Goal: Communication & Community: Answer question/provide support

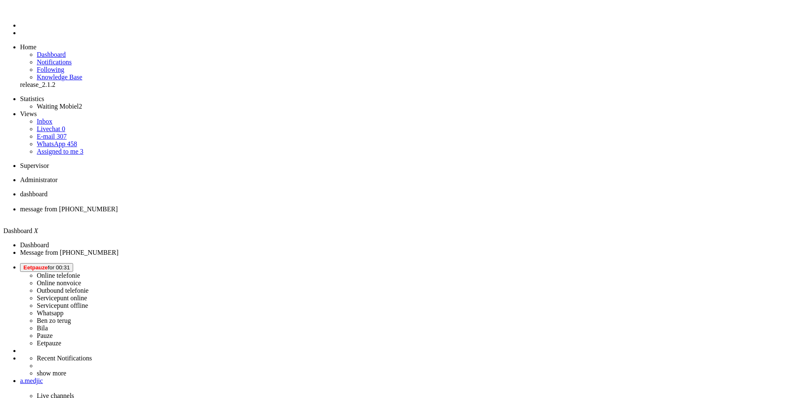
click at [687, 263] on li "Online telefonie Online nonvoice Outbound telefonie Servicepunt online Servicep…" at bounding box center [406, 305] width 772 height 84
click at [70, 264] on span "Eetpauze for 00:31" at bounding box center [46, 267] width 46 height 6
click at [63, 309] on label "Whatsapp" at bounding box center [50, 312] width 27 height 7
click at [118, 205] on span "message from +31627539077" at bounding box center [69, 208] width 98 height 7
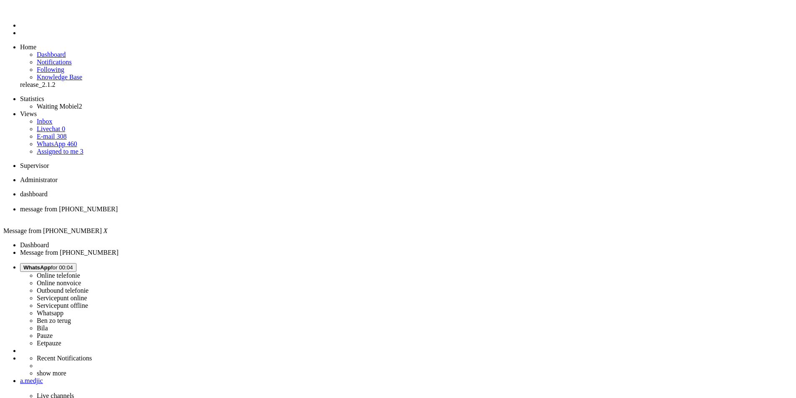
type input "lever"
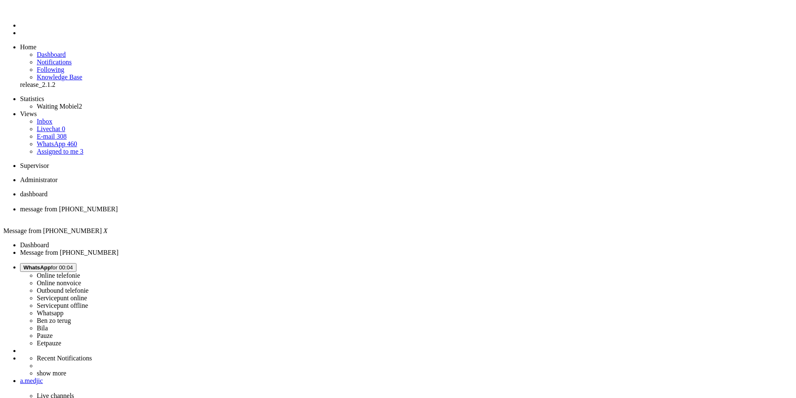
drag, startPoint x: 101, startPoint y: 1498, endPoint x: 212, endPoint y: 1498, distance: 110.7
drag, startPoint x: 188, startPoint y: 298, endPoint x: 188, endPoint y: 307, distance: 9.2
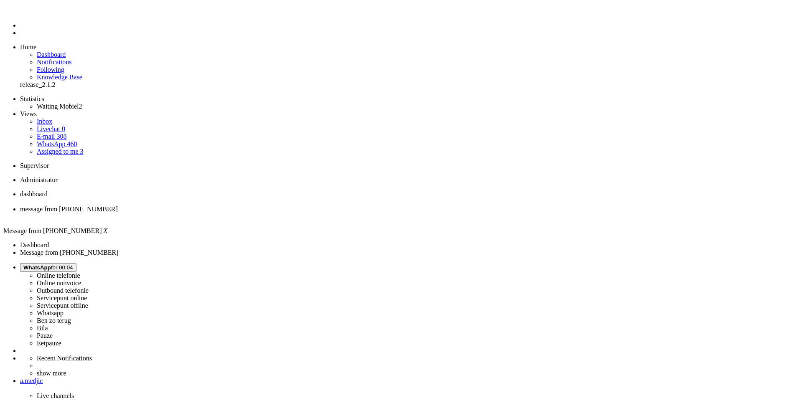
scroll to position [225, 0]
click at [240, 213] on div "Close tab" at bounding box center [406, 217] width 772 height 8
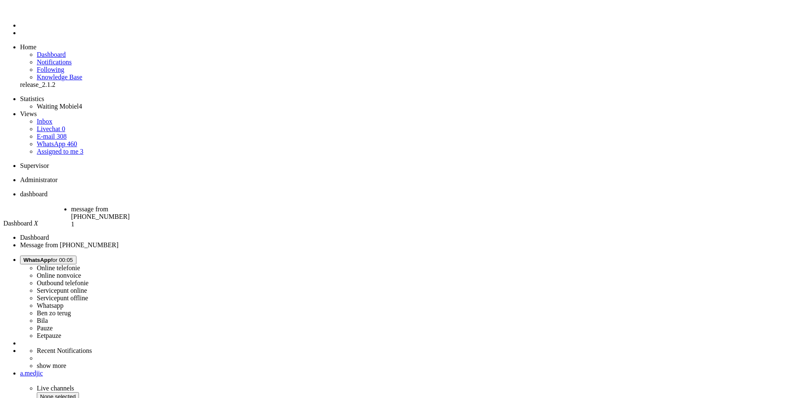
click at [140, 205] on li "message from +31617088148 1" at bounding box center [105, 214] width 69 height 18
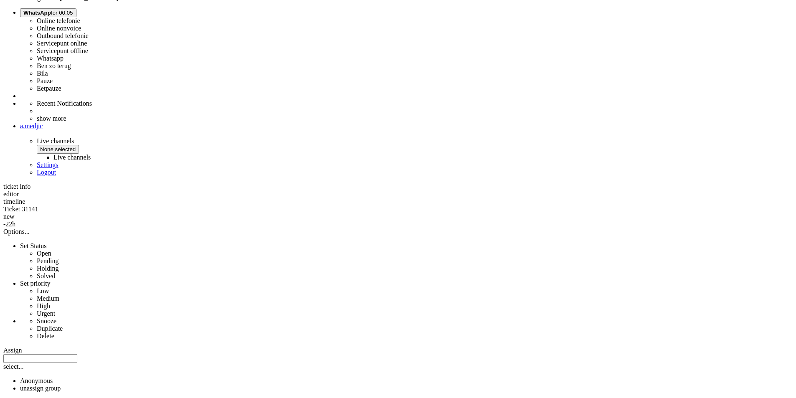
scroll to position [257, 0]
copy div "4702595"
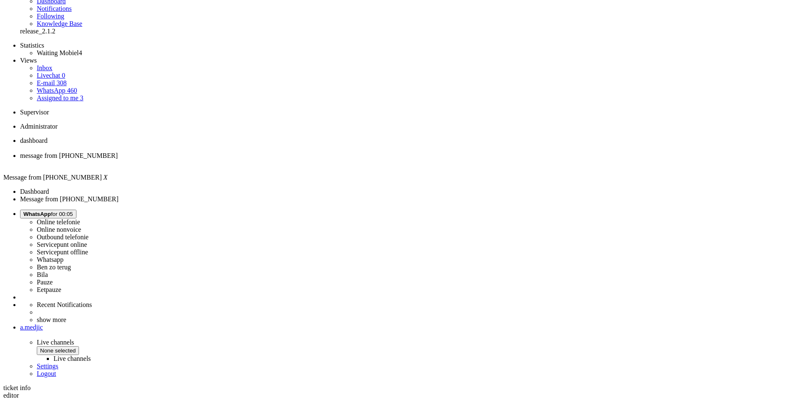
scroll to position [0, 0]
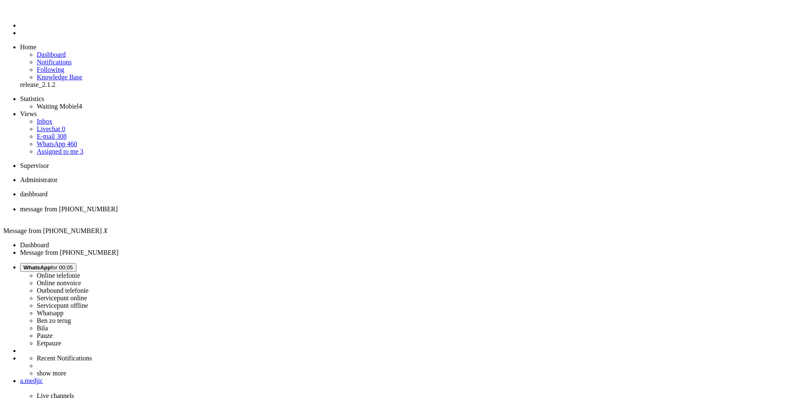
drag, startPoint x: 418, startPoint y: 1768, endPoint x: 233, endPoint y: 1514, distance: 314.4
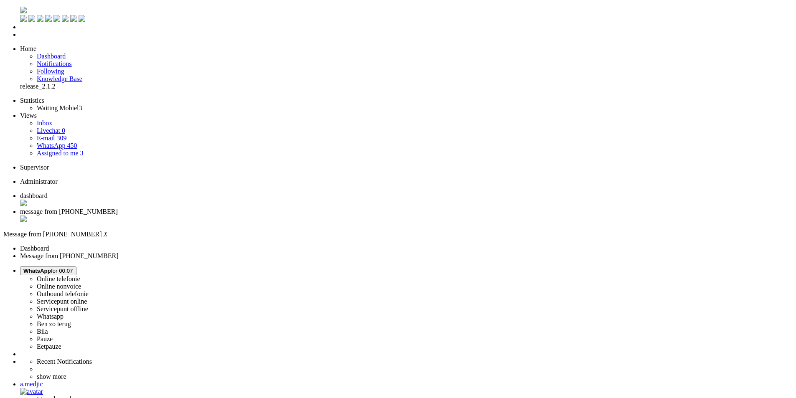
type input "ont"
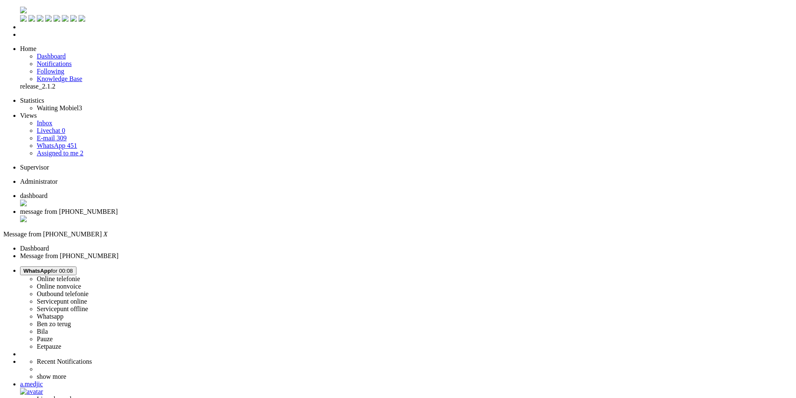
click at [240, 215] on div "Close tab" at bounding box center [406, 219] width 772 height 8
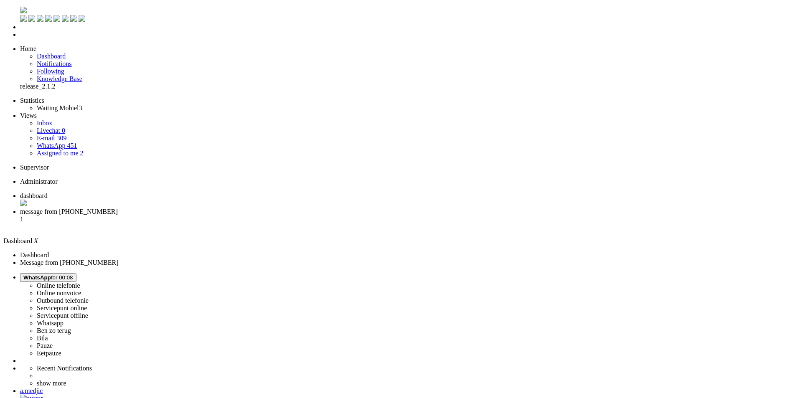
click at [118, 208] on span "message from +31642217208" at bounding box center [69, 211] width 98 height 7
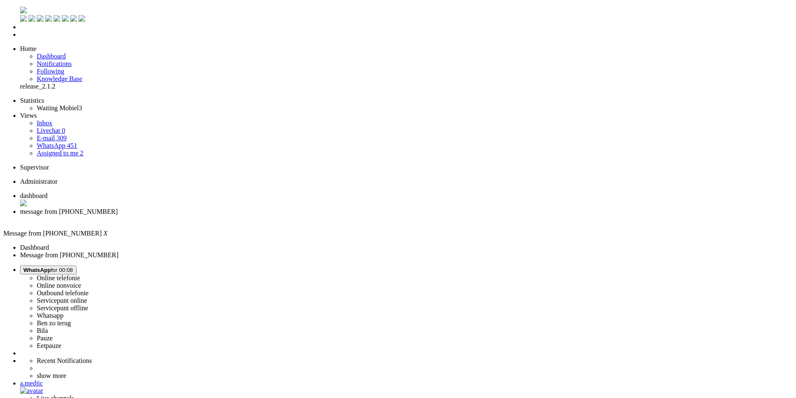
scroll to position [239, 0]
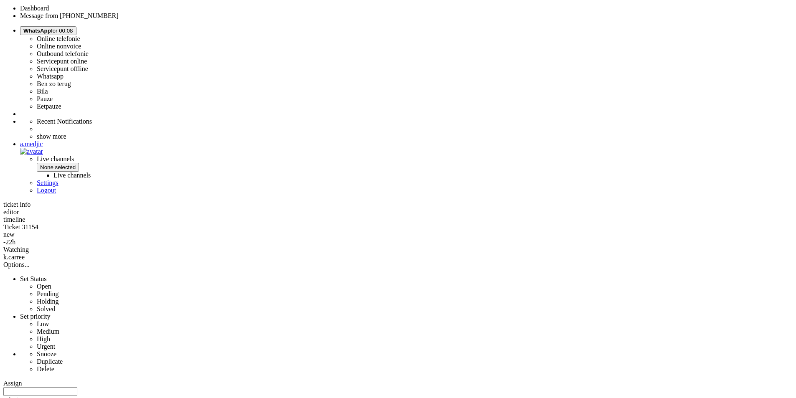
drag, startPoint x: 291, startPoint y: 333, endPoint x: 444, endPoint y: 330, distance: 152.9
drag, startPoint x: 487, startPoint y: 329, endPoint x: 432, endPoint y: 342, distance: 56.9
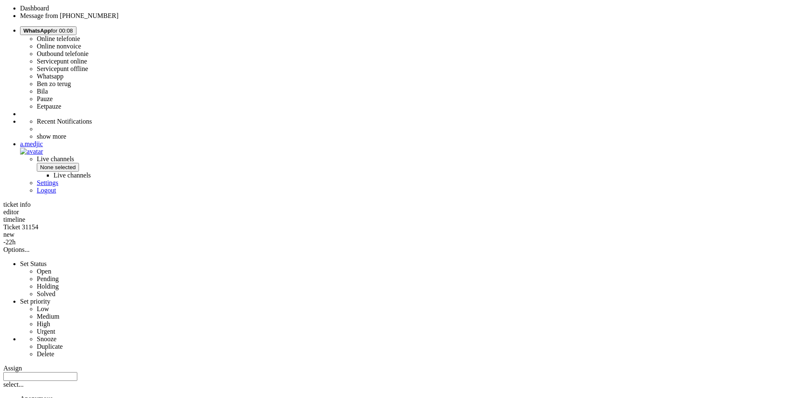
copy div "4701483"
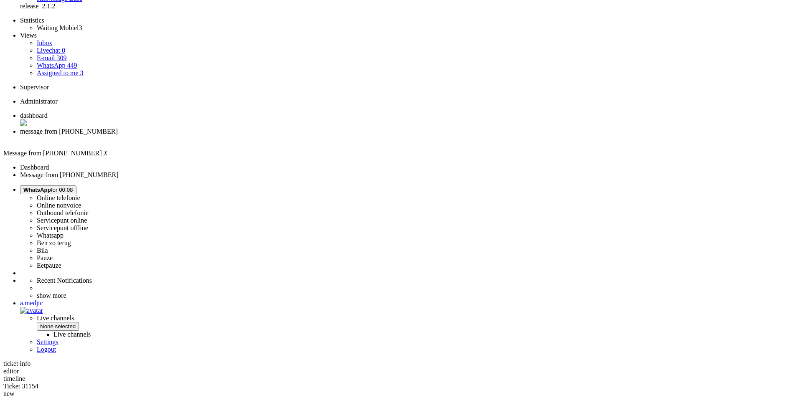
scroll to position [0, 0]
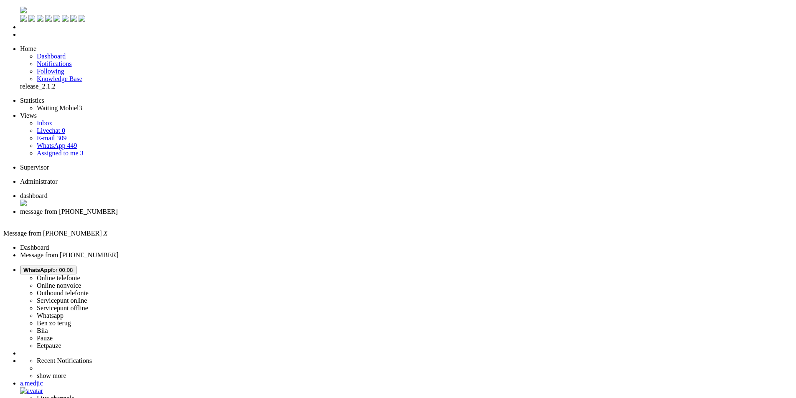
click at [240, 215] on div "Close tab" at bounding box center [406, 219] width 772 height 8
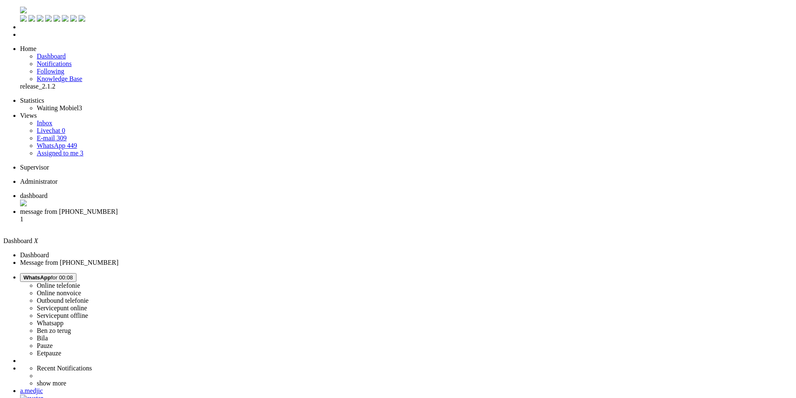
click at [118, 208] on span "message from +359876025954" at bounding box center [69, 211] width 98 height 7
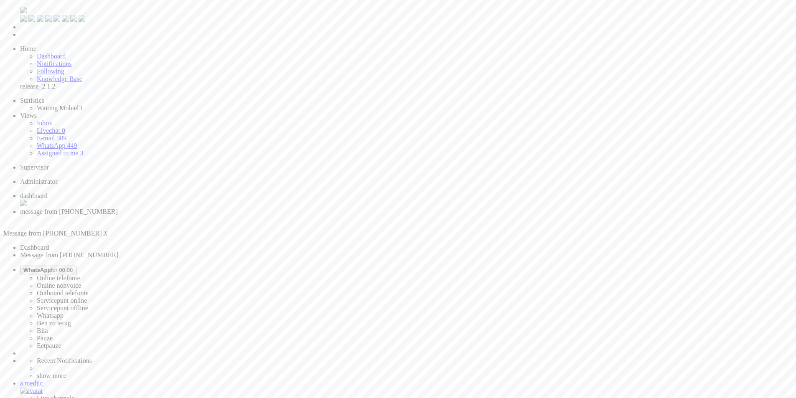
drag, startPoint x: 53, startPoint y: 1498, endPoint x: 33, endPoint y: 1498, distance: 20.0
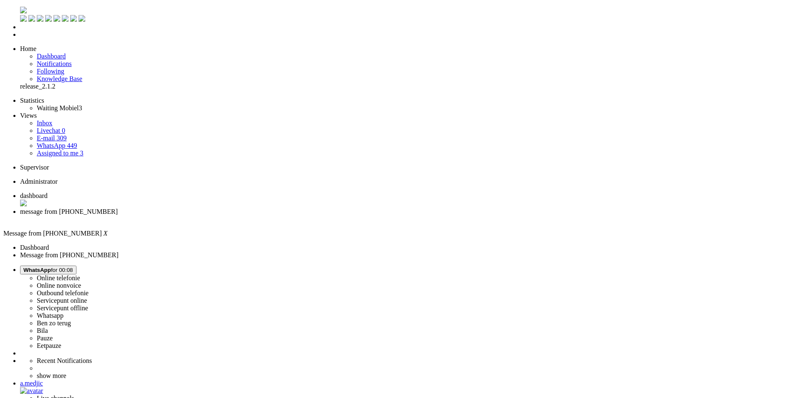
drag, startPoint x: 49, startPoint y: 1501, endPoint x: -75, endPoint y: 1495, distance: 124.6
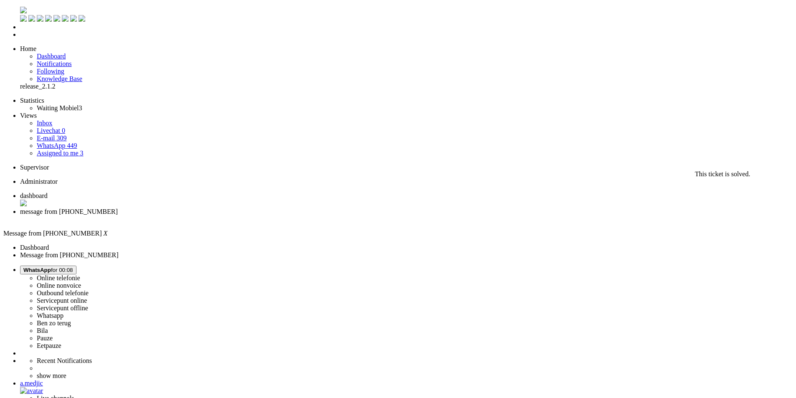
click at [240, 215] on div "Close tab" at bounding box center [406, 219] width 772 height 8
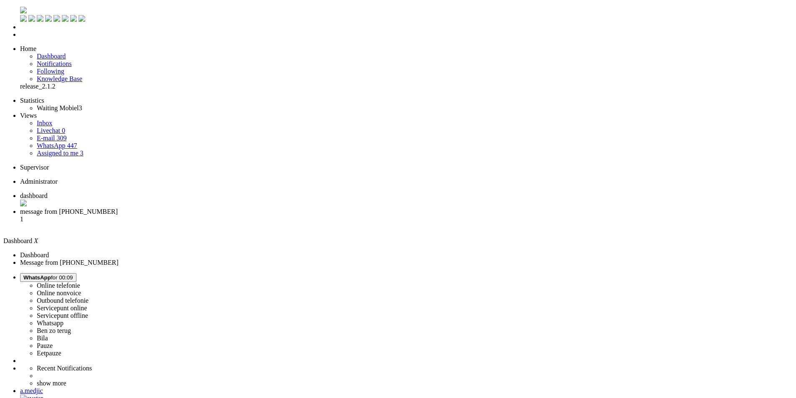
click at [118, 208] on span "message from +31622267170" at bounding box center [69, 211] width 98 height 7
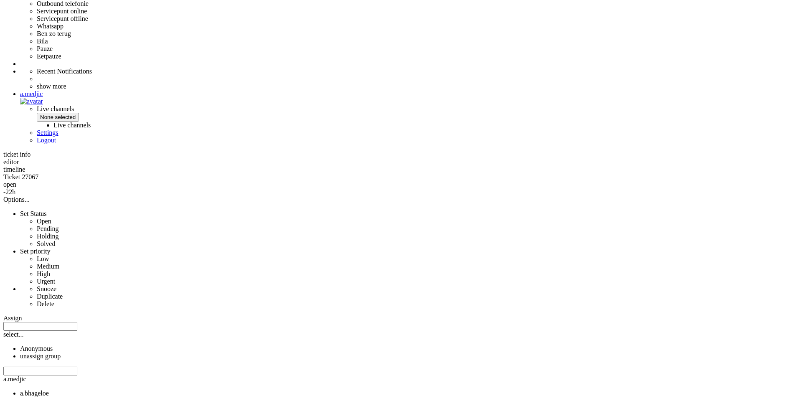
scroll to position [376, 0]
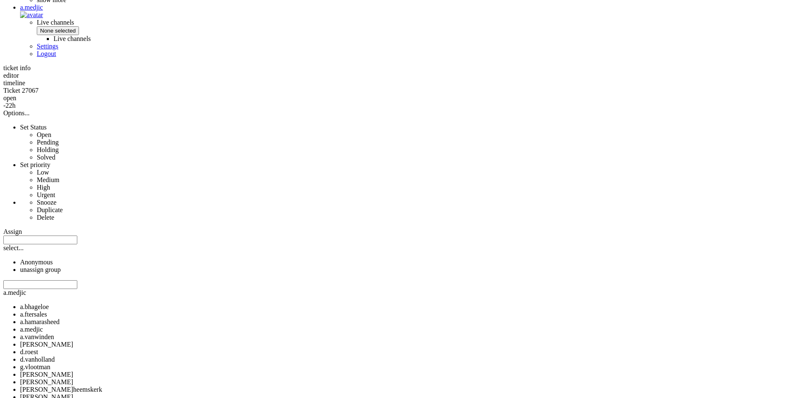
drag, startPoint x: 624, startPoint y: 357, endPoint x: 641, endPoint y: 356, distance: 17.6
copy div "3181pw"
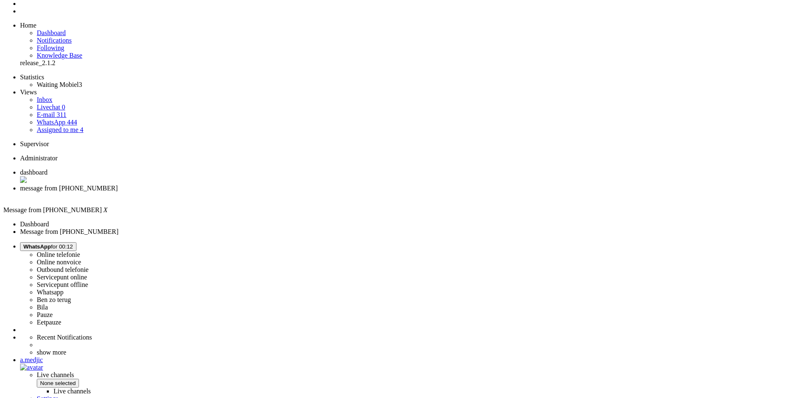
scroll to position [0, 0]
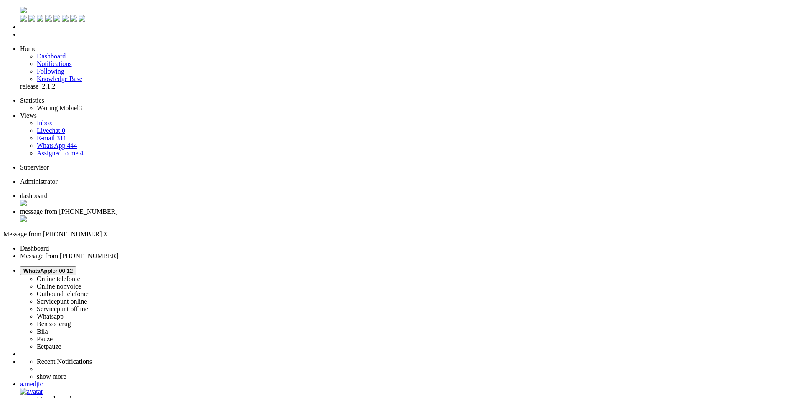
drag, startPoint x: 700, startPoint y: 137, endPoint x: 696, endPoint y: 137, distance: 4.2
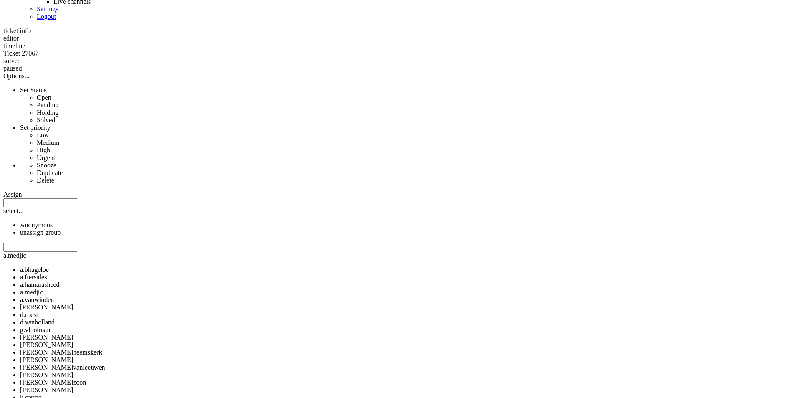
scroll to position [418, 0]
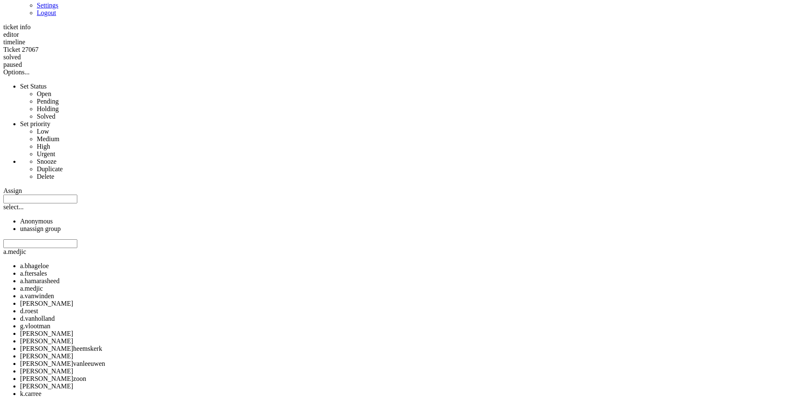
drag, startPoint x: 623, startPoint y: 360, endPoint x: 640, endPoint y: 360, distance: 17.5
copy div "3181pw"
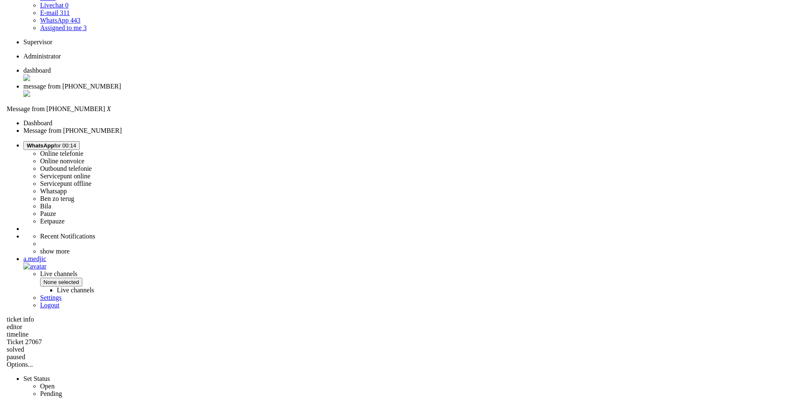
scroll to position [0, 0]
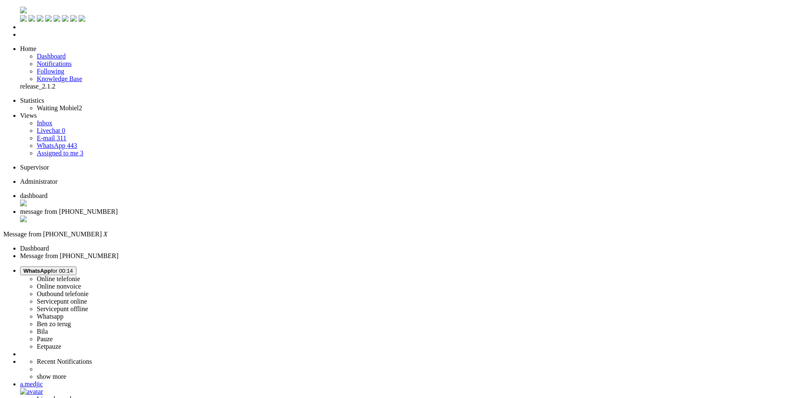
click at [239, 215] on div "Close tab" at bounding box center [406, 219] width 772 height 8
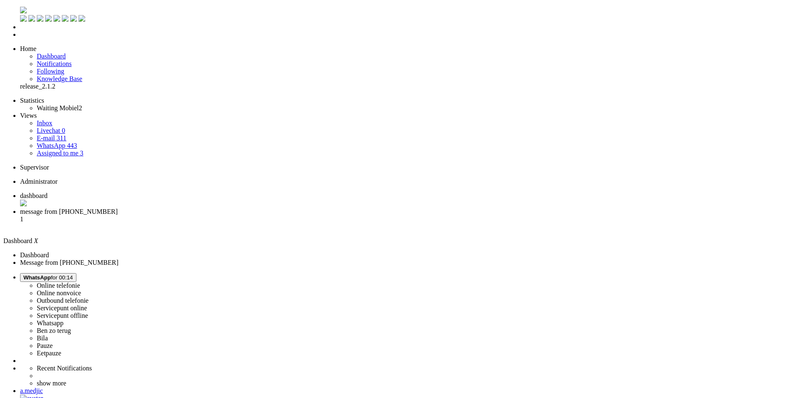
click at [118, 208] on span "message from +31682926402" at bounding box center [69, 211] width 98 height 7
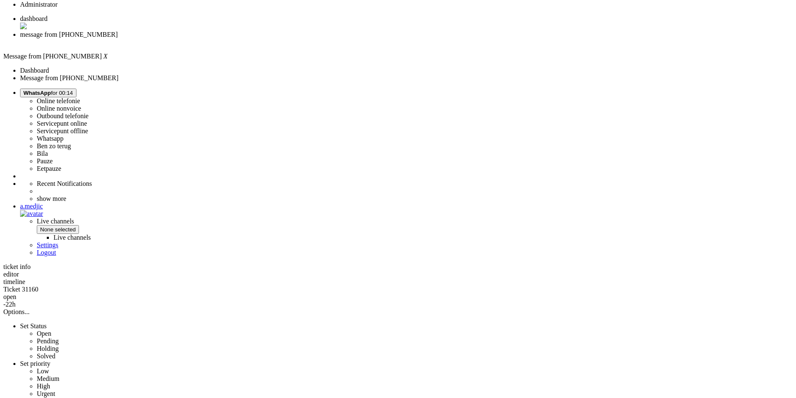
scroll to position [209, 0]
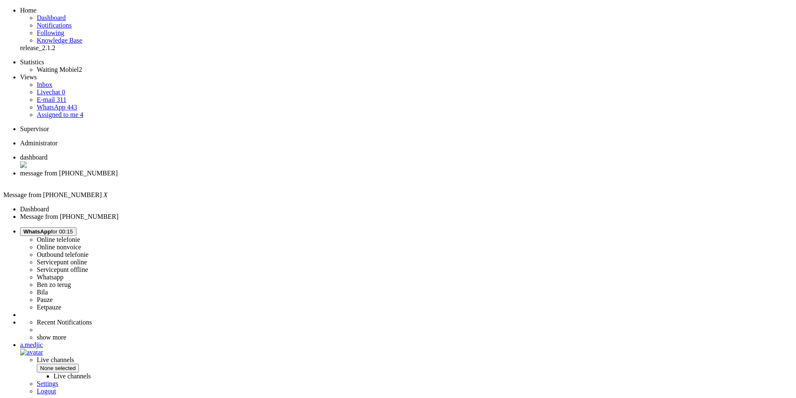
scroll to position [0, 0]
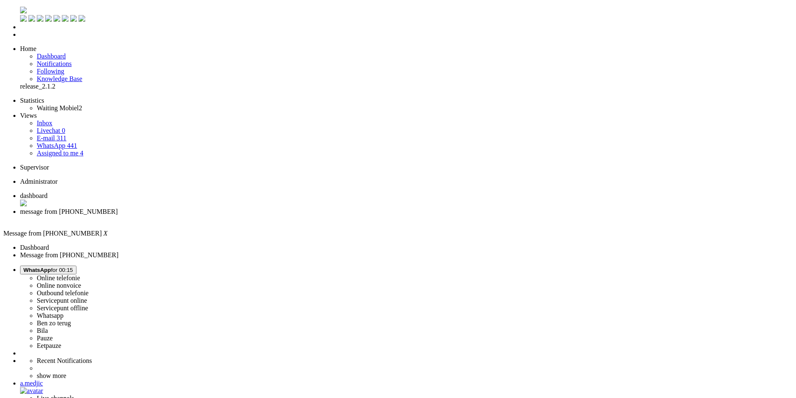
drag, startPoint x: 144, startPoint y: 281, endPoint x: 5, endPoint y: 42, distance: 276.6
drag, startPoint x: 297, startPoint y: 1493, endPoint x: 254, endPoint y: 1498, distance: 42.5
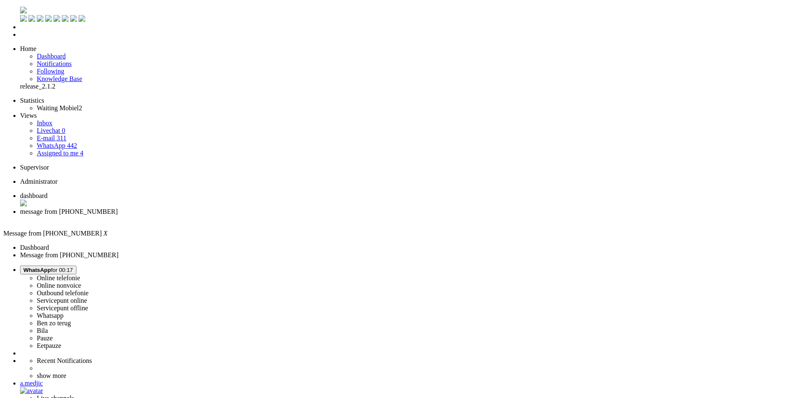
type input "kortin"
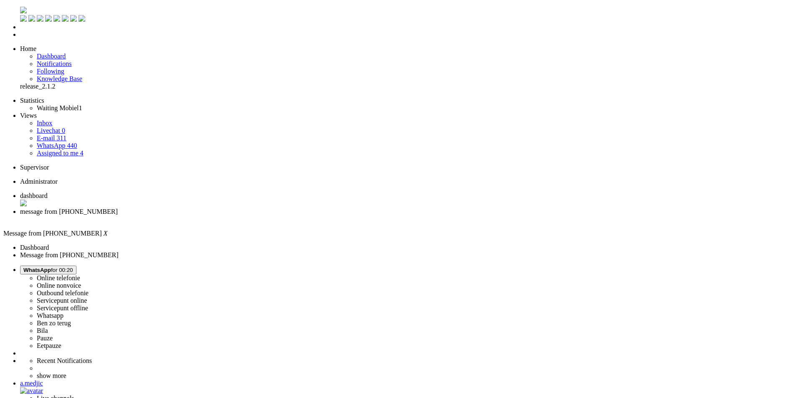
click at [243, 215] on div "Close tab" at bounding box center [406, 219] width 772 height 8
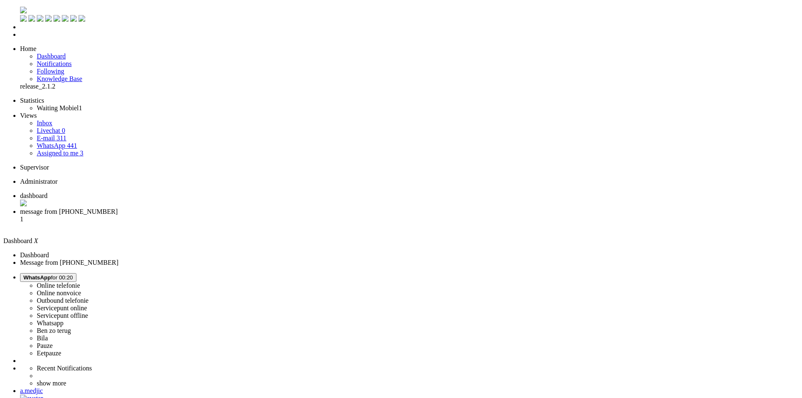
click at [118, 208] on span "message from +31657750463" at bounding box center [69, 211] width 98 height 7
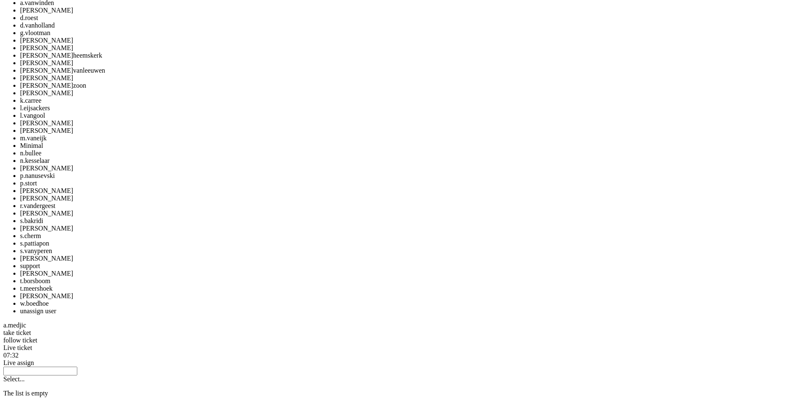
scroll to position [715, 0]
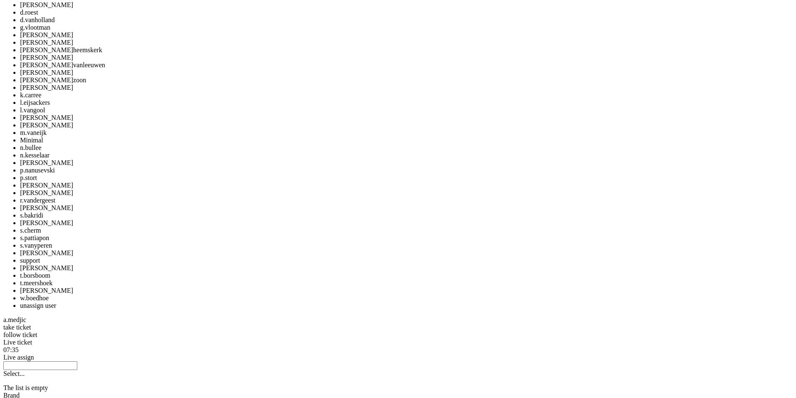
copy div "4695745"
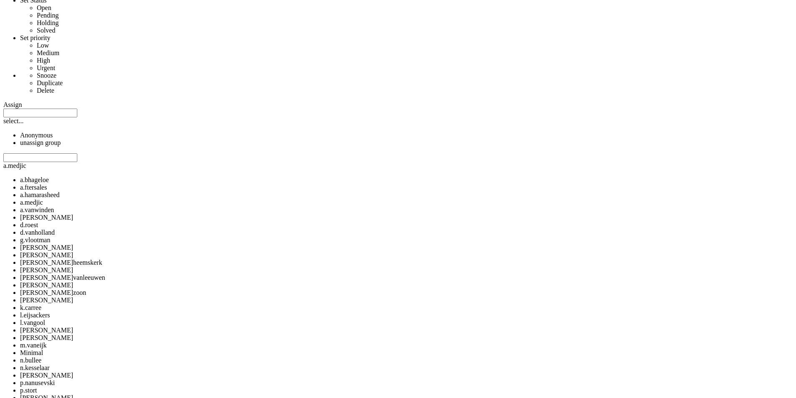
scroll to position [0, 0]
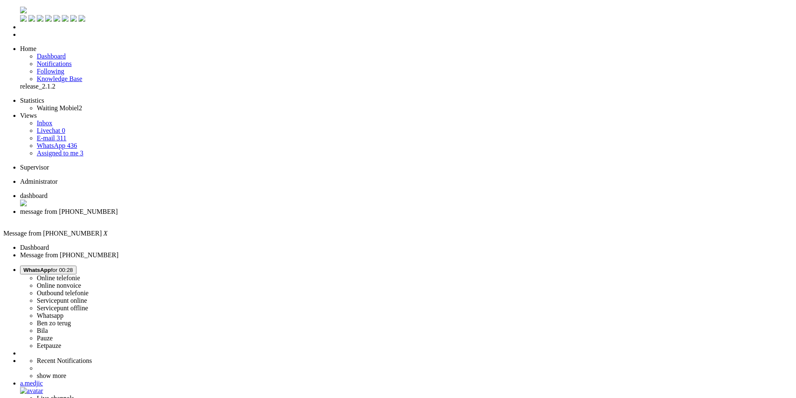
drag, startPoint x: 393, startPoint y: 330, endPoint x: 409, endPoint y: 169, distance: 161.1
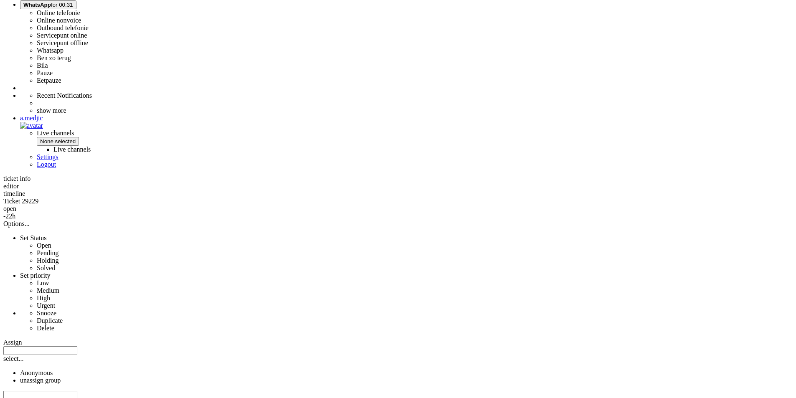
scroll to position [251, 0]
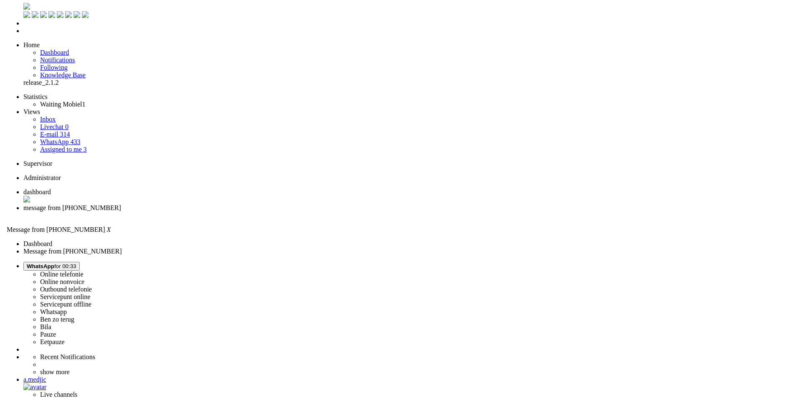
scroll to position [0, 0]
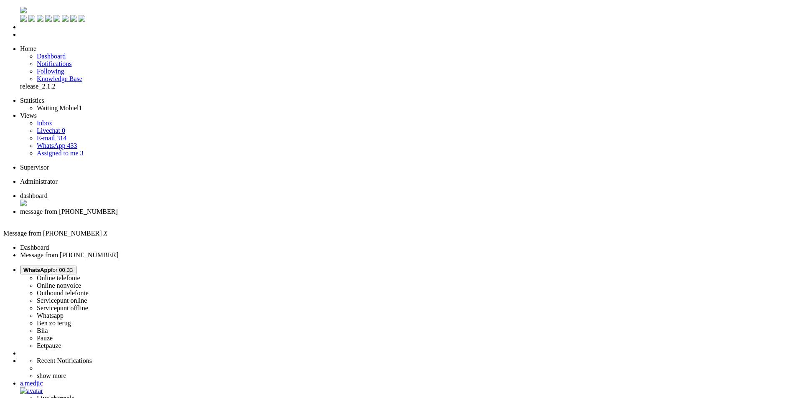
drag, startPoint x: 69, startPoint y: 1500, endPoint x: 30, endPoint y: 1498, distance: 39.3
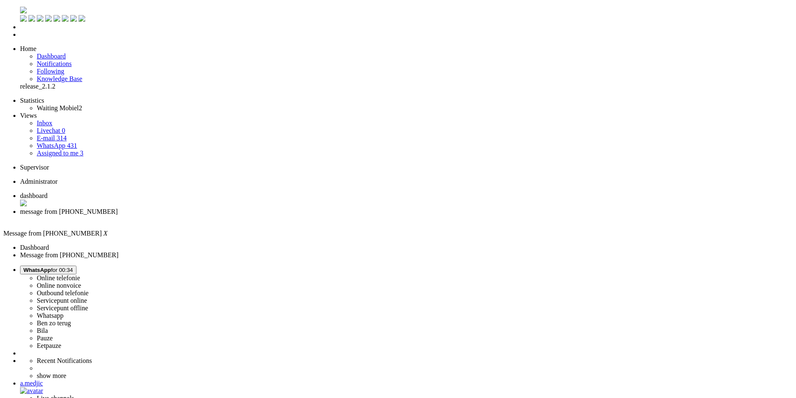
click at [242, 215] on div "Close tab" at bounding box center [406, 219] width 772 height 8
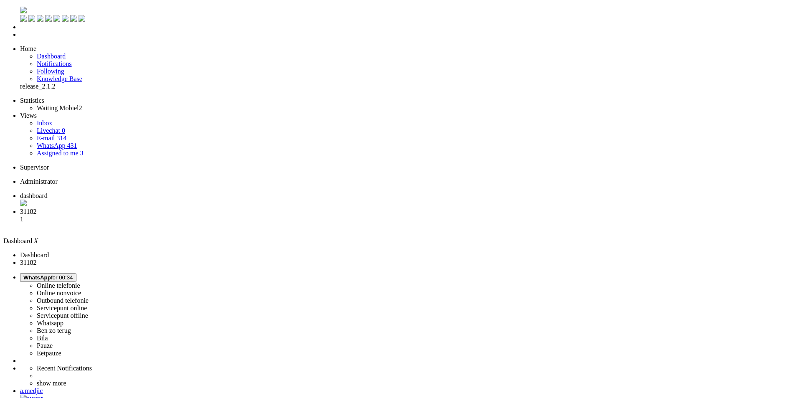
click at [209, 208] on li "message from +31686344612 1" at bounding box center [409, 219] width 778 height 23
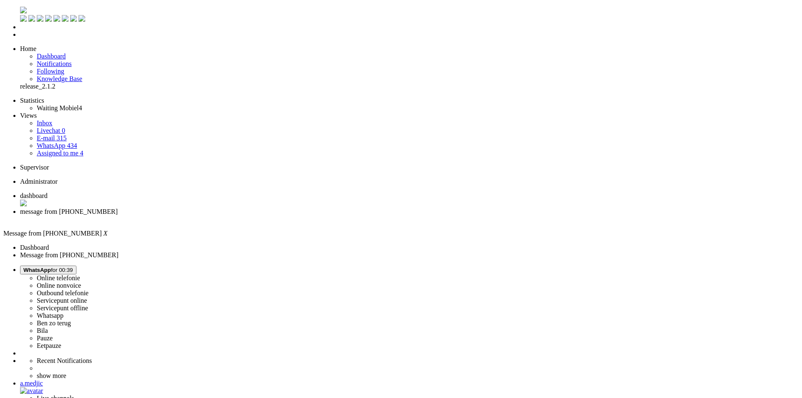
drag, startPoint x: 228, startPoint y: 319, endPoint x: 601, endPoint y: 322, distance: 372.9
drag, startPoint x: 474, startPoint y: 334, endPoint x: 679, endPoint y: 337, distance: 204.3
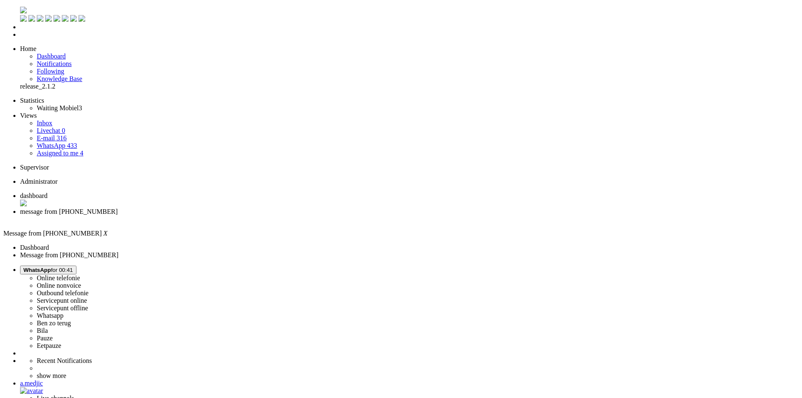
click at [76, 266] on button "WhatsApp for 00:41" at bounding box center [48, 270] width 56 height 9
drag, startPoint x: 697, startPoint y: 40, endPoint x: 484, endPoint y: 0, distance: 217.1
click at [81, 282] on label "Online nonvoice" at bounding box center [59, 285] width 44 height 7
click at [241, 215] on div "Close tab" at bounding box center [409, 219] width 778 height 8
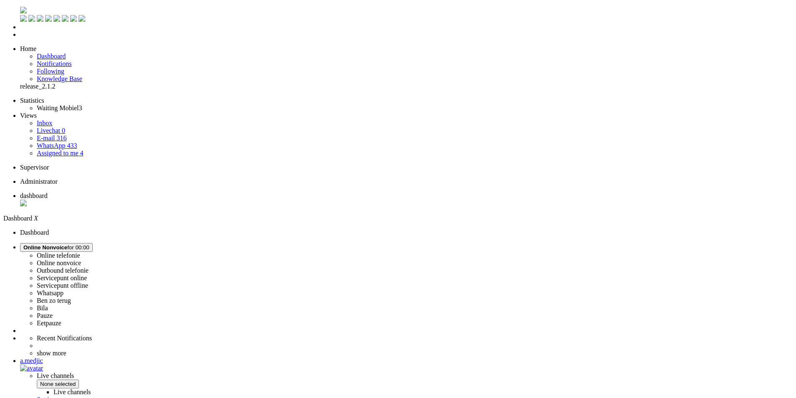
click at [76, 142] on link "WhatsApp 433" at bounding box center [57, 145] width 40 height 7
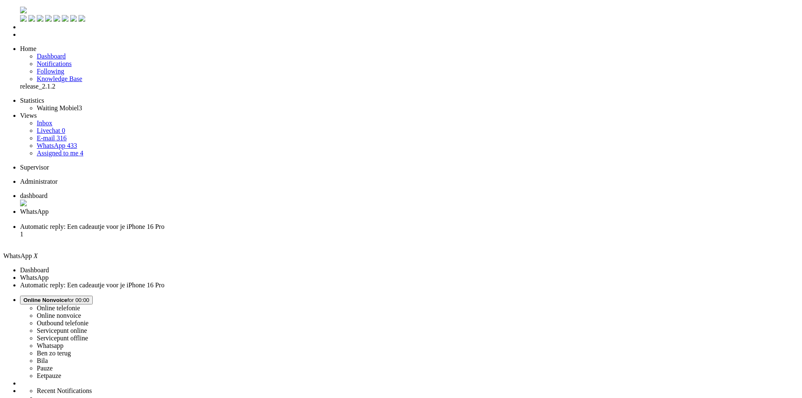
click at [275, 223] on li "Automatic reply: Een cadeautje voor je iPhone 16 Pro 1" at bounding box center [409, 234] width 778 height 23
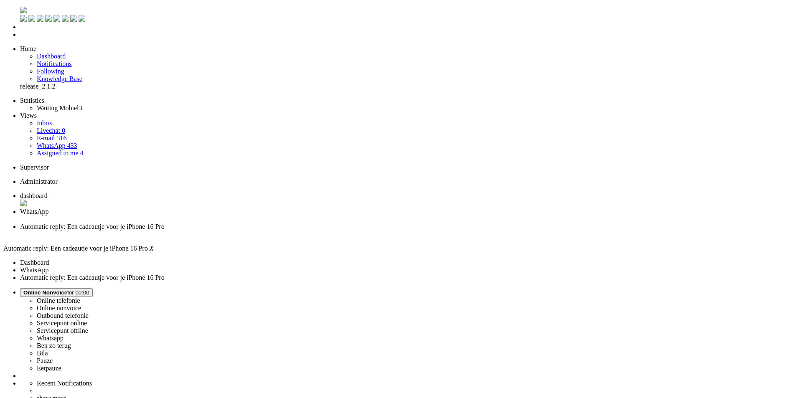
click at [48, 208] on span "WhatsApp" at bounding box center [34, 211] width 28 height 7
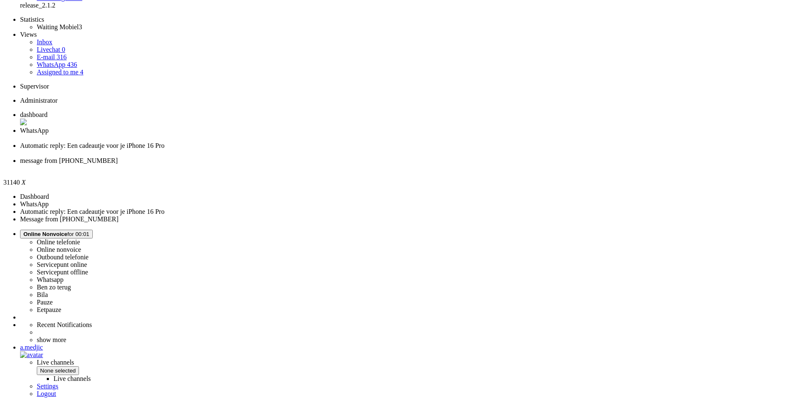
scroll to position [5, 0]
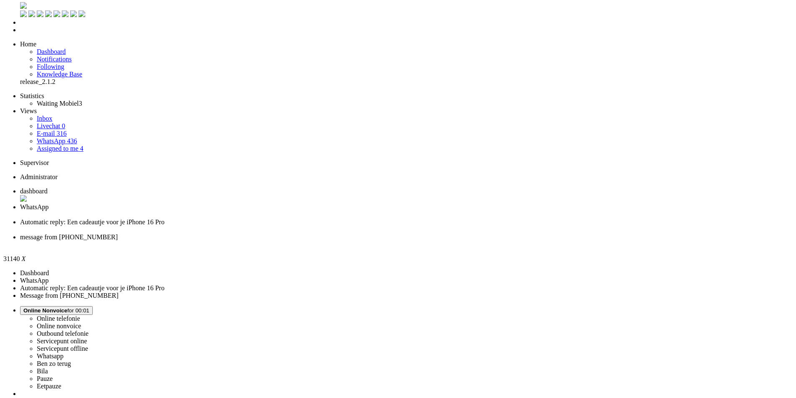
click at [383, 241] on div "Close tab" at bounding box center [406, 245] width 772 height 8
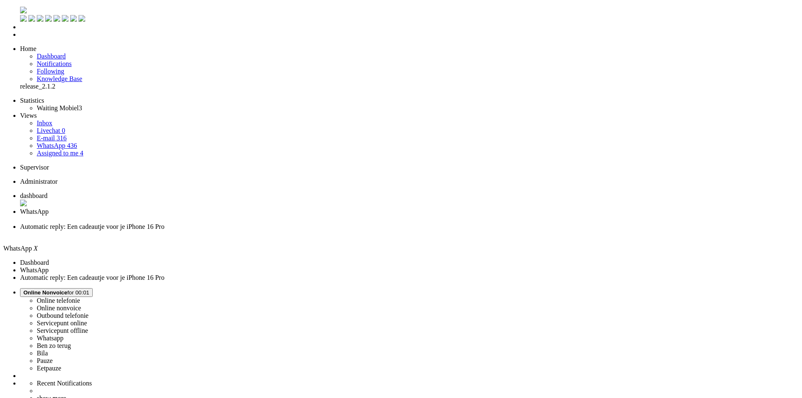
click at [260, 223] on li "Automatic reply: Een cadeautje voor je iPhone 16 Pro" at bounding box center [409, 230] width 778 height 15
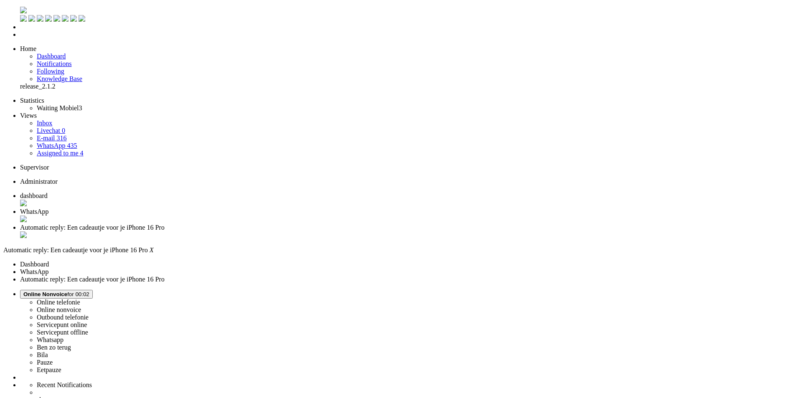
scroll to position [167, 0]
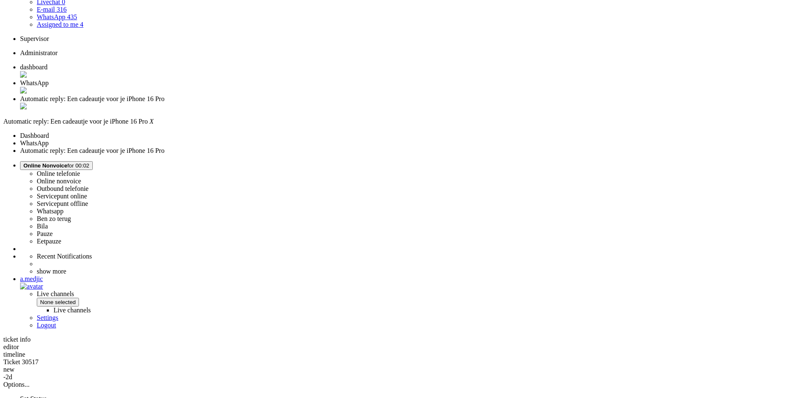
scroll to position [0, 0]
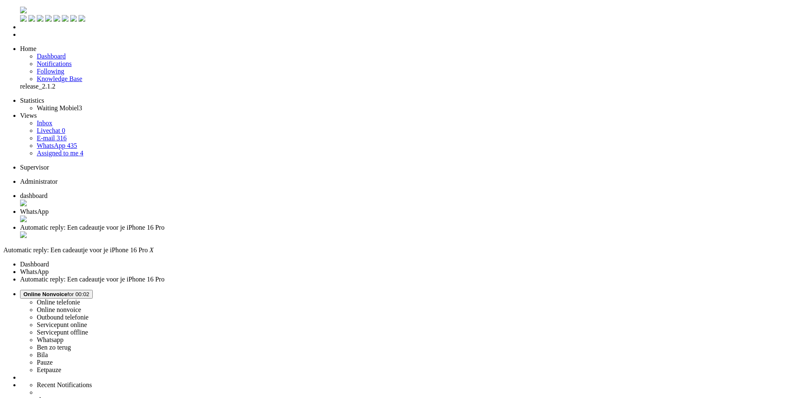
drag, startPoint x: 182, startPoint y: 256, endPoint x: 177, endPoint y: 165, distance: 91.2
click at [315, 224] on li "Automatic reply: Een cadeautje voor je iPhone 16 Pro" at bounding box center [406, 232] width 772 height 16
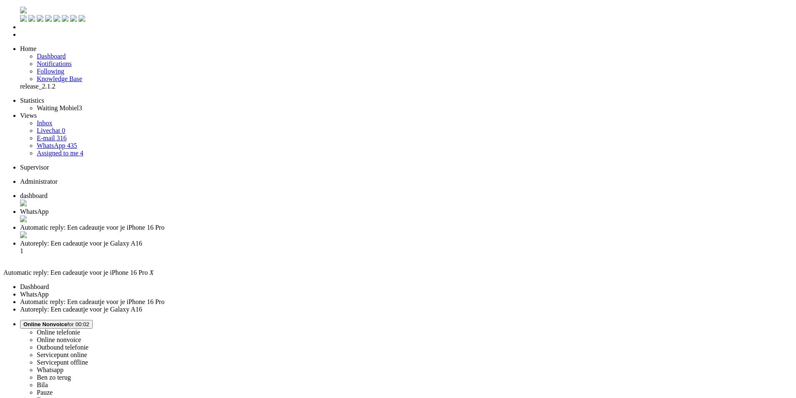
click at [310, 231] on div "Close tab" at bounding box center [406, 235] width 772 height 8
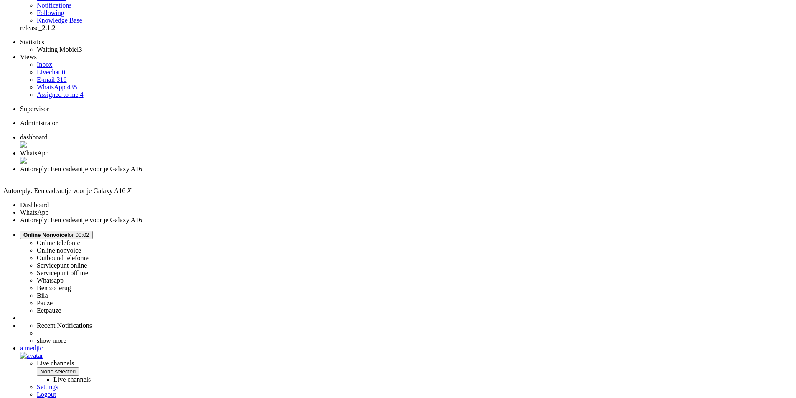
scroll to position [94, 0]
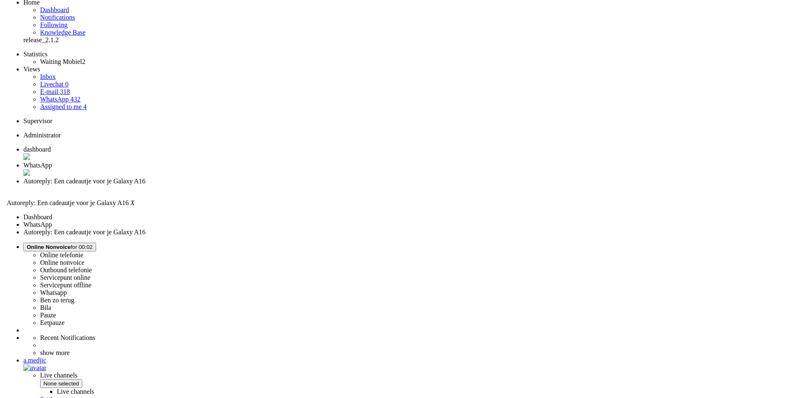
scroll to position [0, 0]
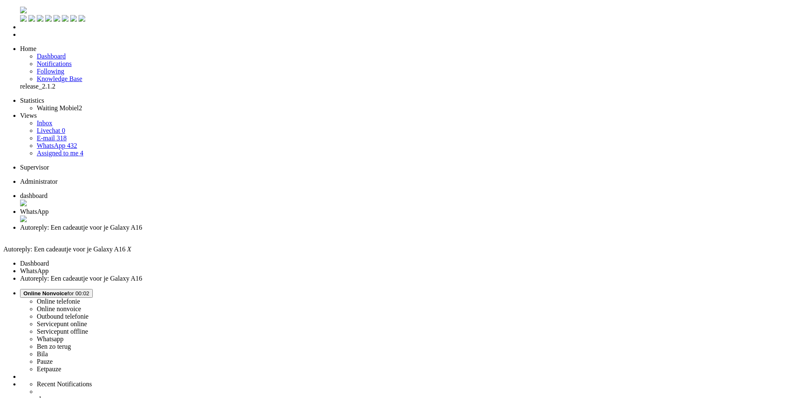
click at [313, 231] on div "Close tab" at bounding box center [406, 235] width 772 height 8
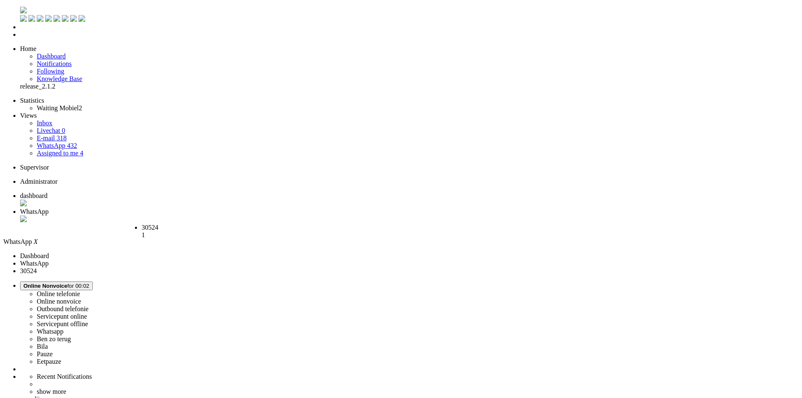
click at [158, 224] on span "30524" at bounding box center [150, 227] width 17 height 7
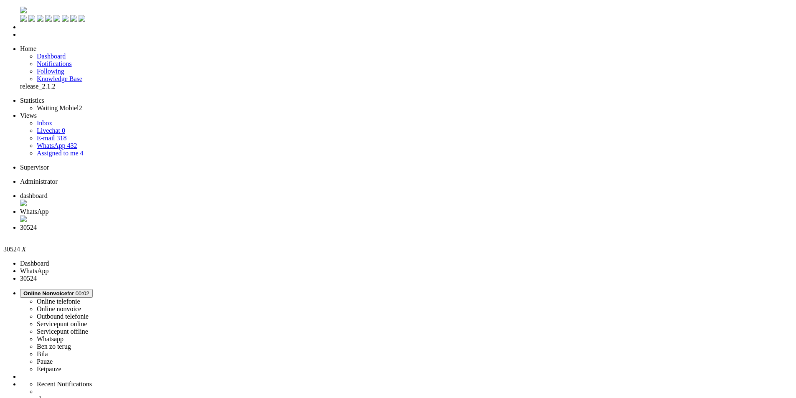
click at [93, 289] on button "Online Nonvoice for 00:02" at bounding box center [56, 293] width 73 height 9
drag, startPoint x: 679, startPoint y: 75, endPoint x: 208, endPoint y: 16, distance: 473.9
click at [63, 335] on label "Whatsapp" at bounding box center [50, 338] width 27 height 7
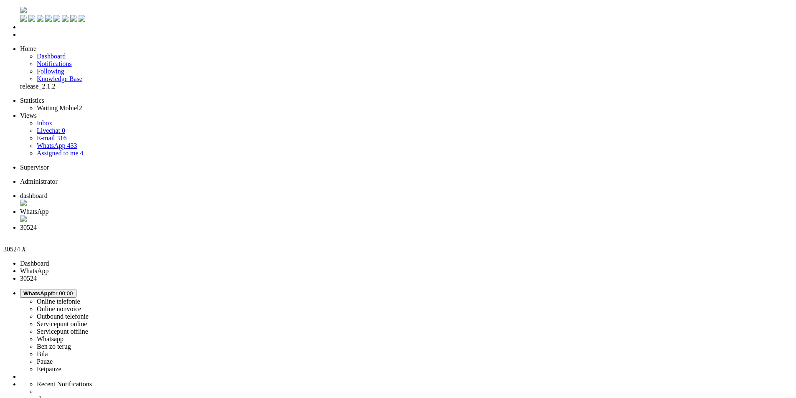
click at [314, 231] on div "Close tab" at bounding box center [406, 235] width 772 height 8
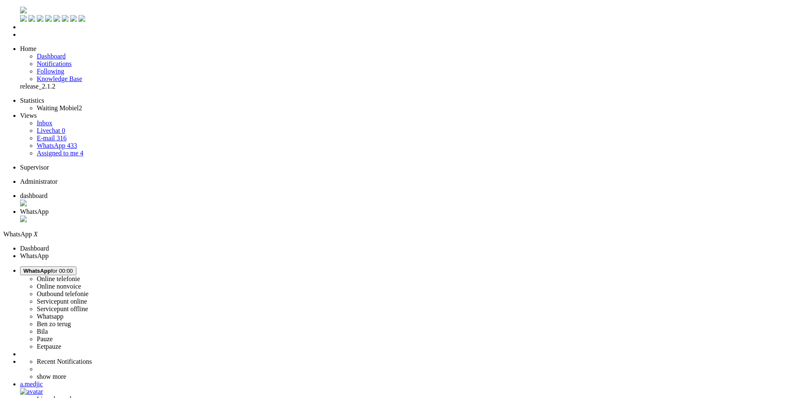
click at [238, 215] on div "Close tab" at bounding box center [409, 219] width 778 height 8
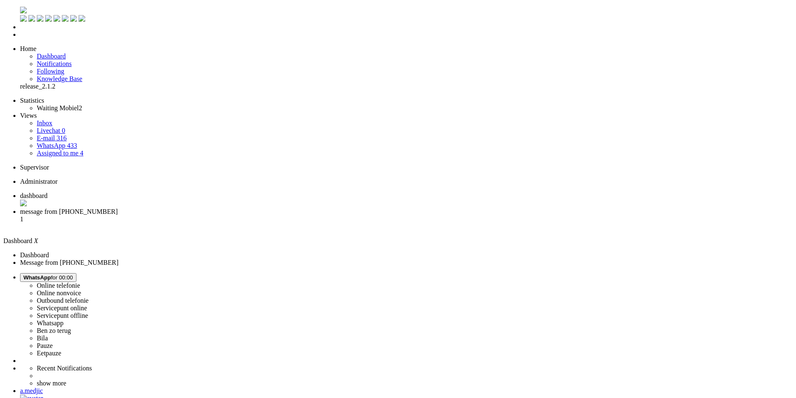
click at [230, 208] on li "message from +31615161670 1" at bounding box center [406, 219] width 772 height 23
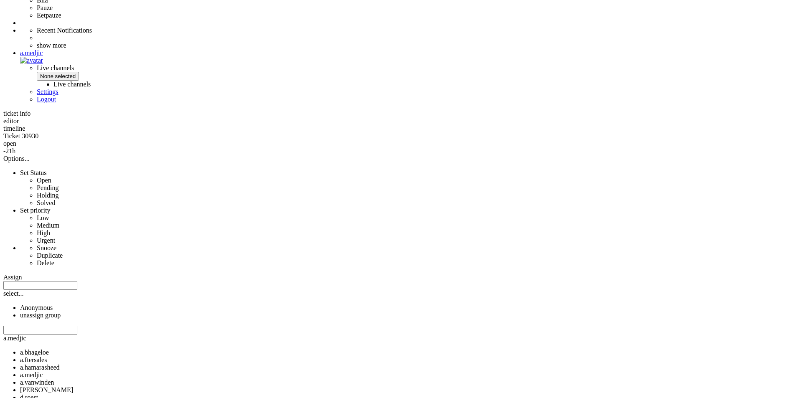
scroll to position [418, 0]
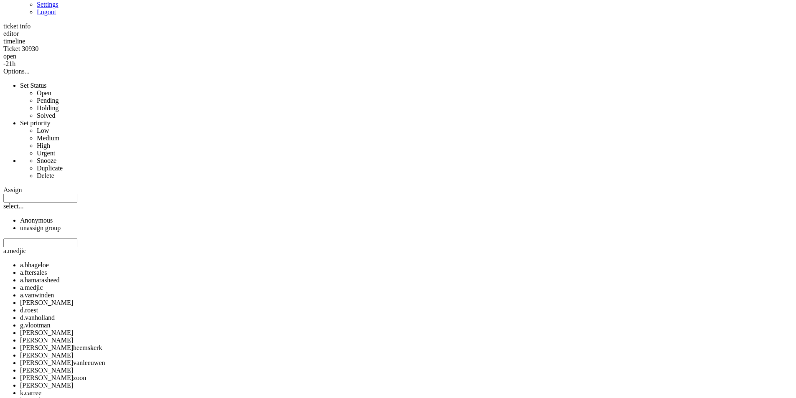
copy div "4700102"
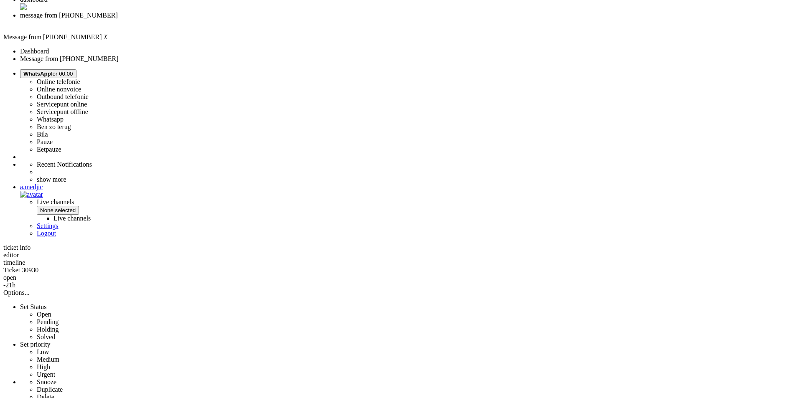
scroll to position [125, 0]
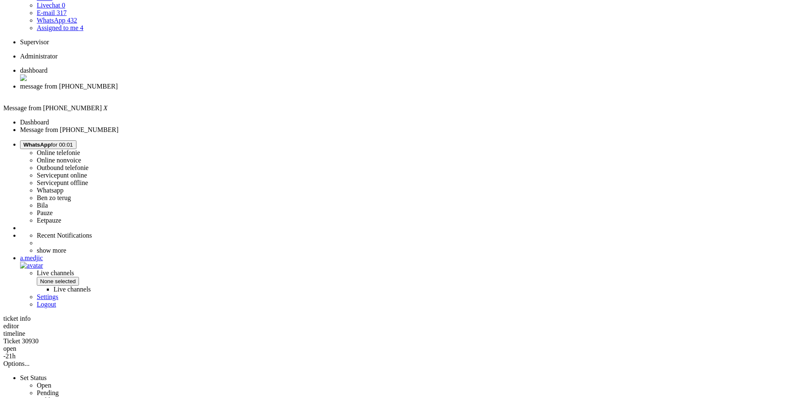
drag, startPoint x: 324, startPoint y: 125, endPoint x: 377, endPoint y: 123, distance: 53.1
copy div "NL84RABO0367703912"
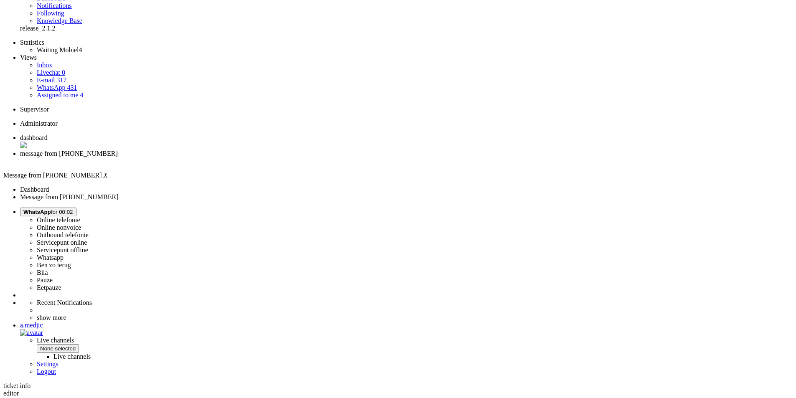
scroll to position [0, 0]
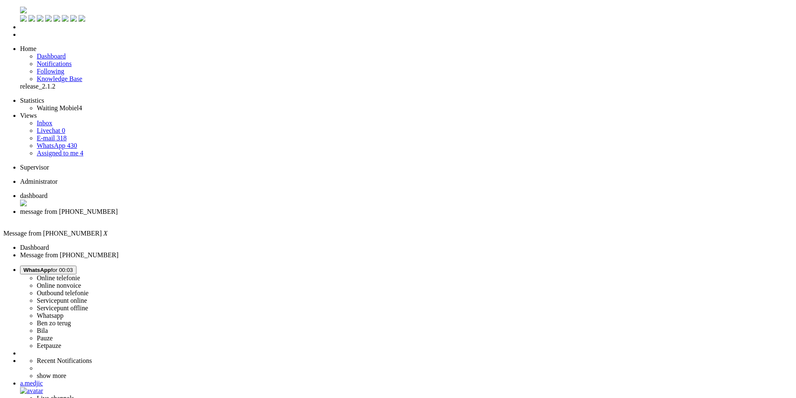
click at [243, 215] on div "Close tab" at bounding box center [406, 219] width 772 height 8
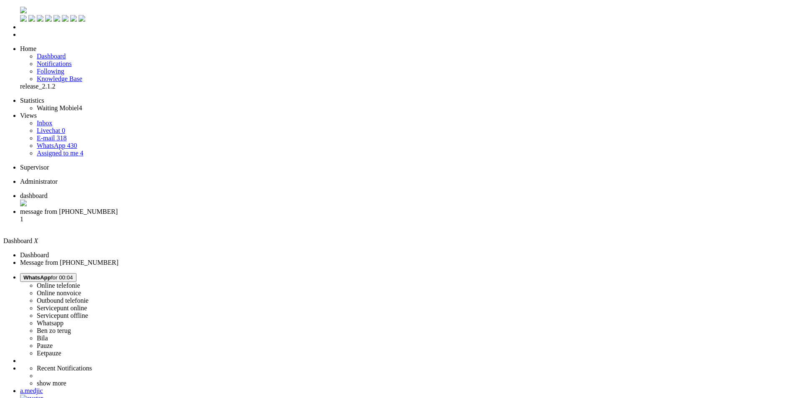
click at [118, 208] on span "message from +31614254236" at bounding box center [69, 211] width 98 height 7
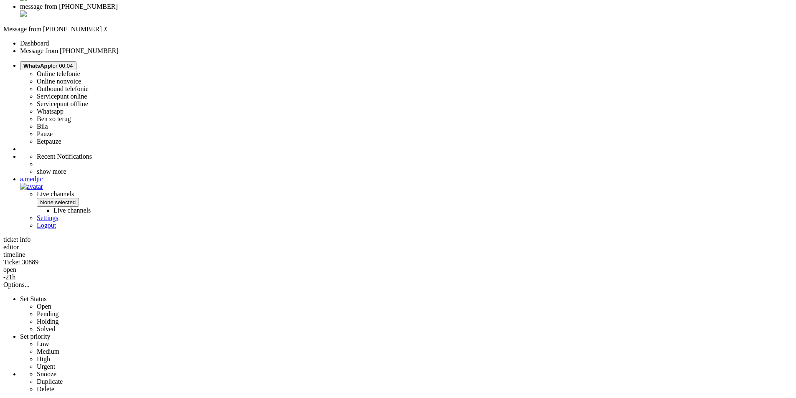
scroll to position [209, 0]
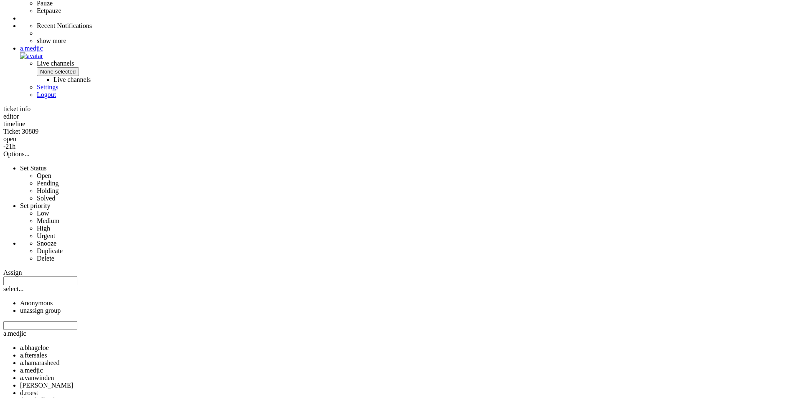
scroll to position [336, 0]
copy div "4701964"
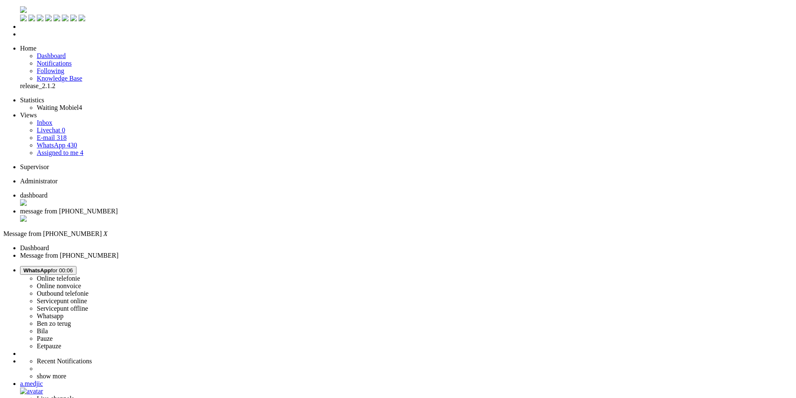
scroll to position [0, 0]
drag, startPoint x: 229, startPoint y: 172, endPoint x: 248, endPoint y: 179, distance: 20.2
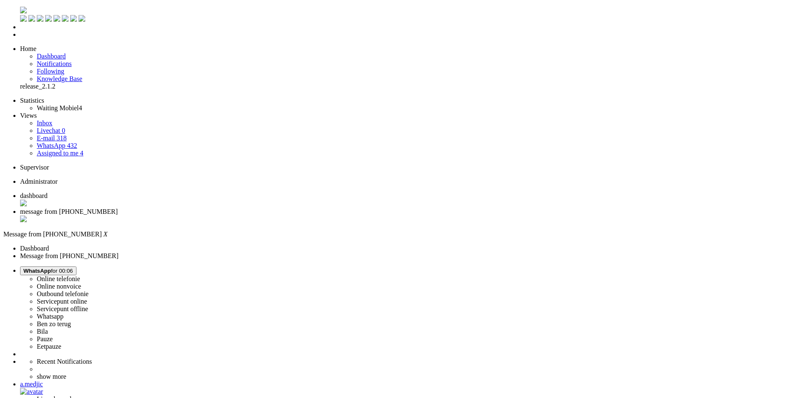
drag, startPoint x: 228, startPoint y: 179, endPoint x: 557, endPoint y: 193, distance: 328.6
copy div "Fijn om te horen dat het met de nieuwe rekening is gelukt en dat je de bestelli…"
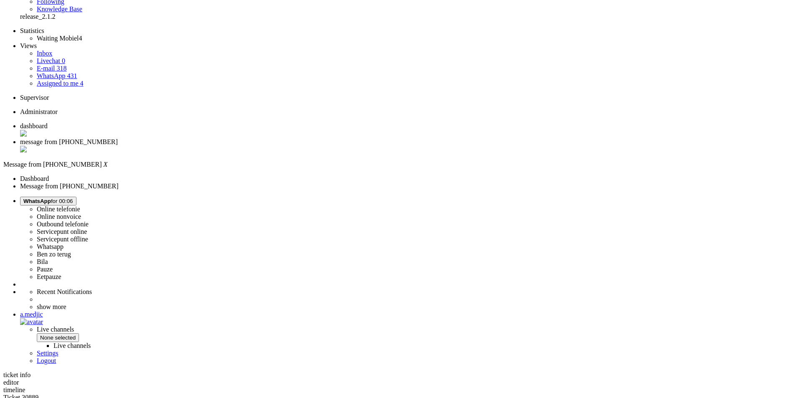
scroll to position [125, 0]
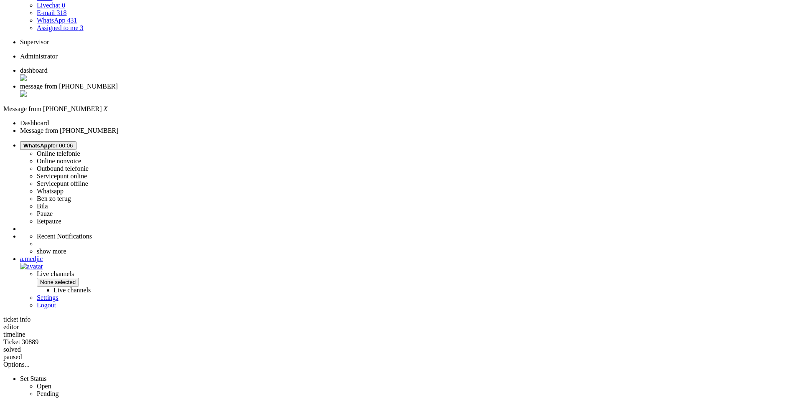
drag, startPoint x: 537, startPoint y: 205, endPoint x: 413, endPoint y: 205, distance: 124.5
copy div "Is het mogelijk om de betaalmethode aan te passen?"
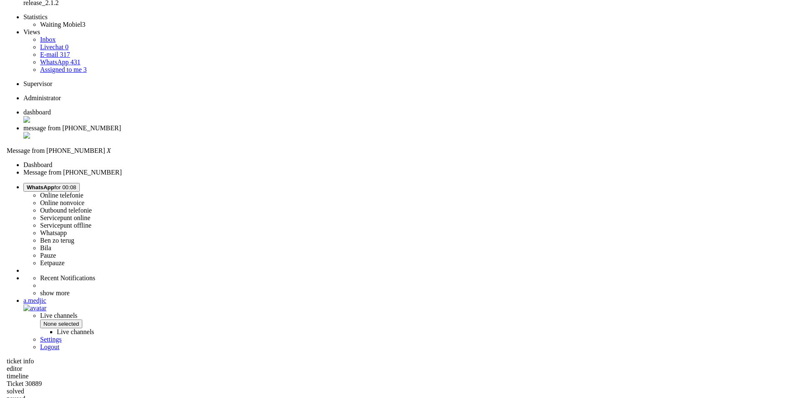
scroll to position [0, 0]
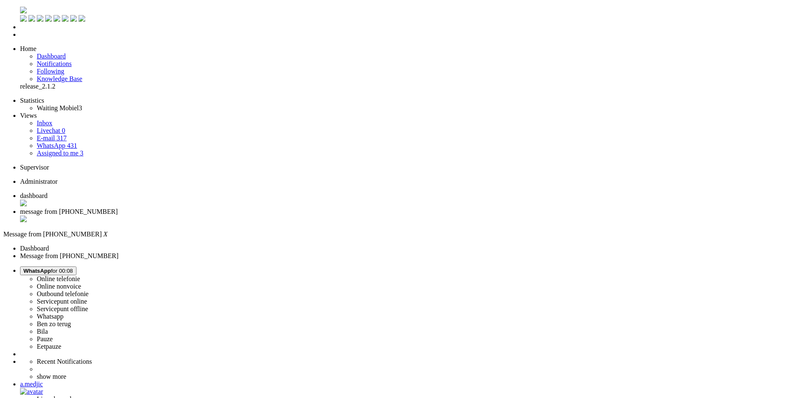
click at [240, 215] on div "Close tab" at bounding box center [406, 219] width 772 height 8
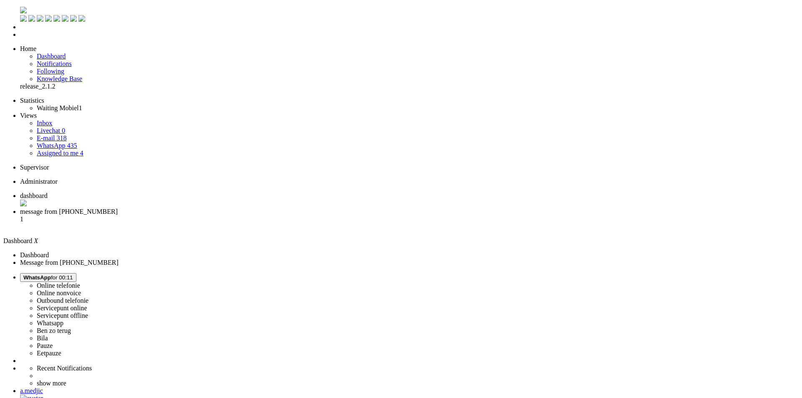
click at [118, 208] on span "message from +31643024020" at bounding box center [69, 211] width 98 height 7
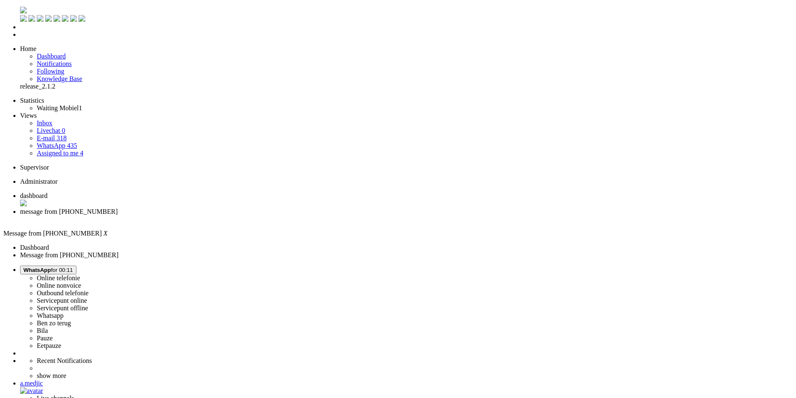
drag, startPoint x: 644, startPoint y: 177, endPoint x: 227, endPoint y: 179, distance: 416.4
paste body "Rich Text Area. Press ALT-0 for help."
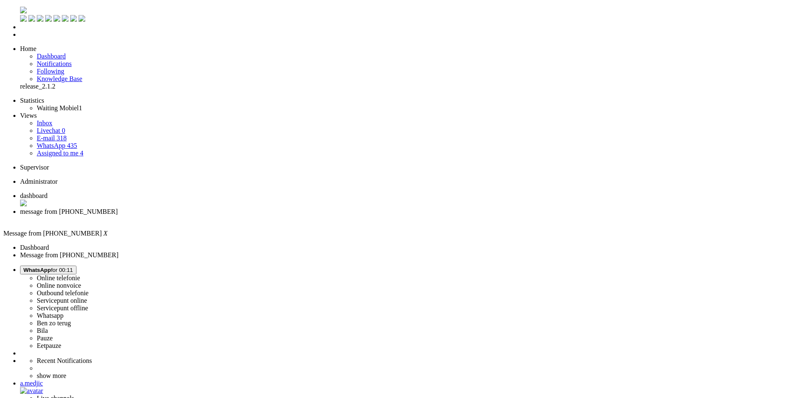
click at [244, 215] on div "Close tab" at bounding box center [406, 219] width 772 height 8
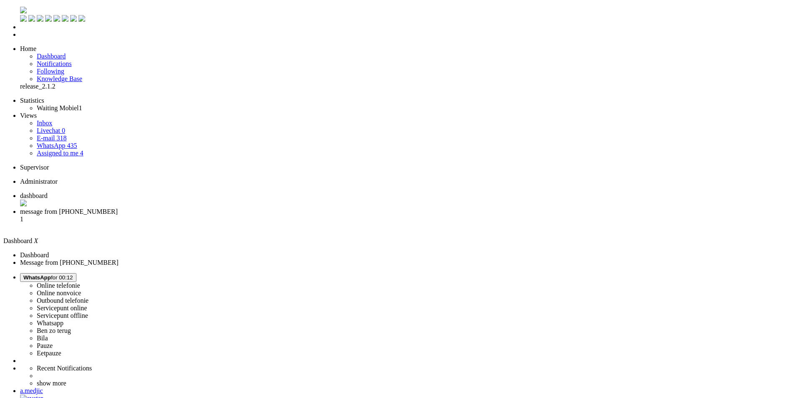
click at [212, 208] on li "message from +31625136083 1" at bounding box center [409, 219] width 778 height 23
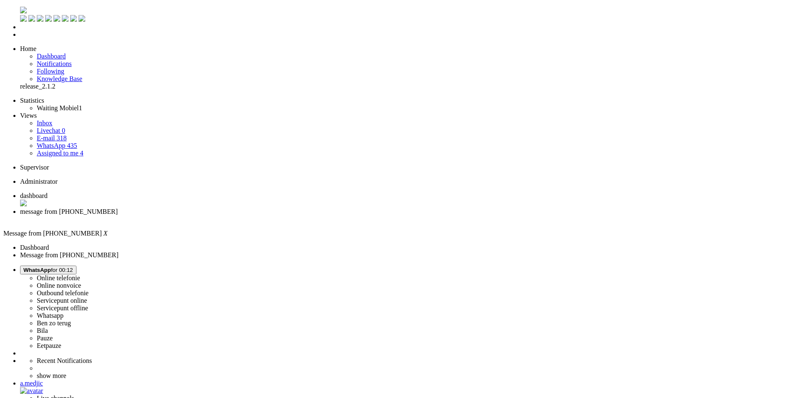
click at [241, 208] on li "message from +31625136083" at bounding box center [406, 215] width 772 height 15
click at [241, 215] on div "Close tab" at bounding box center [406, 219] width 772 height 8
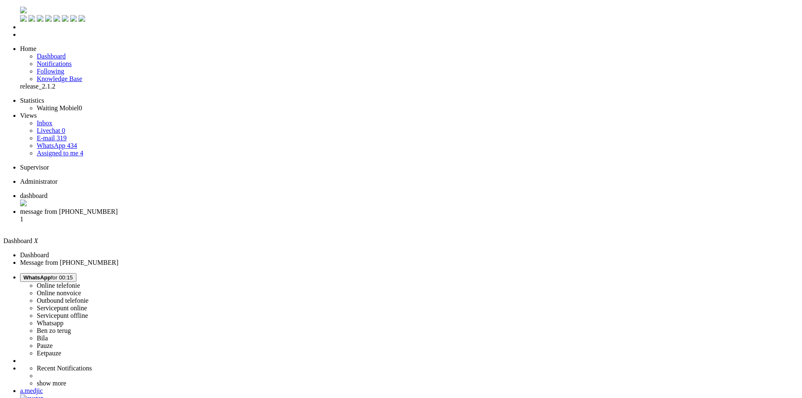
click at [118, 208] on span "message from [PHONE_NUMBER]" at bounding box center [69, 211] width 98 height 7
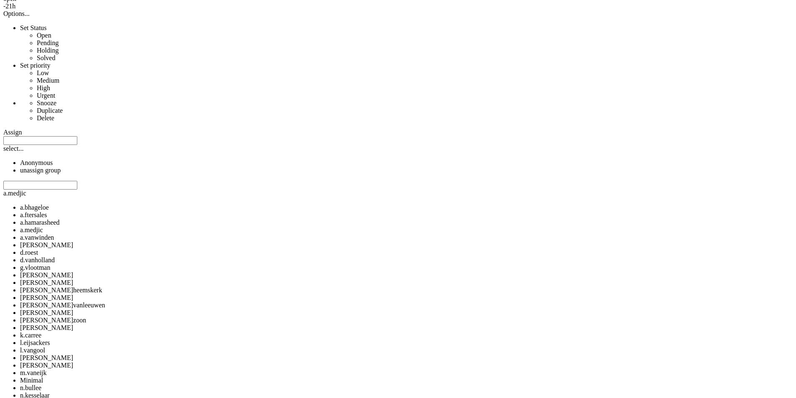
scroll to position [491, 0]
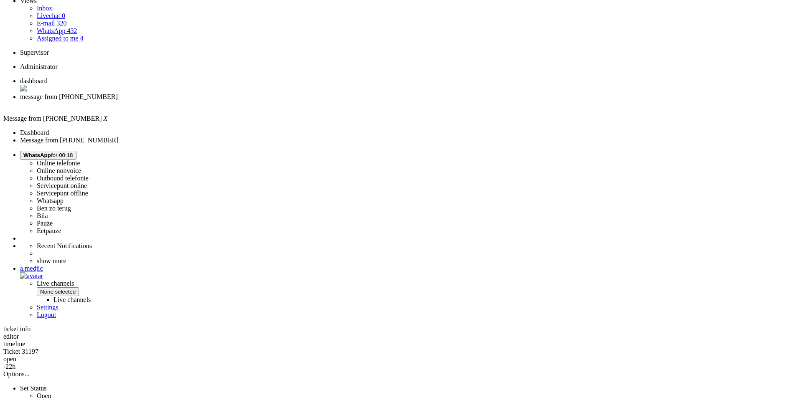
scroll to position [0, 0]
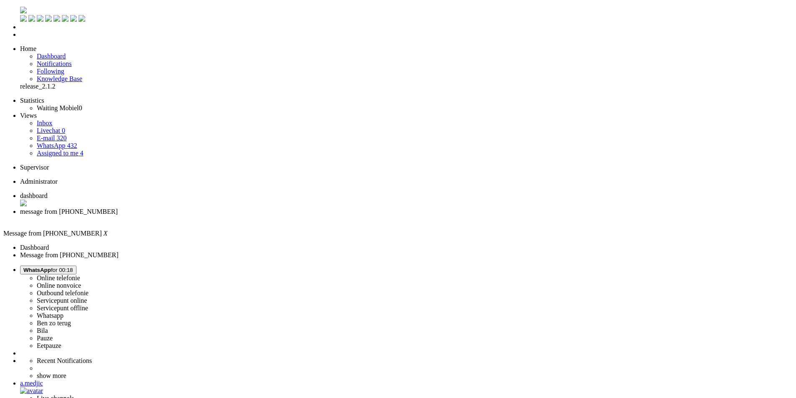
click at [20, 13] on img "Omnidesk" at bounding box center [23, 10] width 7 height 7
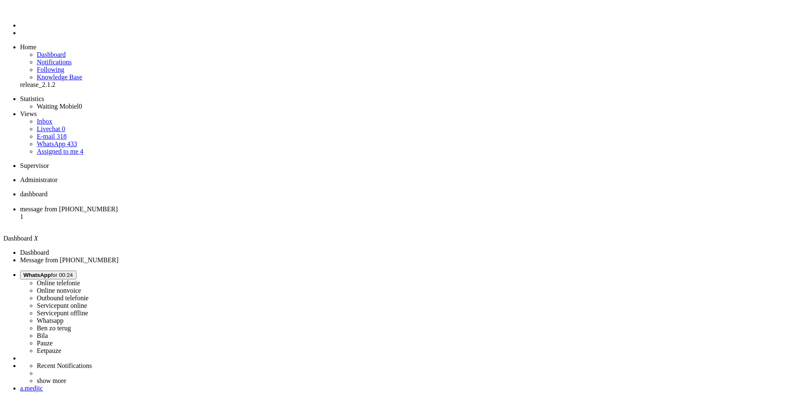
click at [118, 205] on span "message from [PHONE_NUMBER]" at bounding box center [69, 208] width 98 height 7
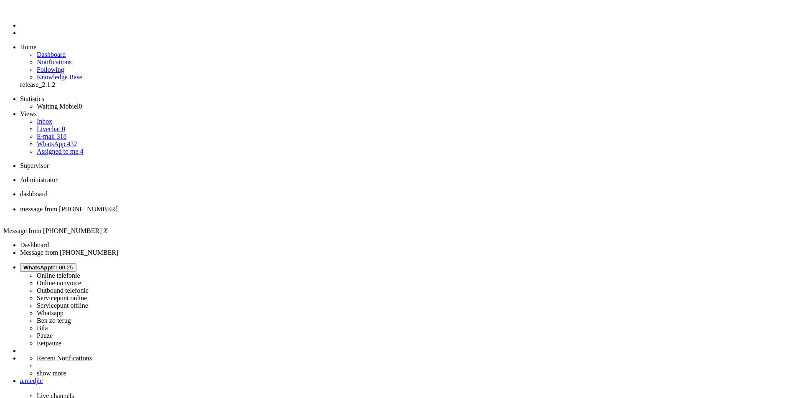
click at [66, 140] on li "WhatsApp 432" at bounding box center [418, 144] width 762 height 8
click at [71, 140] on link "WhatsApp 432" at bounding box center [57, 143] width 40 height 7
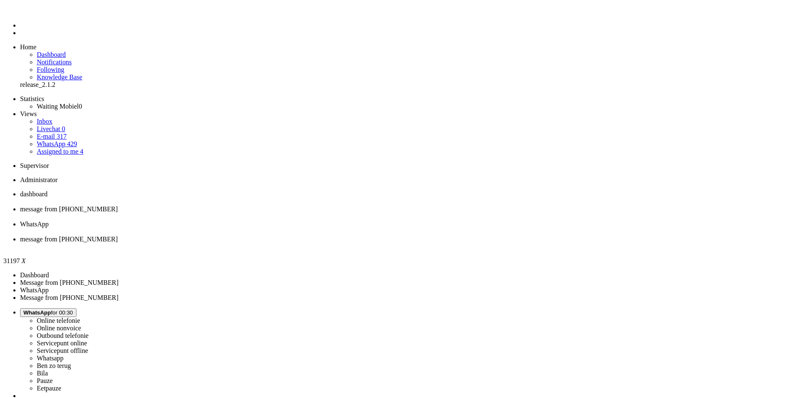
type input "nummer"
click at [385, 243] on div "Close tab" at bounding box center [406, 247] width 772 height 8
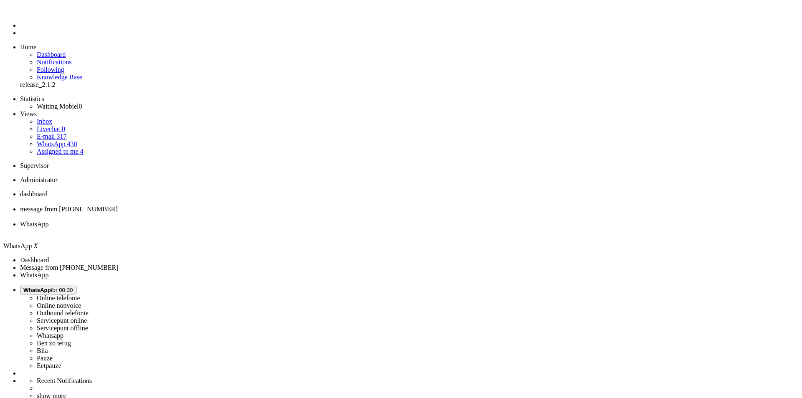
click at [312, 228] on div "Close tab" at bounding box center [409, 232] width 778 height 8
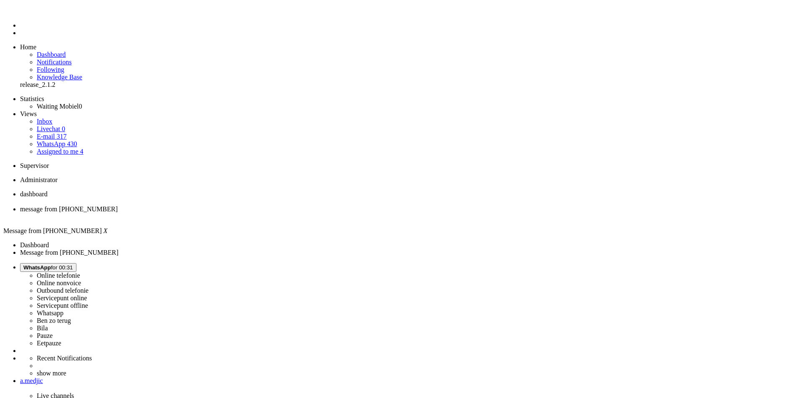
drag, startPoint x: 744, startPoint y: 1666, endPoint x: 171, endPoint y: 1499, distance: 597.2
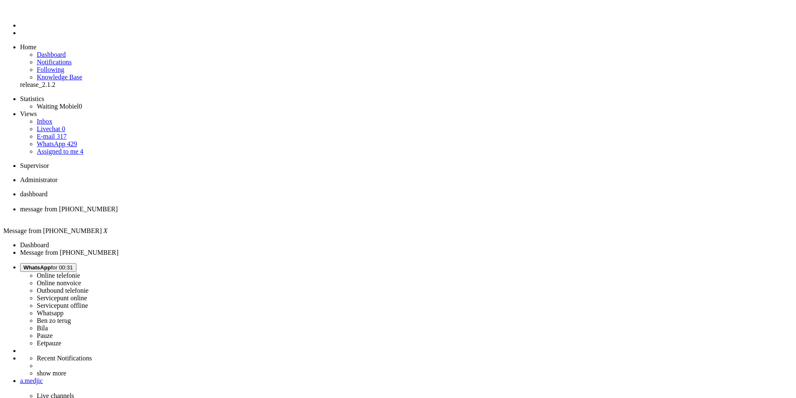
checkbox input "false"
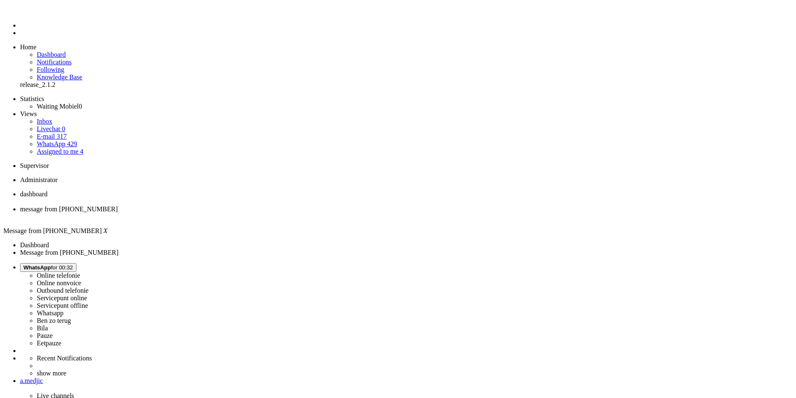
click at [118, 205] on span "message from [PHONE_NUMBER]" at bounding box center [69, 208] width 98 height 7
click at [239, 213] on div "Close tab" at bounding box center [406, 217] width 772 height 8
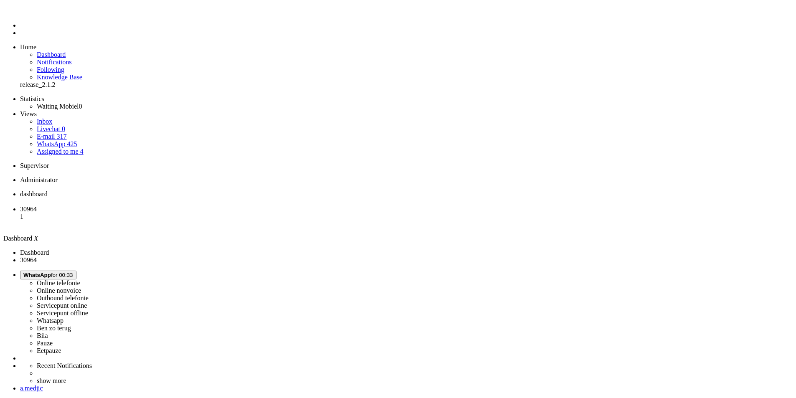
click at [118, 205] on span "message from [PHONE_NUMBER]" at bounding box center [69, 208] width 98 height 7
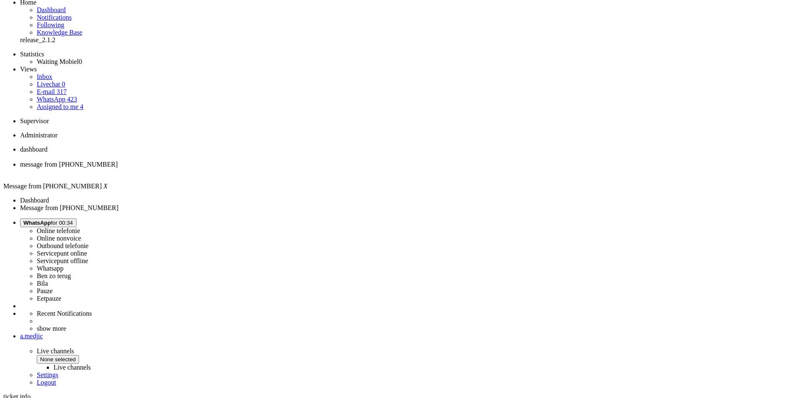
scroll to position [76, 0]
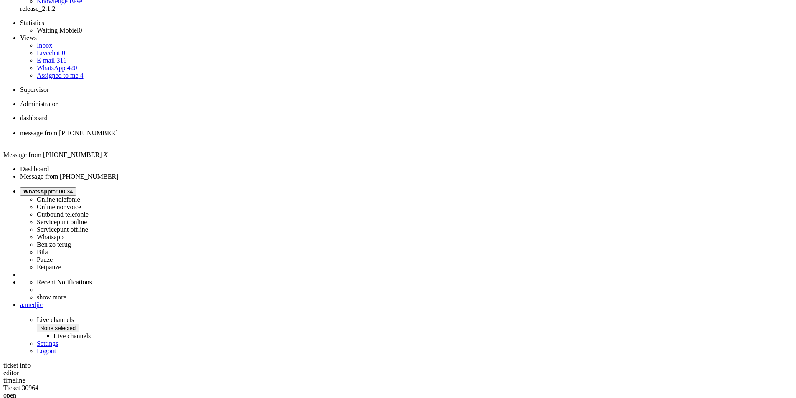
drag, startPoint x: 317, startPoint y: 96, endPoint x: 222, endPoint y: 88, distance: 95.5
copy div "Bedankt voor de gegevens. De verificatie is gelukt. Om het rekeningnummer voor …"
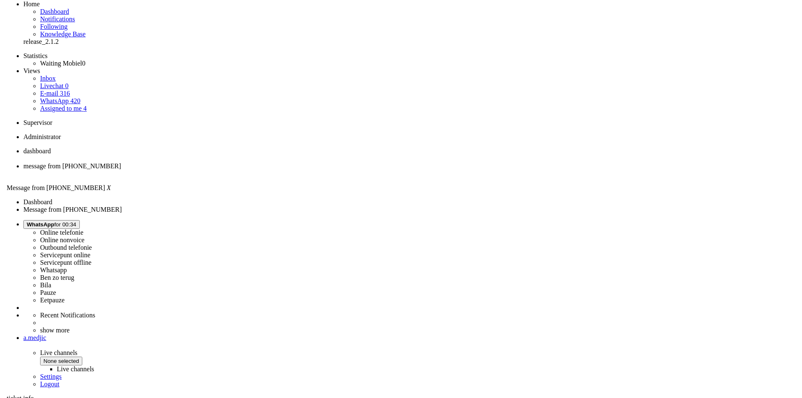
scroll to position [0, 0]
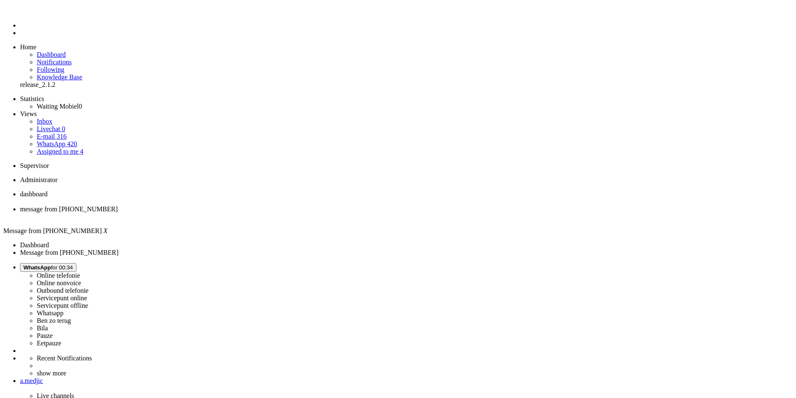
drag, startPoint x: 143, startPoint y: 1497, endPoint x: 81, endPoint y: 1498, distance: 61.4
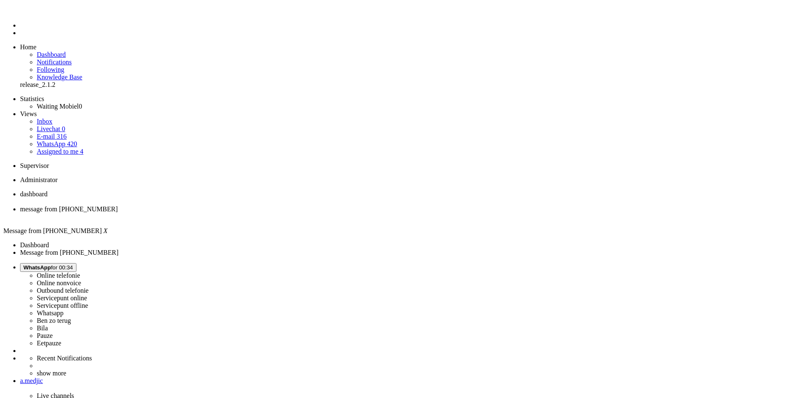
click at [239, 213] on div "Close tab" at bounding box center [406, 217] width 772 height 8
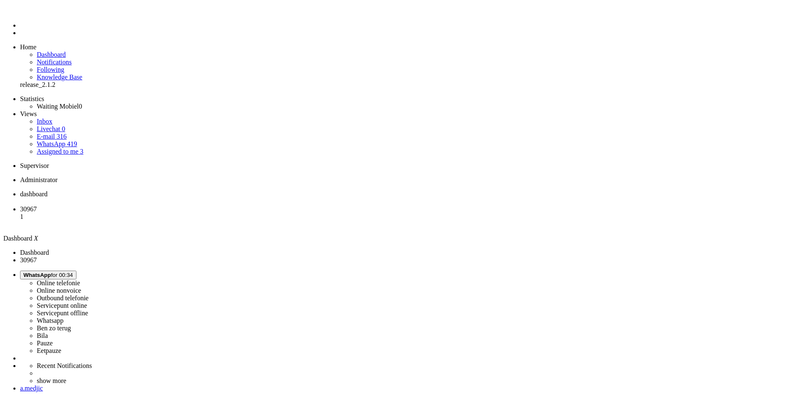
drag, startPoint x: 163, startPoint y: 67, endPoint x: 186, endPoint y: 32, distance: 41.7
click at [118, 205] on span "message from [PHONE_NUMBER]" at bounding box center [69, 208] width 98 height 7
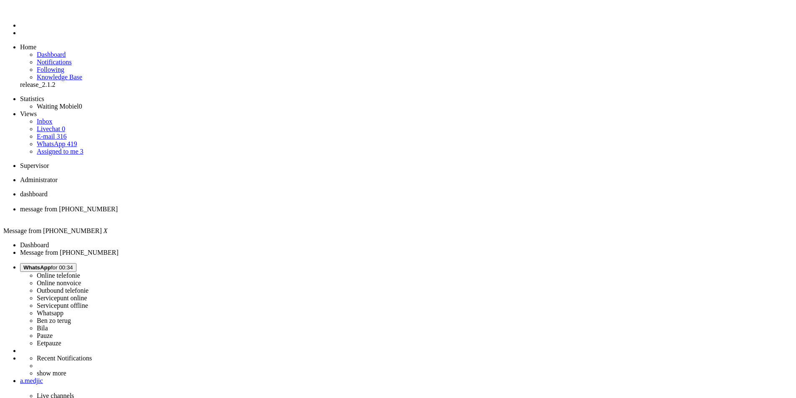
drag, startPoint x: 307, startPoint y: 249, endPoint x: 235, endPoint y: 249, distance: 71.8
copy div "[EMAIL_ADDRESS][DOMAIN_NAME]"
drag, startPoint x: 281, startPoint y: 172, endPoint x: 232, endPoint y: 167, distance: 49.1
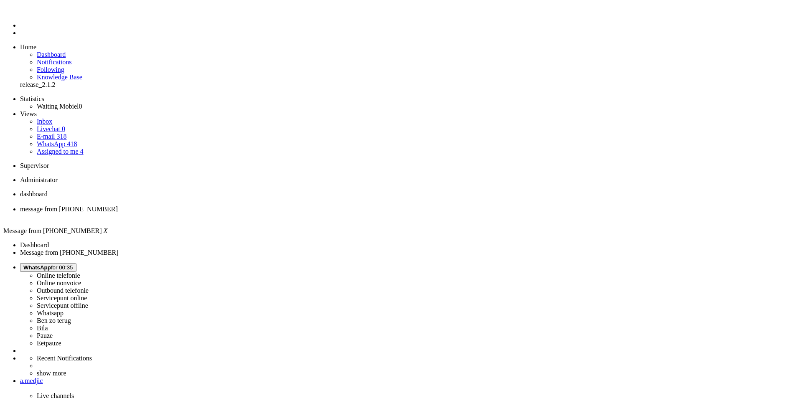
drag, startPoint x: 226, startPoint y: 162, endPoint x: 530, endPoint y: 163, distance: 303.2
copy div "Bedankt voor het doorgeven. We passen het e-mailadres voor je bestelling 469431…"
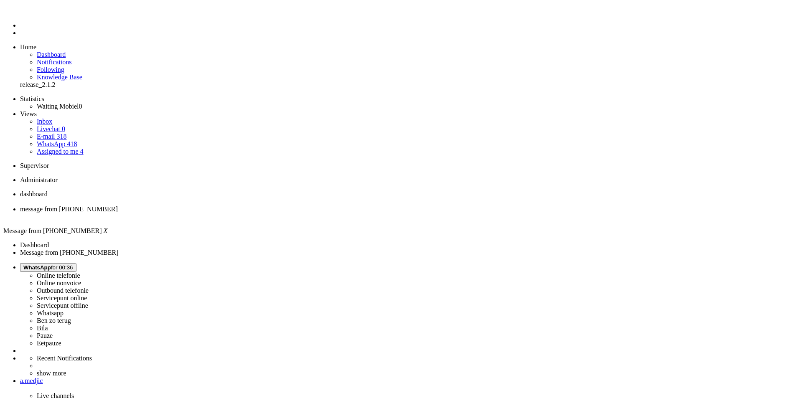
paste body "Rich Text Area. Press ALT-0 for help."
drag, startPoint x: 114, startPoint y: 1499, endPoint x: 86, endPoint y: 1501, distance: 27.2
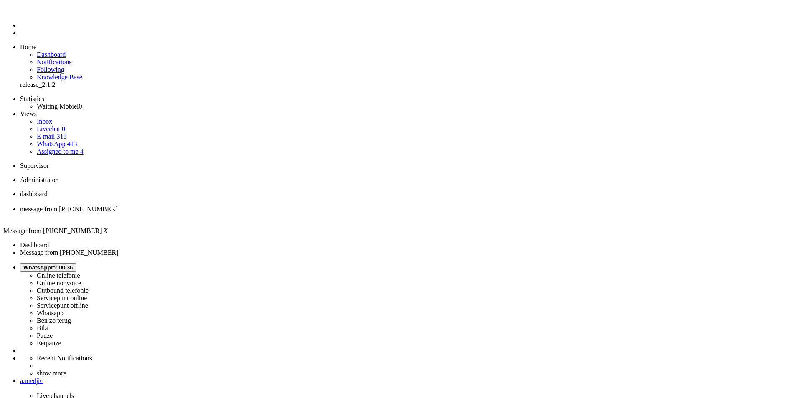
drag, startPoint x: 80, startPoint y: 1507, endPoint x: 332, endPoint y: 1500, distance: 251.9
copy body "Zodra wij meer informatie hebben, zullen wij het je laten weten via de mail!"
drag, startPoint x: 332, startPoint y: 1499, endPoint x: 356, endPoint y: 1523, distance: 34.3
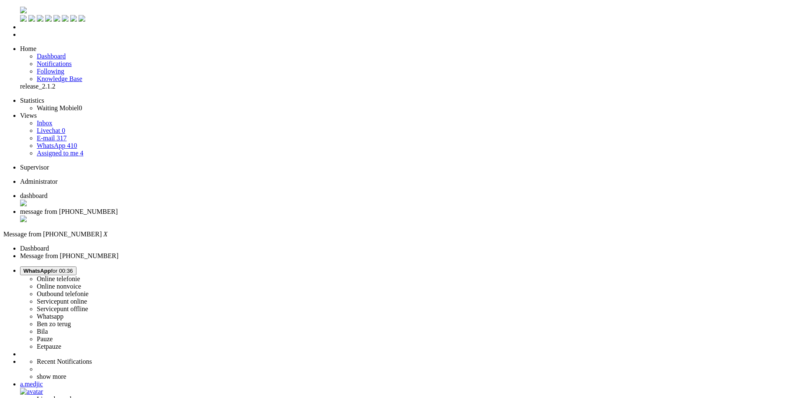
drag, startPoint x: 519, startPoint y: 177, endPoint x: 692, endPoint y: 172, distance: 173.4
copy div "Zodra we meer informatie hebben, laten we het je per e-mail weten!"
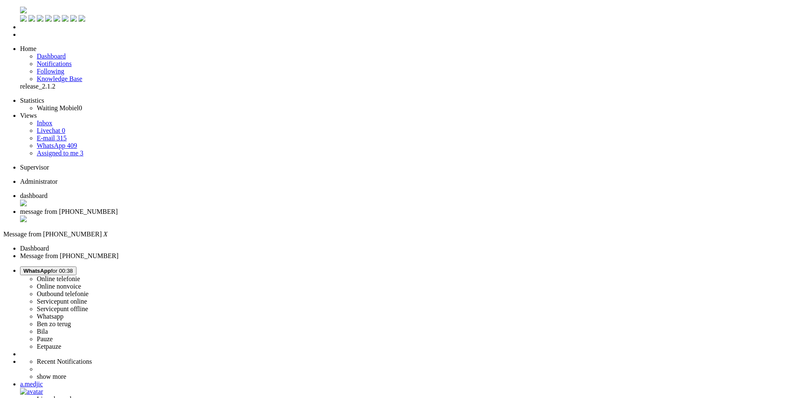
click at [240, 215] on div "Close tab" at bounding box center [406, 219] width 772 height 8
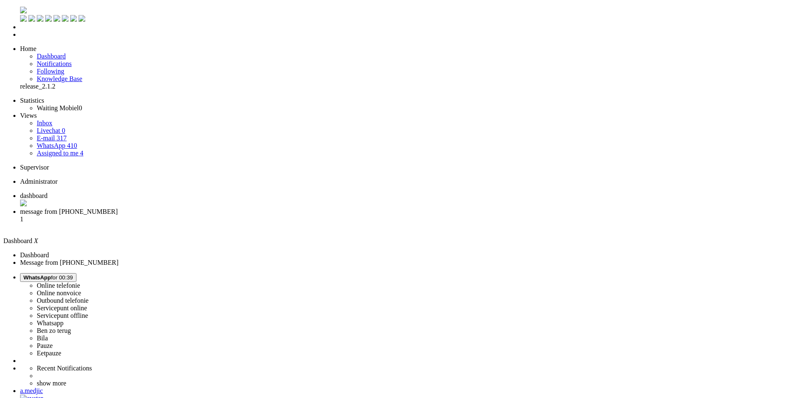
click at [118, 208] on span "message from [PHONE_NUMBER]" at bounding box center [69, 211] width 98 height 7
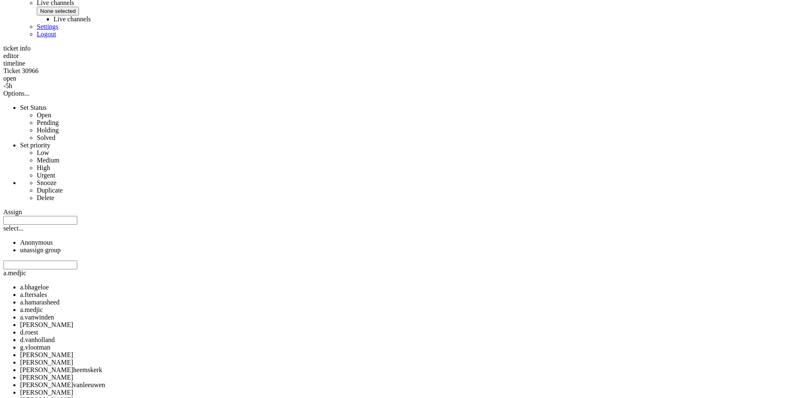
scroll to position [459, 0]
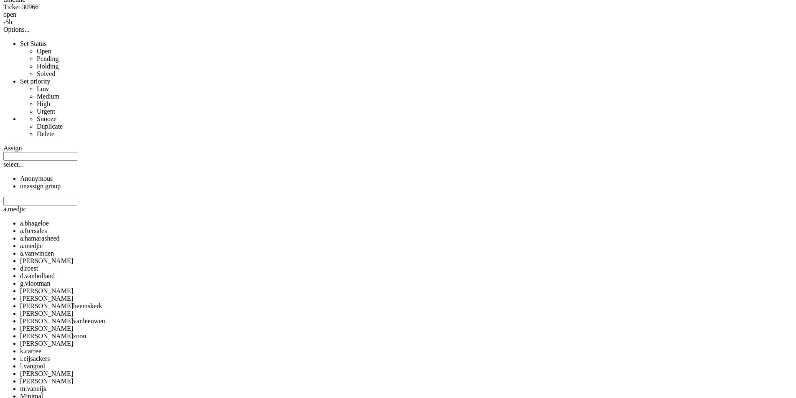
copy div "4702495"
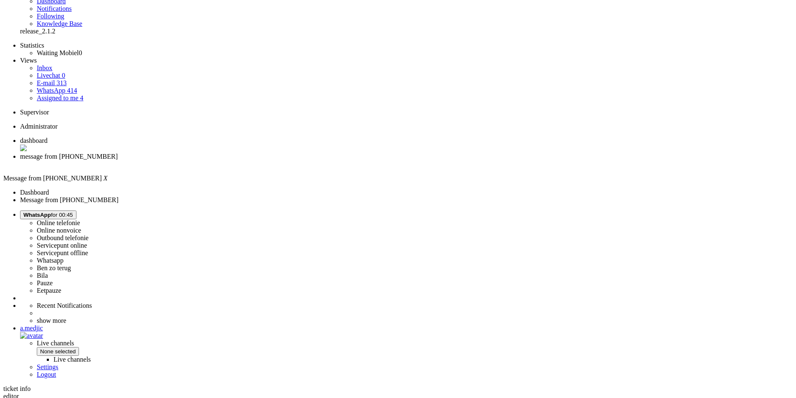
scroll to position [84, 0]
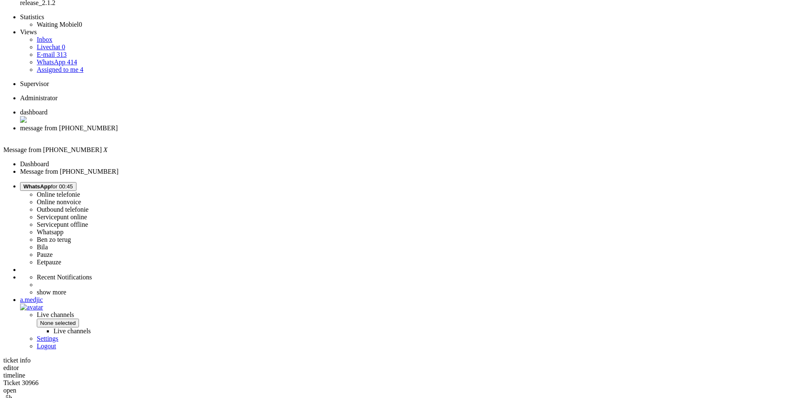
drag, startPoint x: 513, startPoint y: 80, endPoint x: 226, endPoint y: 80, distance: 286.5
copy div "Helaas kunnen we een geplaatste bestelling niet aanpassen naar een andere provi…"
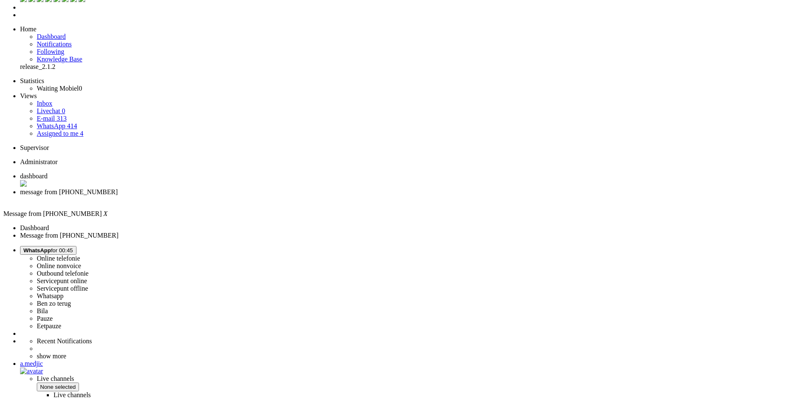
scroll to position [0, 0]
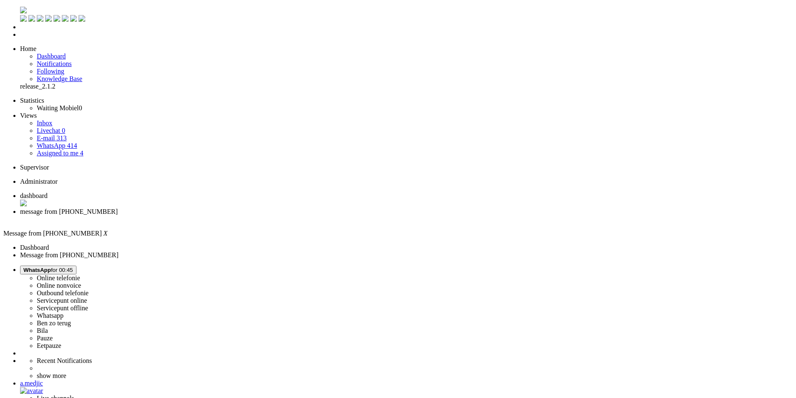
paste body "Rich Text Area. Press ALT-0 for help."
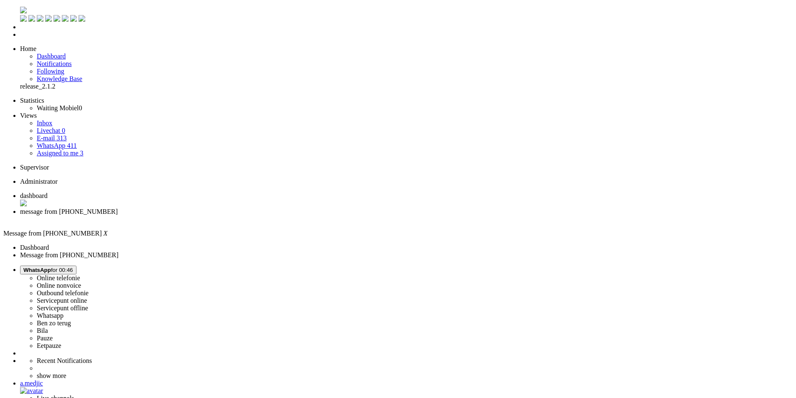
click at [242, 215] on div "Close tab" at bounding box center [406, 219] width 772 height 8
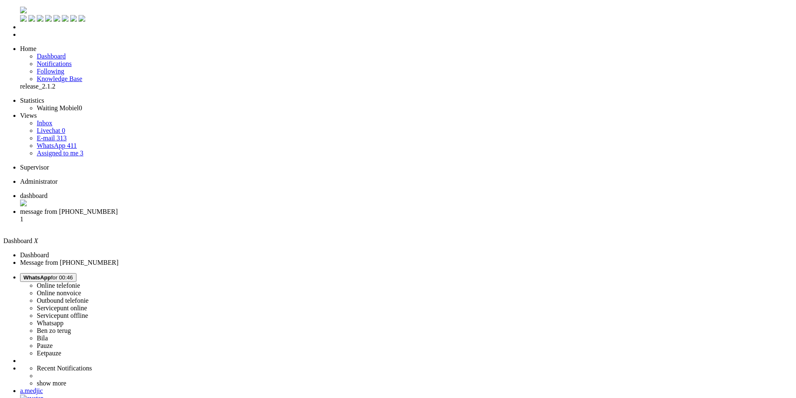
click at [118, 208] on span "message from [PHONE_NUMBER]" at bounding box center [69, 211] width 98 height 7
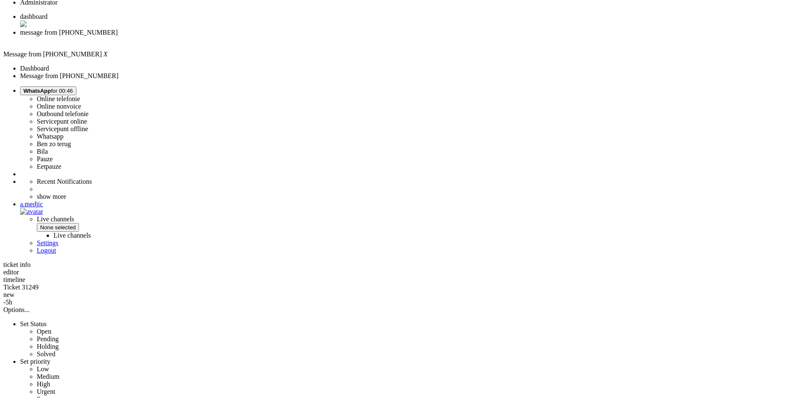
scroll to position [251, 0]
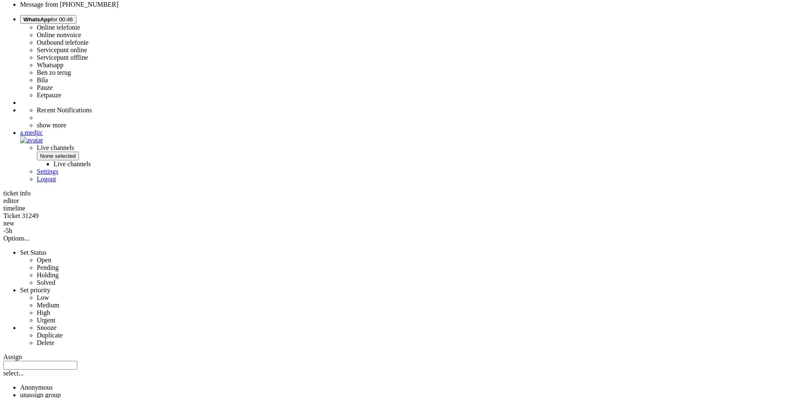
copy div "4702323"
drag, startPoint x: 775, startPoint y: 303, endPoint x: 522, endPoint y: 202, distance: 272.0
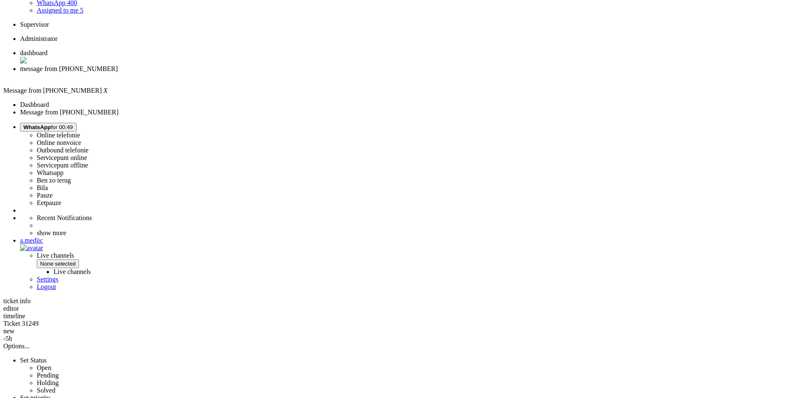
scroll to position [0, 0]
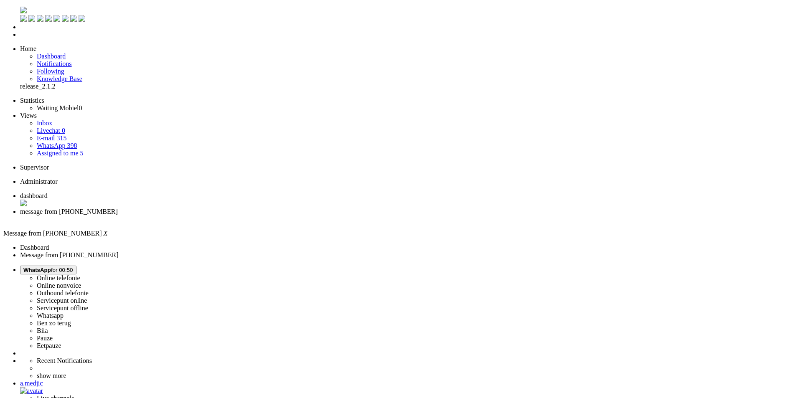
click at [241, 215] on div "Close tab" at bounding box center [406, 219] width 772 height 8
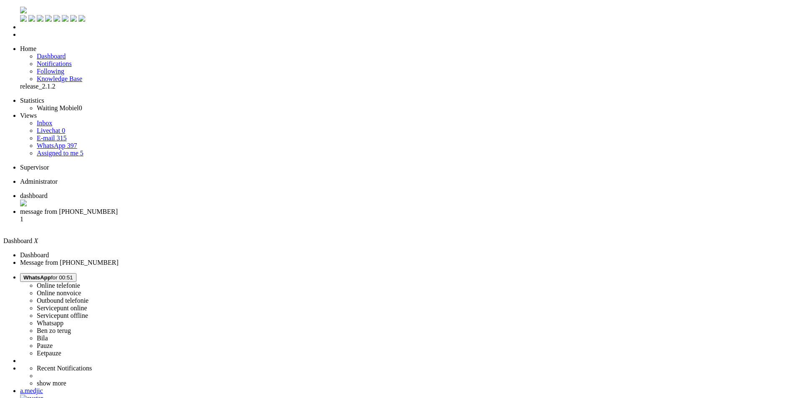
click at [118, 208] on span "message from [PHONE_NUMBER]" at bounding box center [69, 211] width 98 height 7
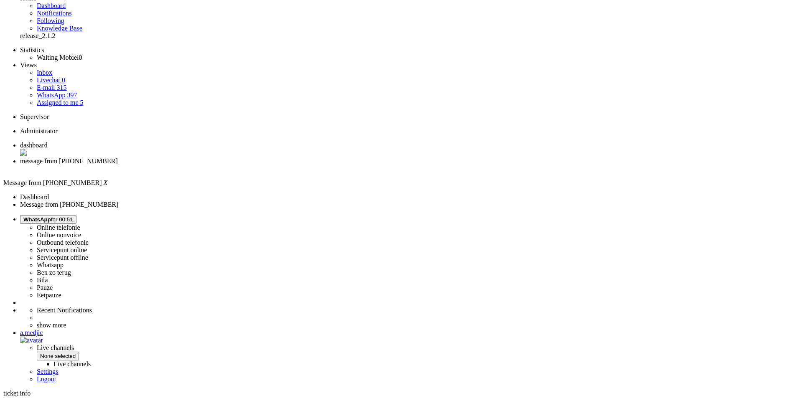
scroll to position [121, 0]
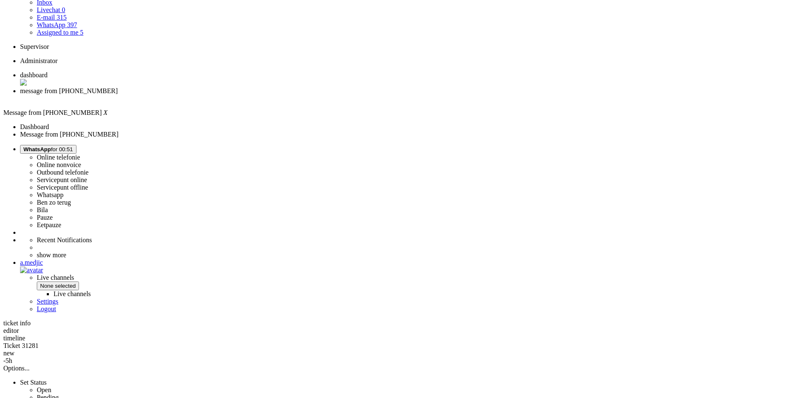
copy div "4703502"
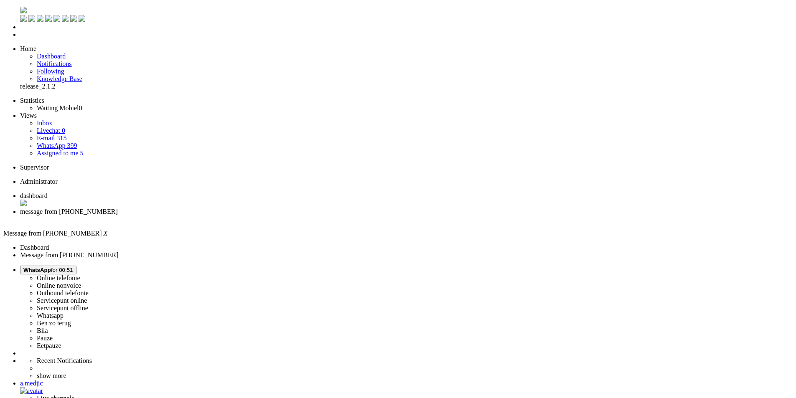
drag, startPoint x: 272, startPoint y: 1495, endPoint x: 232, endPoint y: 1495, distance: 39.7
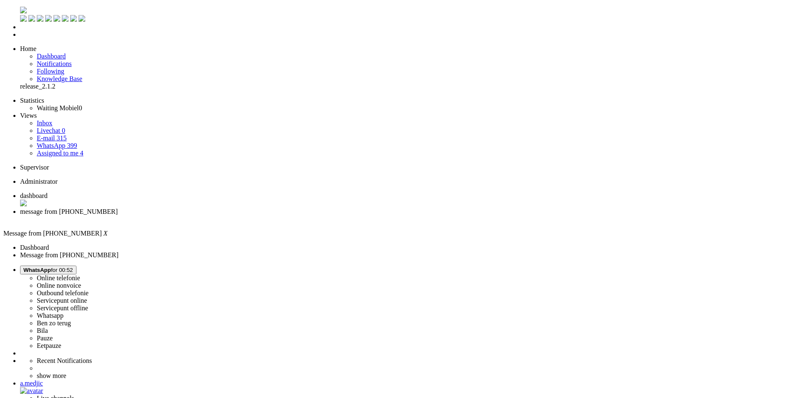
click at [242, 215] on div "Close tab" at bounding box center [406, 219] width 772 height 8
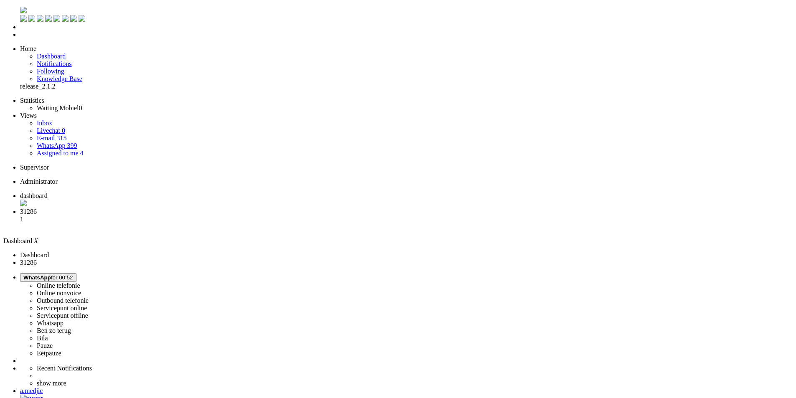
click at [118, 208] on span "message from [PHONE_NUMBER]" at bounding box center [69, 211] width 98 height 7
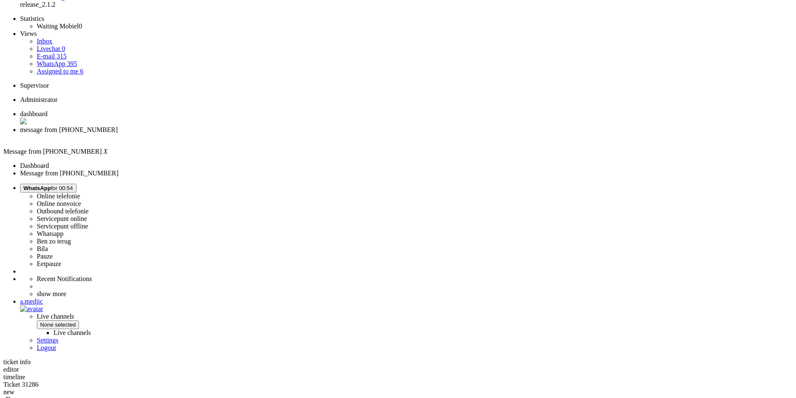
scroll to position [3, 0]
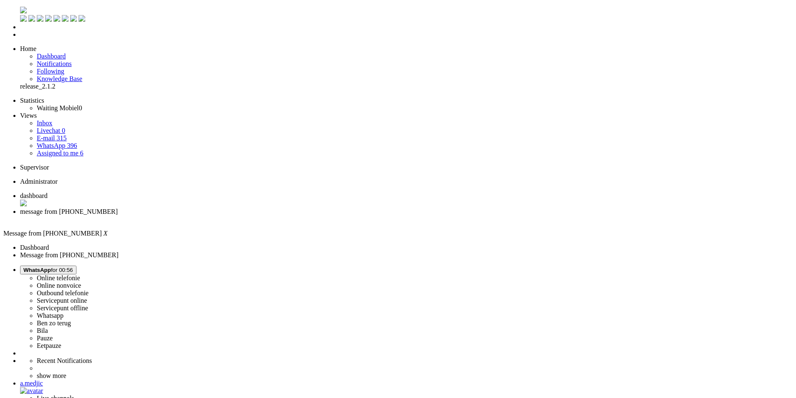
drag, startPoint x: 283, startPoint y: 1495, endPoint x: 244, endPoint y: 1497, distance: 38.9
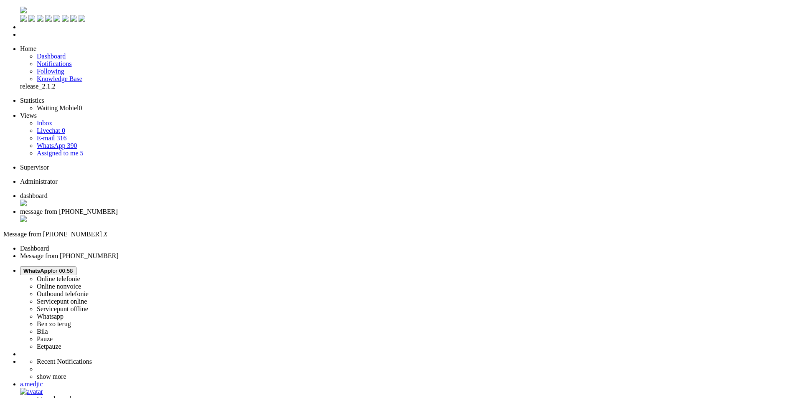
click at [241, 215] on div "Close tab" at bounding box center [406, 219] width 772 height 8
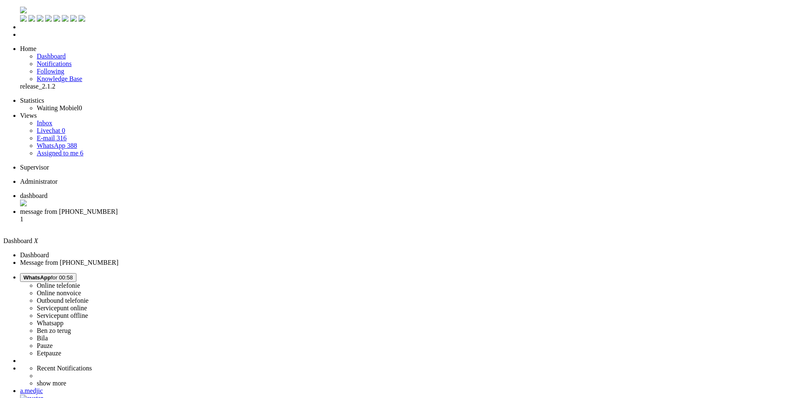
click at [118, 208] on span "message from [PHONE_NUMBER]" at bounding box center [69, 211] width 98 height 7
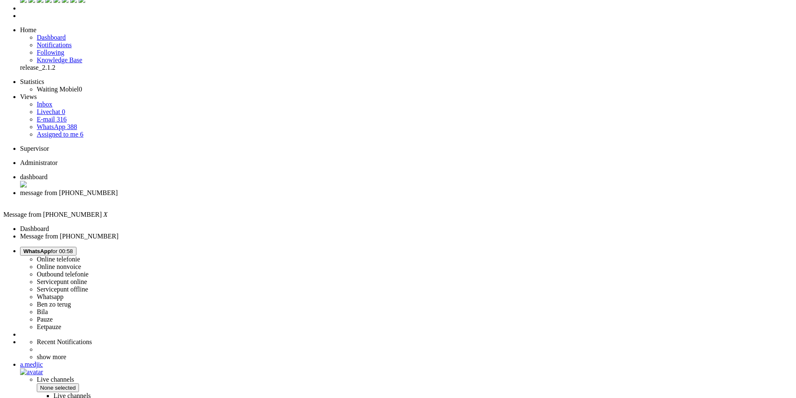
scroll to position [43, 0]
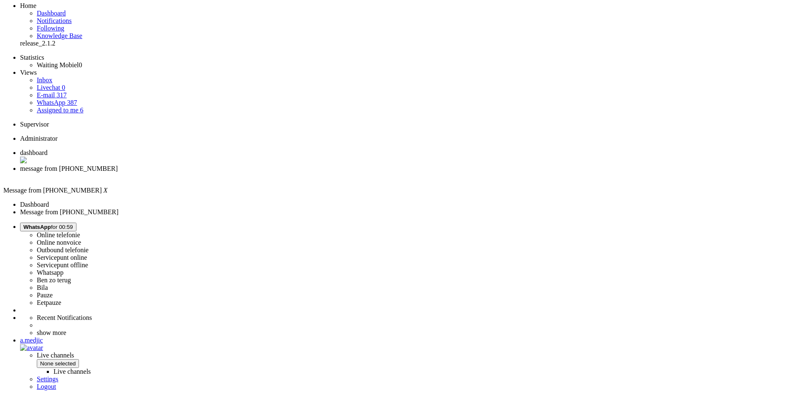
copy div "4704195"
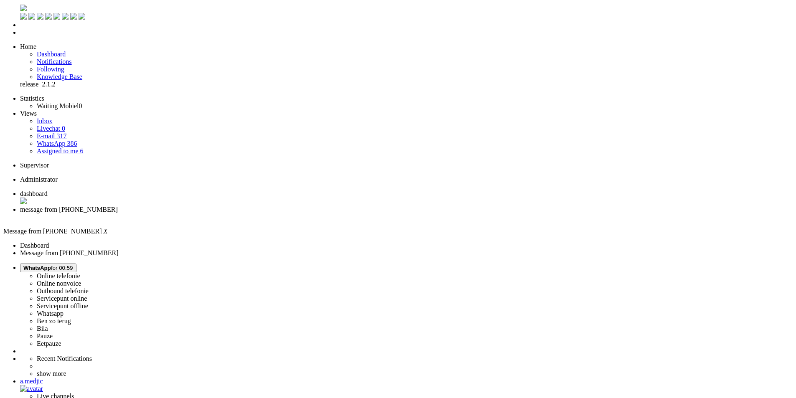
scroll to position [0, 0]
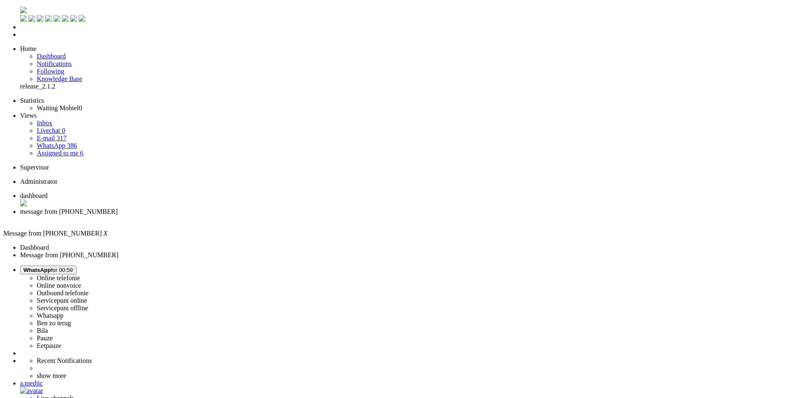
drag, startPoint x: 294, startPoint y: 1495, endPoint x: 256, endPoint y: 1496, distance: 38.4
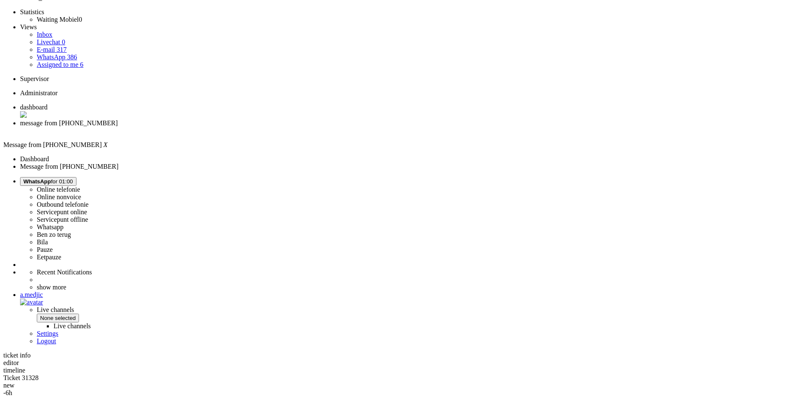
scroll to position [89, 0]
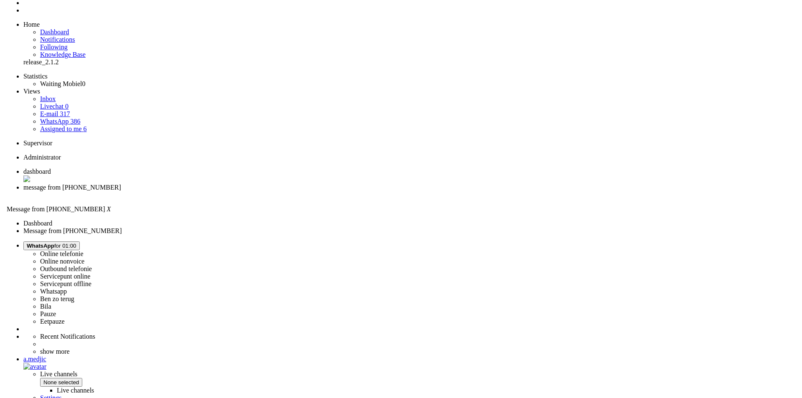
scroll to position [0, 0]
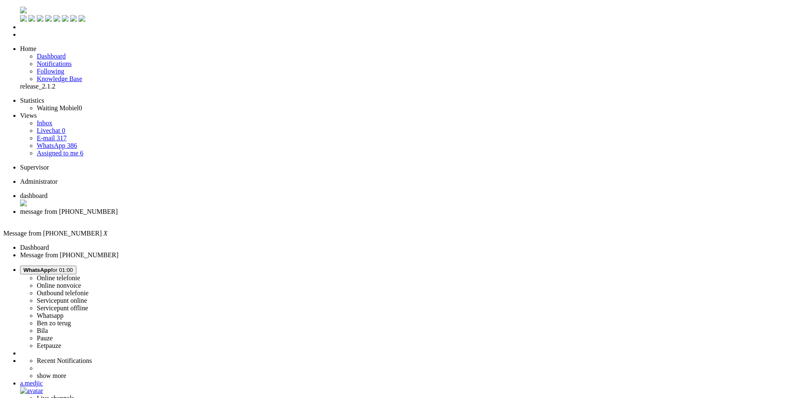
click at [240, 215] on div "Close tab" at bounding box center [406, 219] width 772 height 8
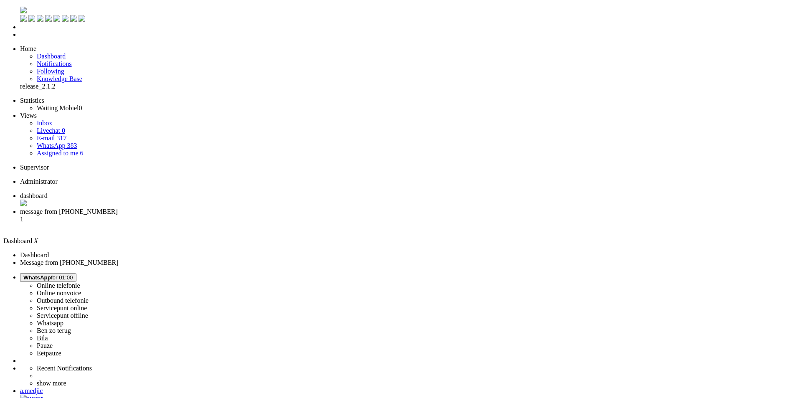
click at [118, 208] on span "message from [PHONE_NUMBER]" at bounding box center [69, 211] width 98 height 7
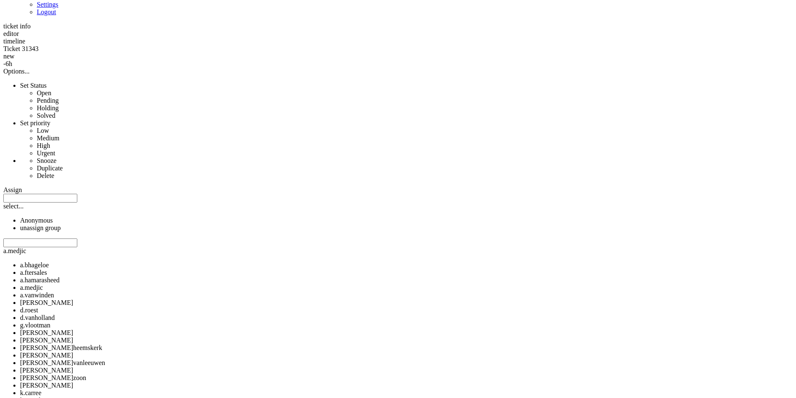
scroll to position [456, 0]
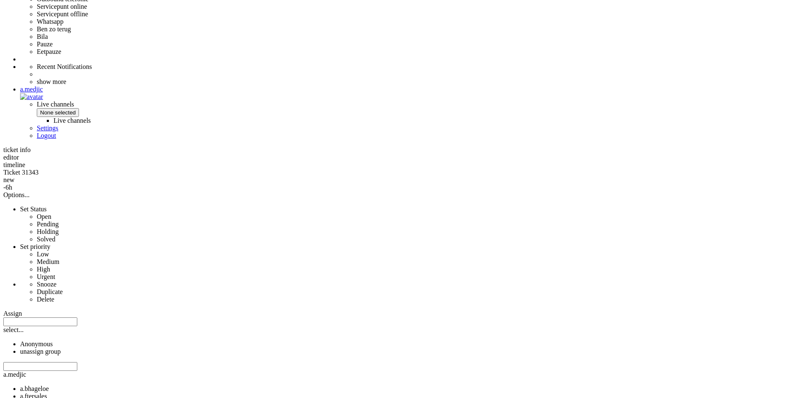
scroll to position [133, 0]
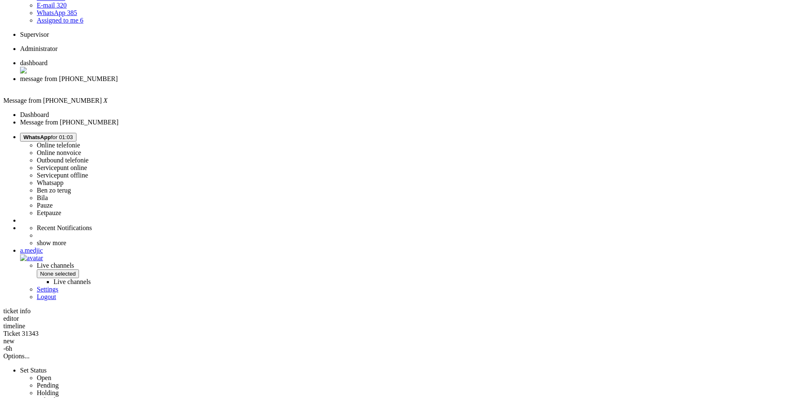
drag, startPoint x: 404, startPoint y: 162, endPoint x: 186, endPoint y: 53, distance: 243.7
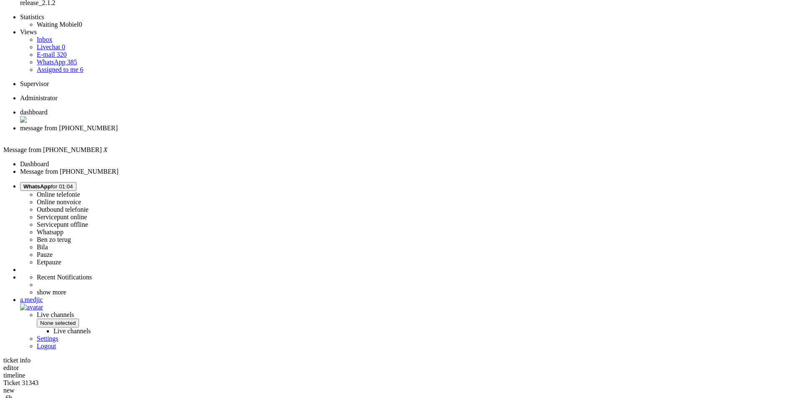
drag, startPoint x: 228, startPoint y: 79, endPoint x: 367, endPoint y: 102, distance: 140.6
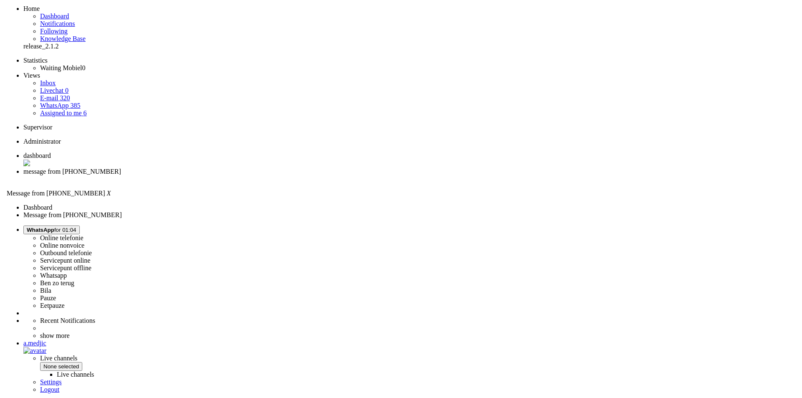
scroll to position [0, 0]
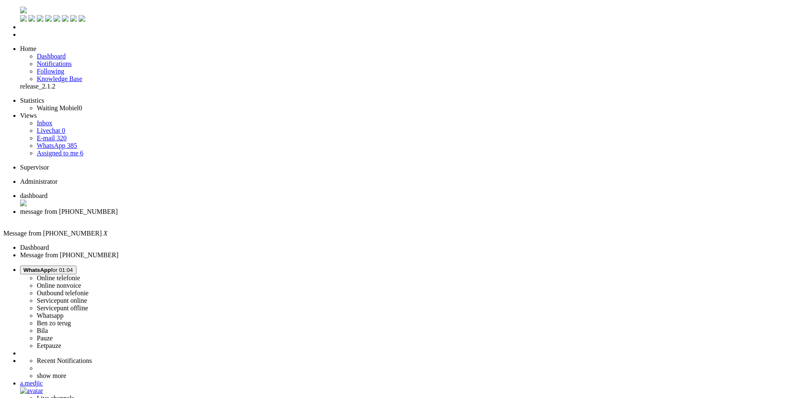
paste body "Rich Text Area. Press ALT-0 for help."
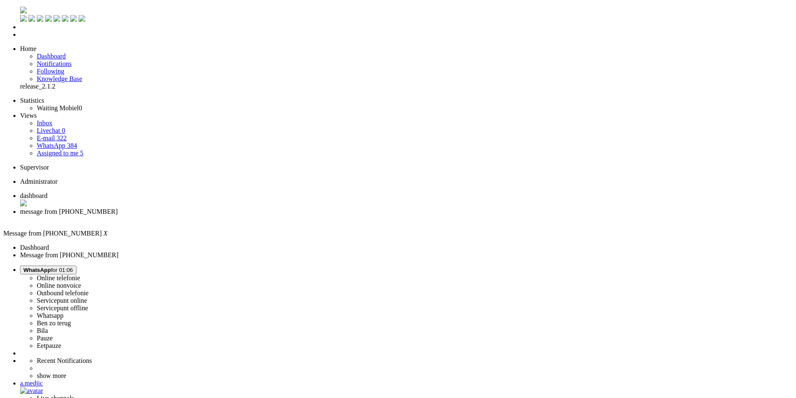
click at [240, 215] on div "Close tab" at bounding box center [406, 219] width 772 height 8
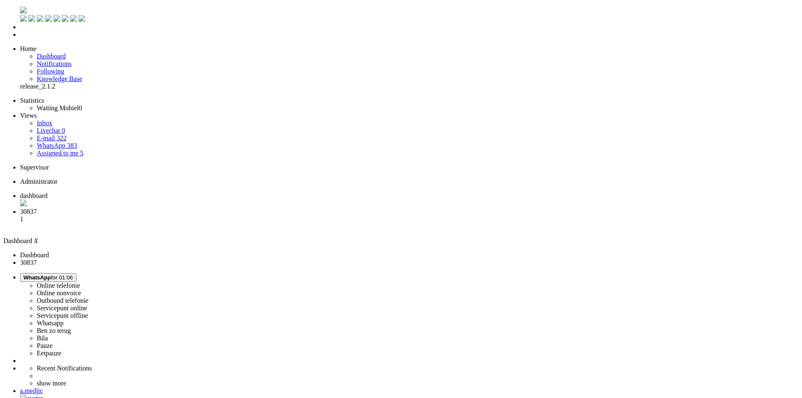
click at [118, 208] on span "message from [PHONE_NUMBER]" at bounding box center [69, 211] width 98 height 7
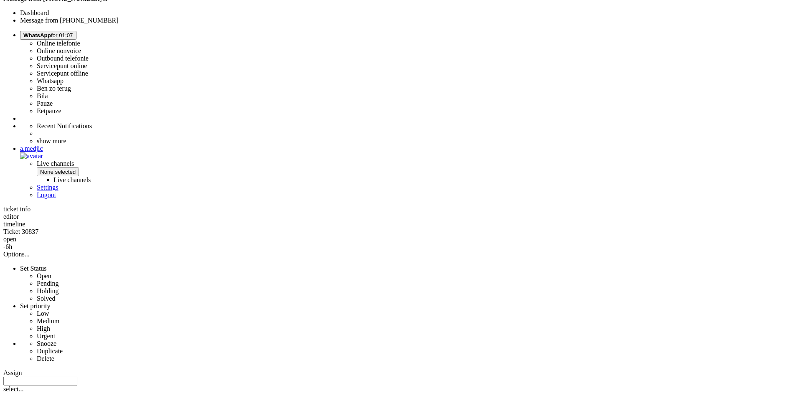
scroll to position [251, 0]
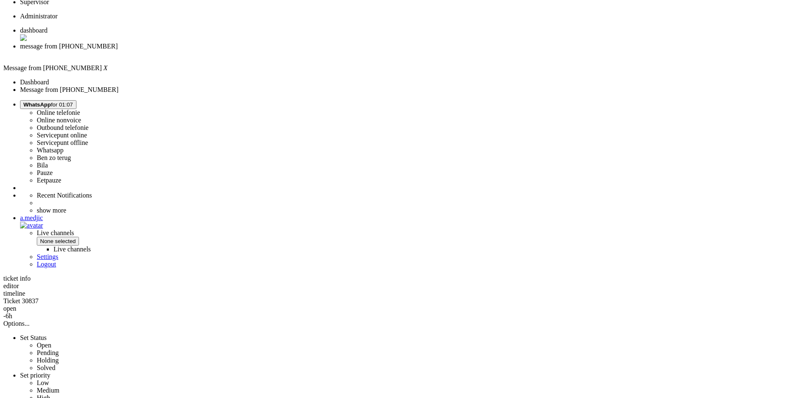
drag, startPoint x: 112, startPoint y: 219, endPoint x: 123, endPoint y: 209, distance: 14.8
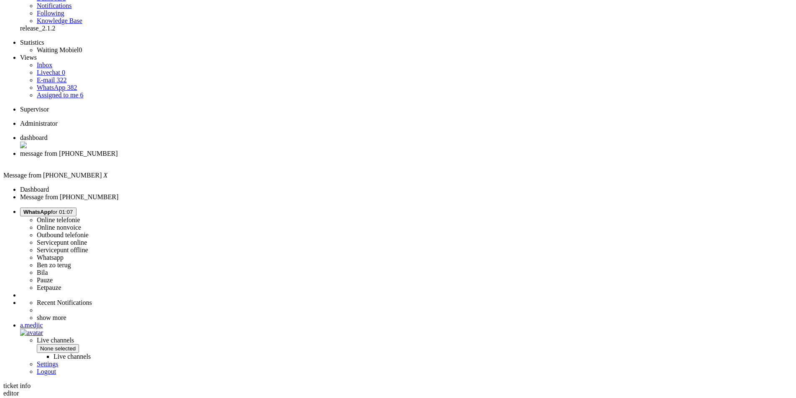
scroll to position [0, 0]
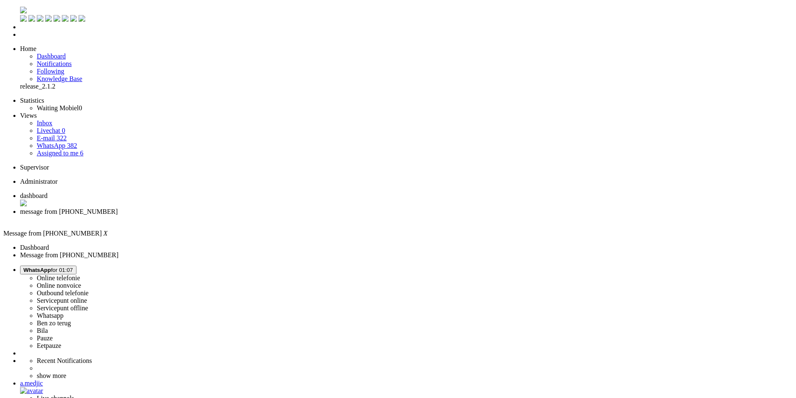
click at [144, 192] on li "dashboard" at bounding box center [406, 200] width 772 height 16
click at [66, 134] on li "E-mail 322" at bounding box center [414, 138] width 755 height 8
click at [65, 134] on link "E-mail 322" at bounding box center [52, 137] width 30 height 7
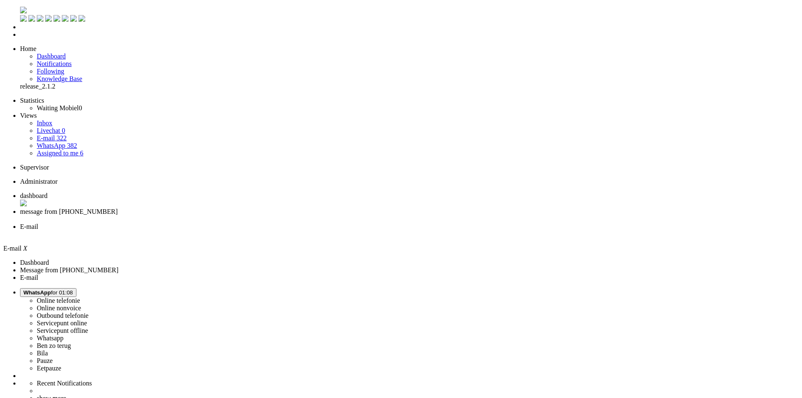
click at [68, 142] on link "WhatsApp 382" at bounding box center [57, 145] width 40 height 7
click at [118, 208] on span "message from [PHONE_NUMBER]" at bounding box center [69, 211] width 98 height 7
click at [267, 223] on li "WhatsApp" at bounding box center [406, 230] width 772 height 15
click at [311, 231] on div "Close tab" at bounding box center [409, 235] width 778 height 8
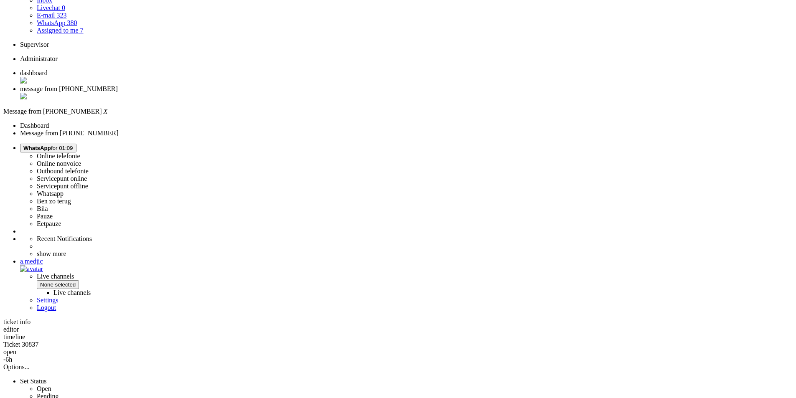
scroll to position [125, 0]
drag, startPoint x: 335, startPoint y: 236, endPoint x: 228, endPoint y: 236, distance: 106.1
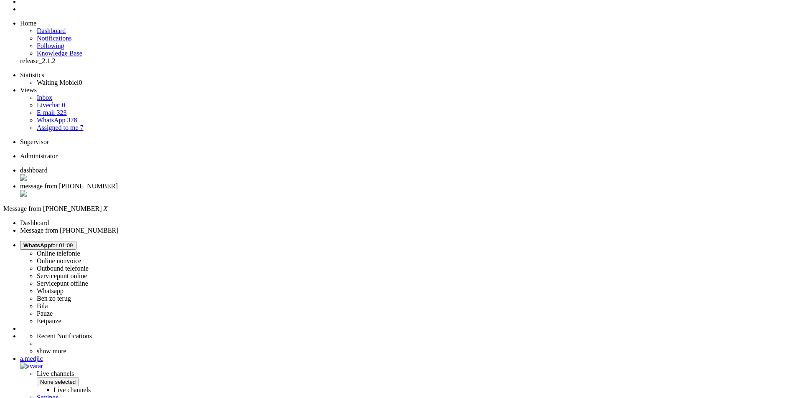
scroll to position [0, 0]
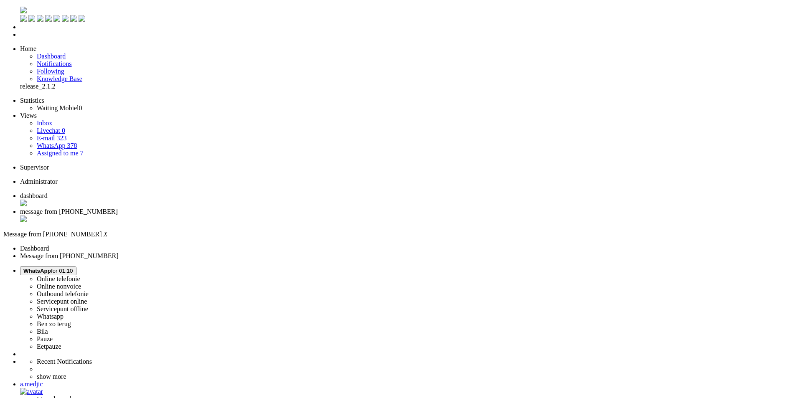
drag, startPoint x: 152, startPoint y: 1513, endPoint x: 0, endPoint y: 1496, distance: 152.9
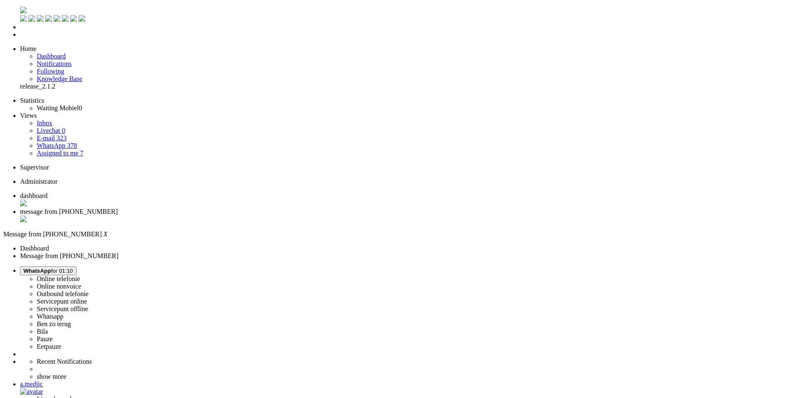
drag, startPoint x: 694, startPoint y: 137, endPoint x: 669, endPoint y: 171, distance: 42.4
drag, startPoint x: 292, startPoint y: 153, endPoint x: 300, endPoint y: 158, distance: 9.6
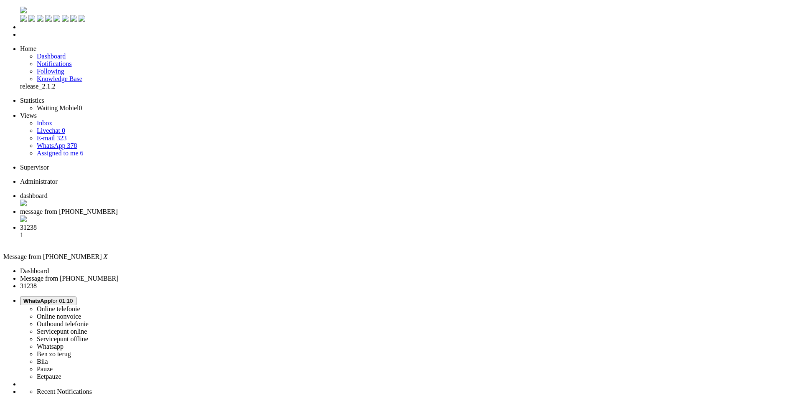
click at [239, 215] on div "Close tab" at bounding box center [406, 219] width 772 height 8
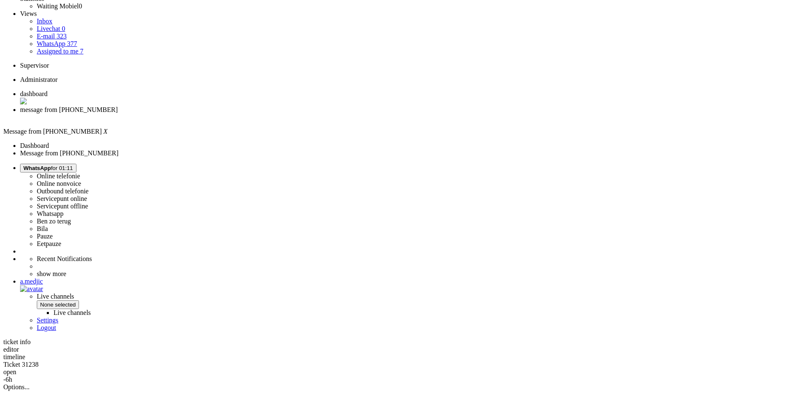
scroll to position [209, 0]
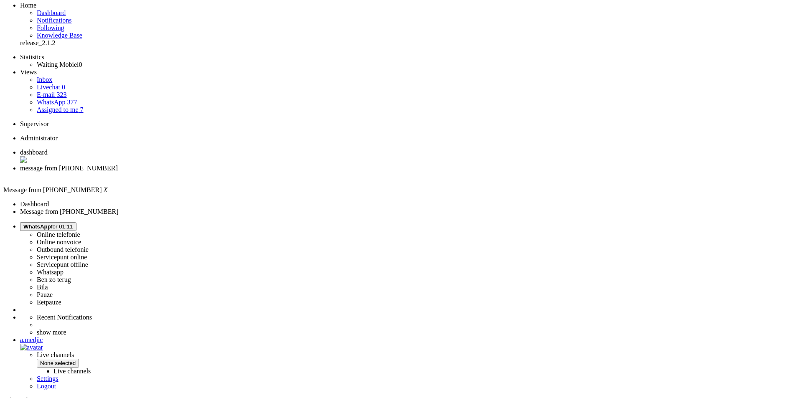
scroll to position [0, 0]
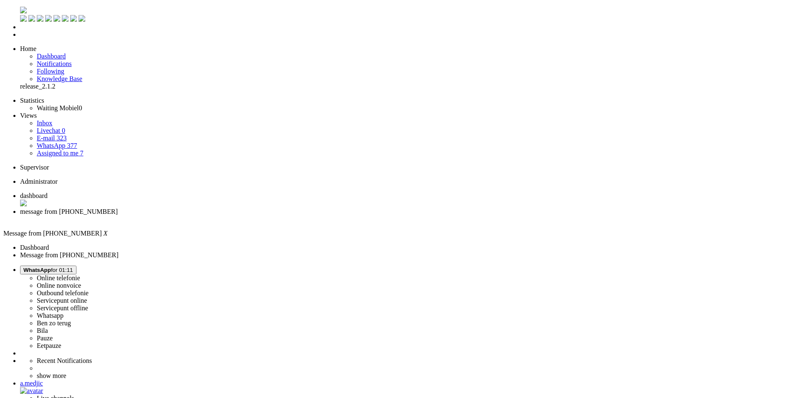
drag, startPoint x: 407, startPoint y: 40, endPoint x: 202, endPoint y: 1, distance: 208.8
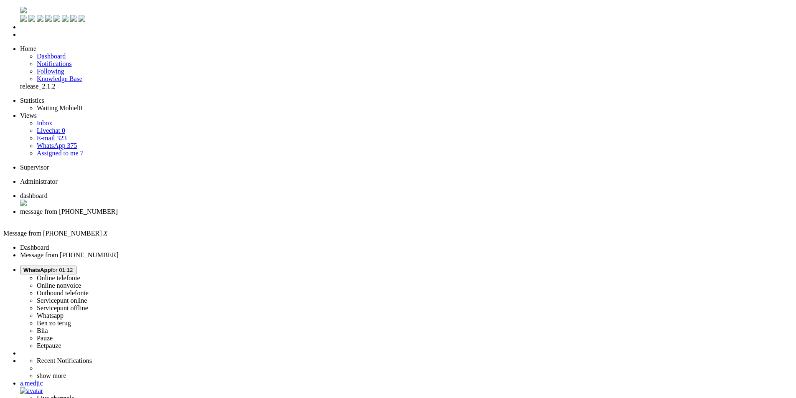
drag, startPoint x: 272, startPoint y: 1494, endPoint x: 232, endPoint y: 1492, distance: 40.2
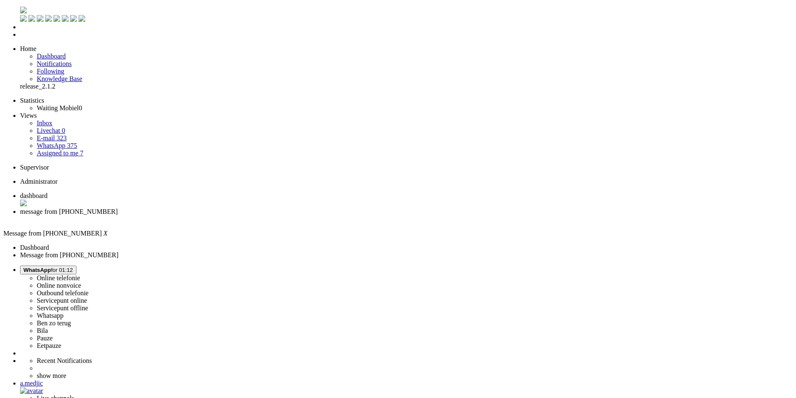
click at [241, 215] on div "Close tab" at bounding box center [406, 219] width 772 height 8
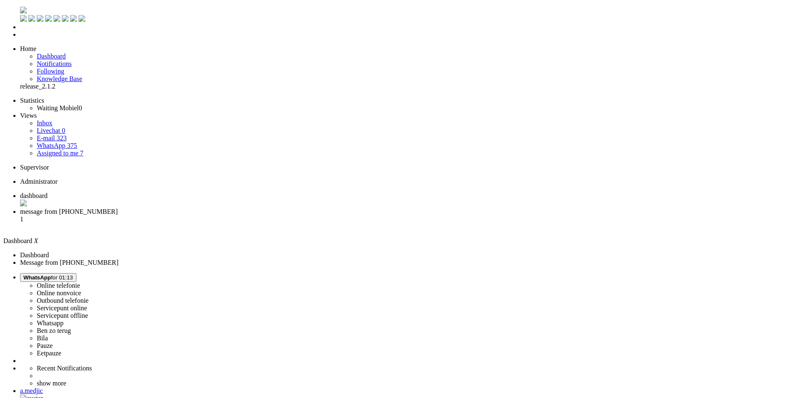
click at [213, 208] on li "message from [PHONE_NUMBER] 1" at bounding box center [406, 219] width 772 height 23
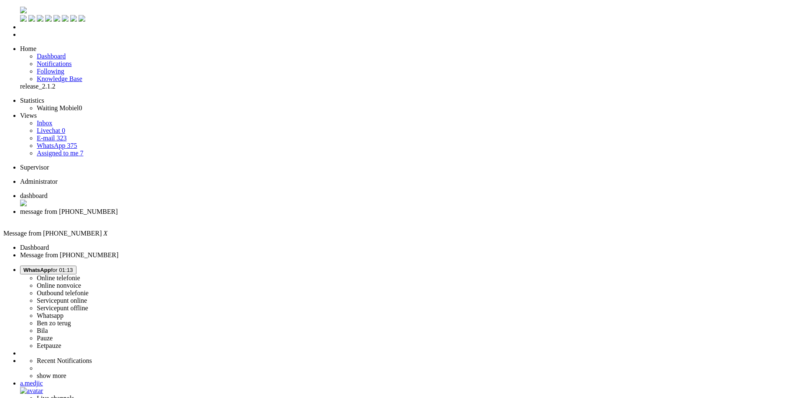
scroll to position [125, 0]
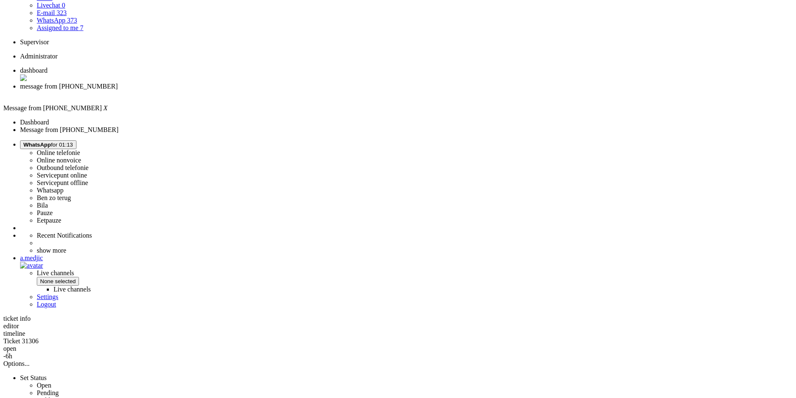
drag, startPoint x: 254, startPoint y: 334, endPoint x: 230, endPoint y: 335, distance: 24.7
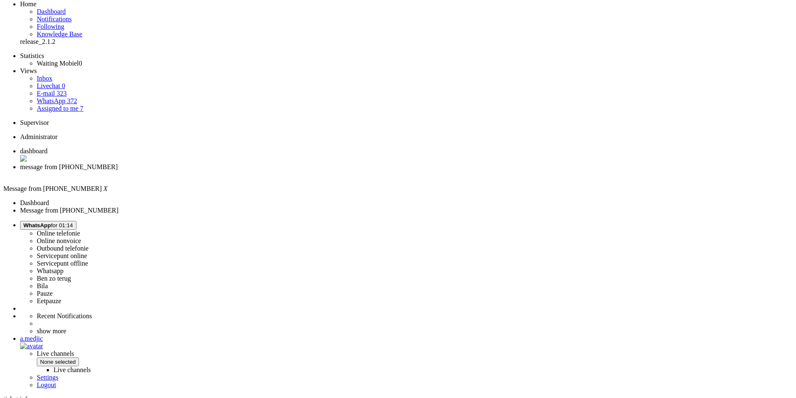
scroll to position [0, 0]
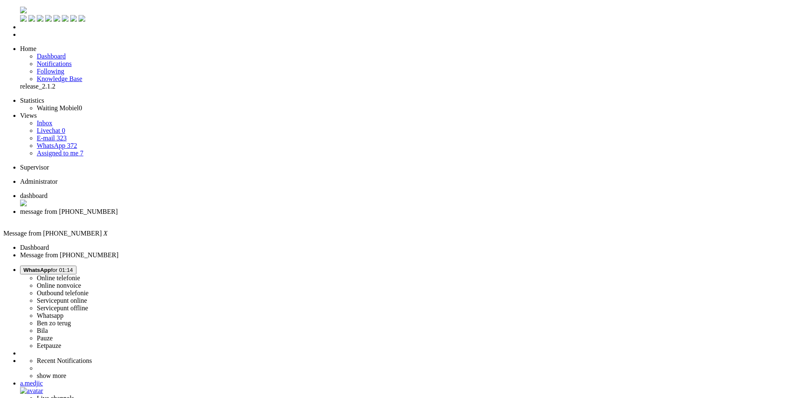
click at [51, 267] on span "WhatsApp" at bounding box center [37, 270] width 28 height 6
click at [53, 335] on label "Pauze" at bounding box center [45, 338] width 16 height 7
click at [65, 266] on button "Pauze for 00:17" at bounding box center [42, 270] width 45 height 9
click at [63, 312] on label "Whatsapp" at bounding box center [50, 315] width 27 height 7
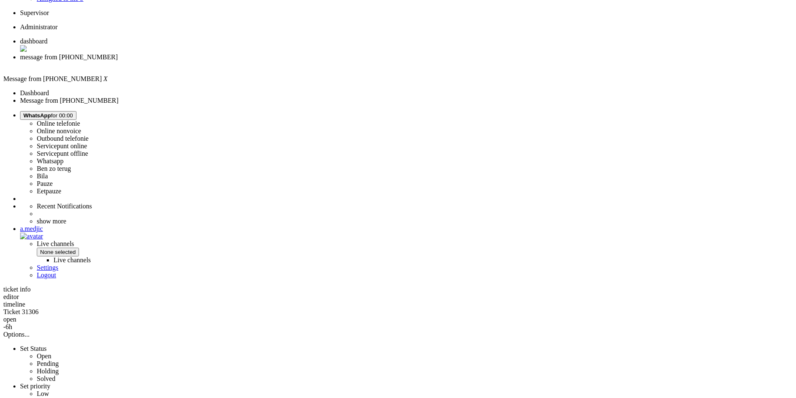
scroll to position [84, 0]
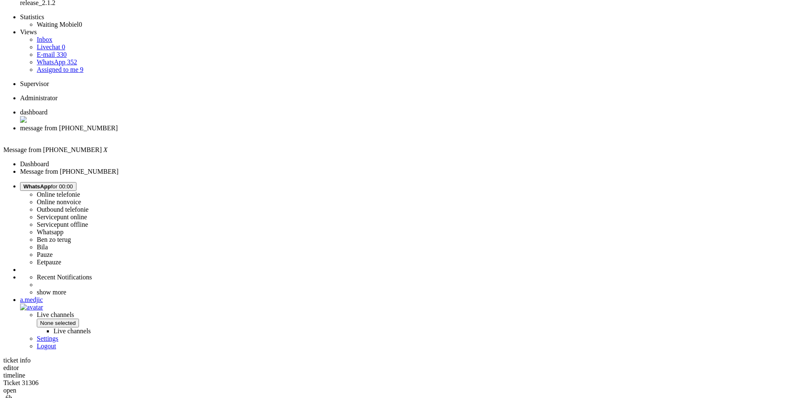
drag, startPoint x: 439, startPoint y: 245, endPoint x: 228, endPoint y: 238, distance: 211.0
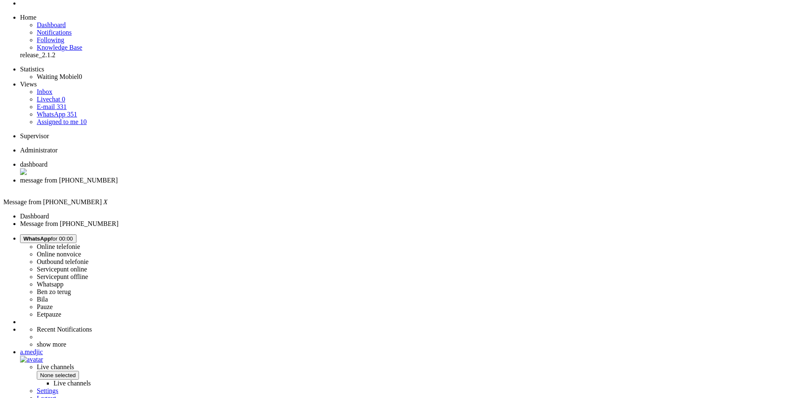
scroll to position [0, 0]
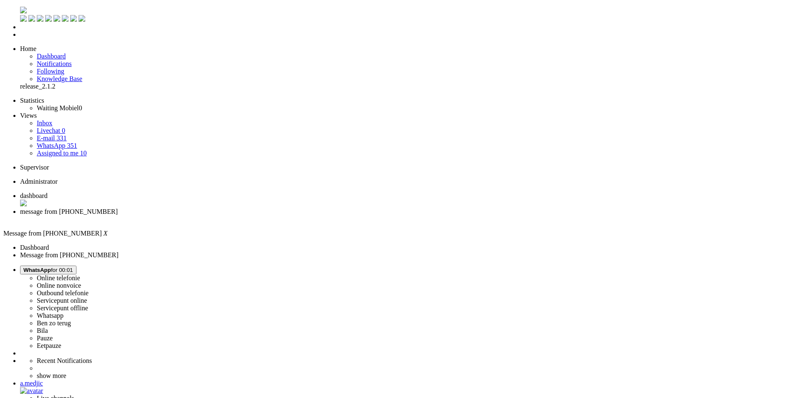
click at [243, 215] on div "Close tab" at bounding box center [406, 219] width 772 height 8
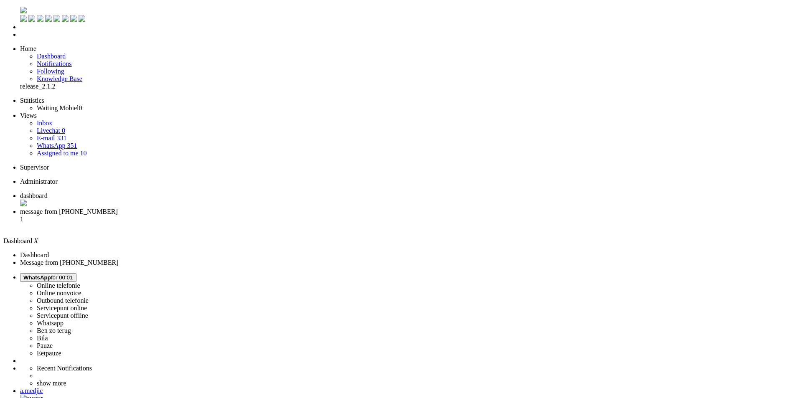
click at [118, 208] on span "message from [PHONE_NUMBER]" at bounding box center [69, 211] width 98 height 7
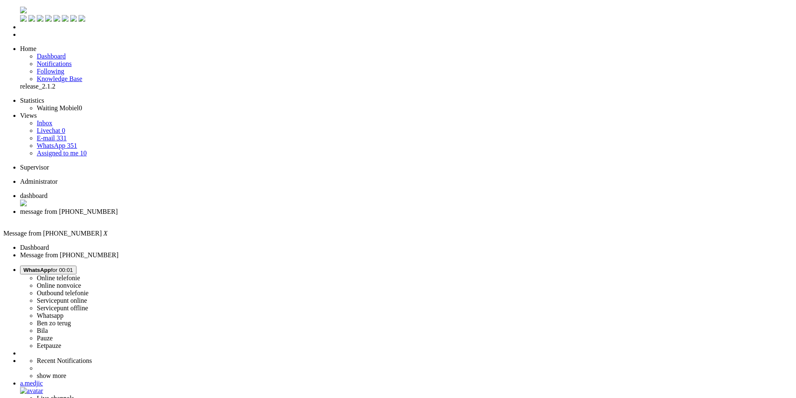
drag, startPoint x: 114, startPoint y: 1516, endPoint x: 43, endPoint y: 1506, distance: 71.6
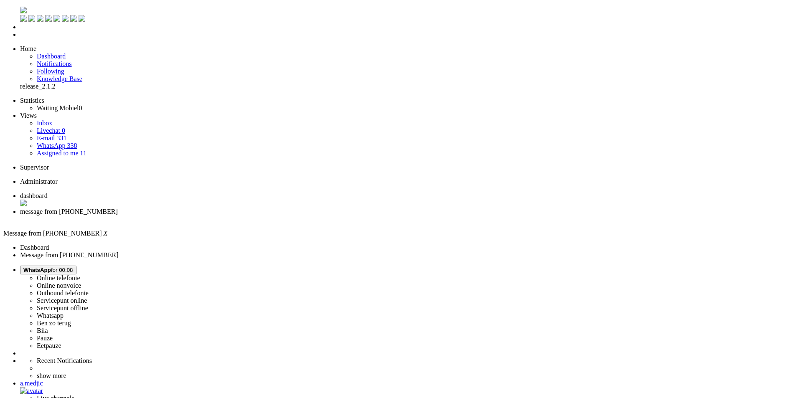
drag, startPoint x: 42, startPoint y: 1498, endPoint x: -97, endPoint y: 1477, distance: 140.2
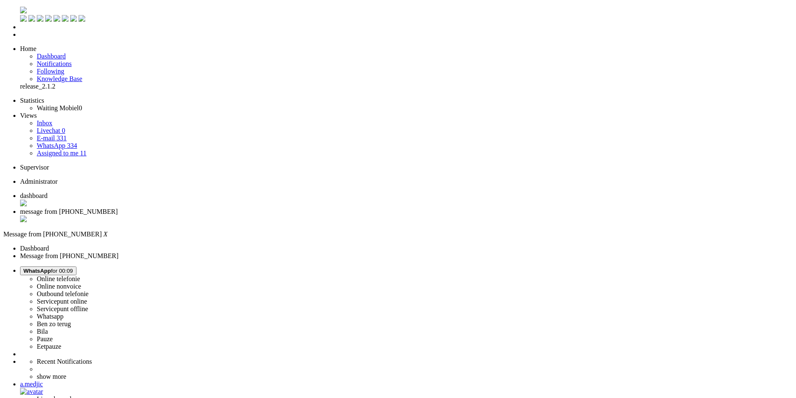
click at [242, 215] on div "Close tab" at bounding box center [406, 219] width 772 height 8
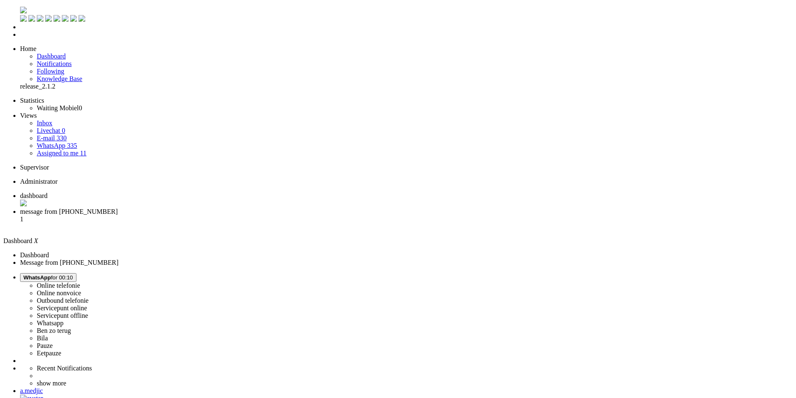
click at [118, 208] on span "message from [PHONE_NUMBER]" at bounding box center [69, 211] width 98 height 7
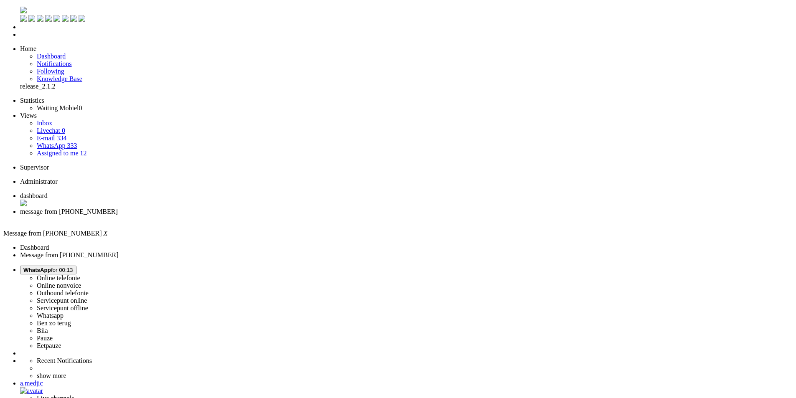
drag, startPoint x: 229, startPoint y: 179, endPoint x: 532, endPoint y: 180, distance: 303.6
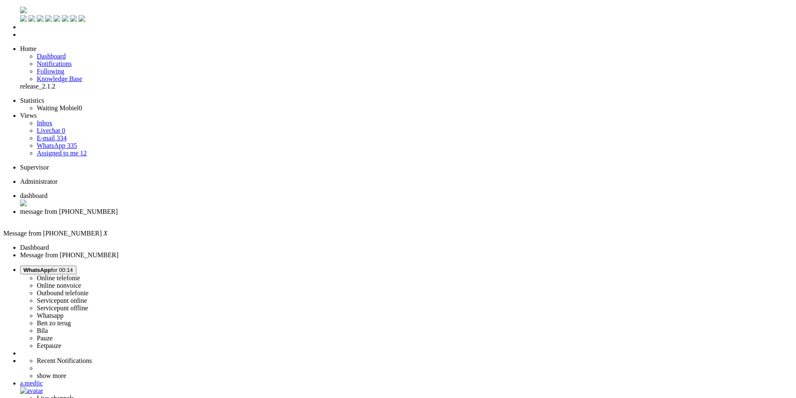
drag, startPoint x: 672, startPoint y: 235, endPoint x: 227, endPoint y: 211, distance: 445.4
drag, startPoint x: 153, startPoint y: 1501, endPoint x: 112, endPoint y: 1502, distance: 41.4
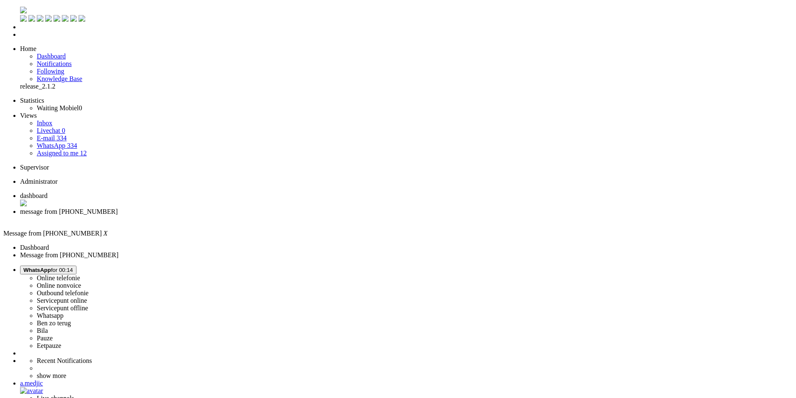
drag, startPoint x: 351, startPoint y: 1503, endPoint x: 5, endPoint y: 1522, distance: 346.3
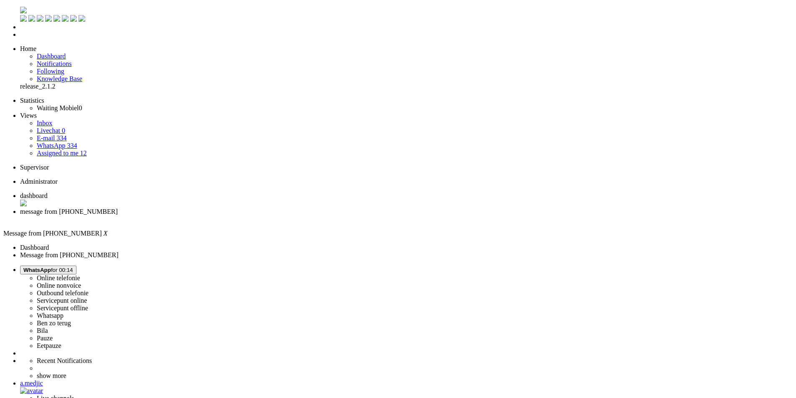
click at [241, 215] on div "Close tab" at bounding box center [406, 219] width 772 height 8
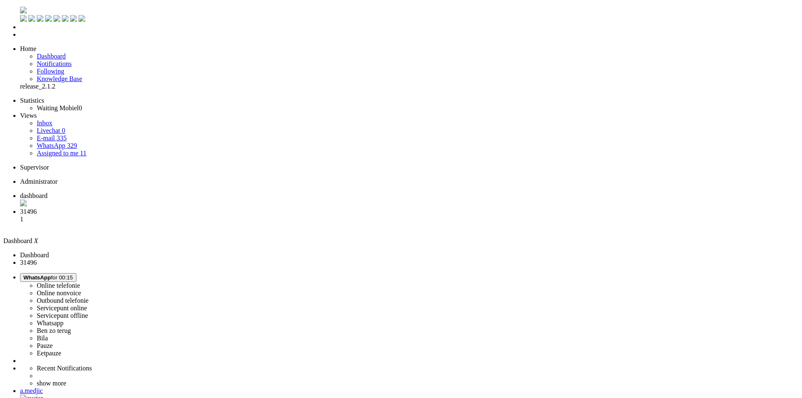
click at [118, 208] on span "message from [PHONE_NUMBER]" at bounding box center [69, 211] width 98 height 7
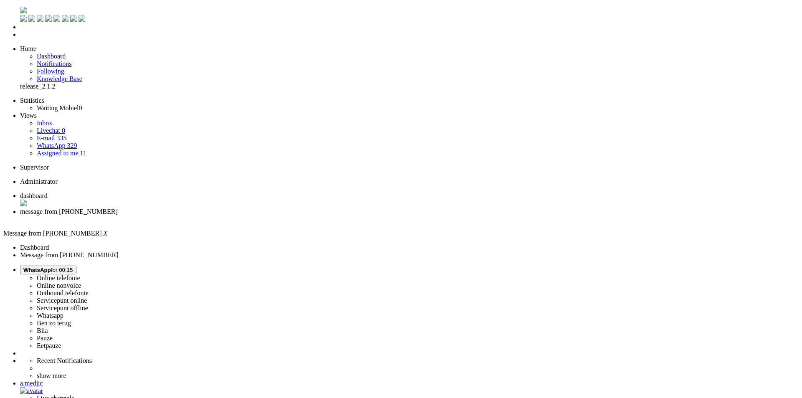
click at [147, 192] on li "dashboard" at bounding box center [409, 200] width 778 height 16
click at [118, 208] on span "message from [PHONE_NUMBER]" at bounding box center [69, 211] width 98 height 7
click at [153, 192] on li "dashboard" at bounding box center [409, 200] width 778 height 16
click at [118, 208] on span "message from [PHONE_NUMBER]" at bounding box center [69, 211] width 98 height 7
click at [48, 192] on span "dashboard" at bounding box center [34, 195] width 28 height 7
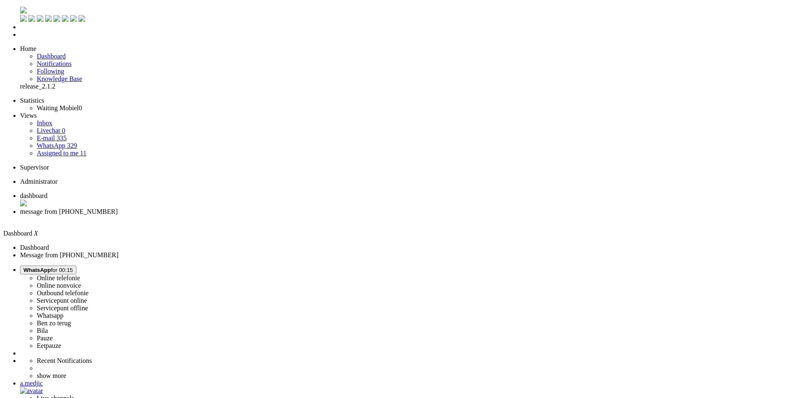
click at [118, 208] on span "message from [PHONE_NUMBER]" at bounding box center [69, 211] width 98 height 7
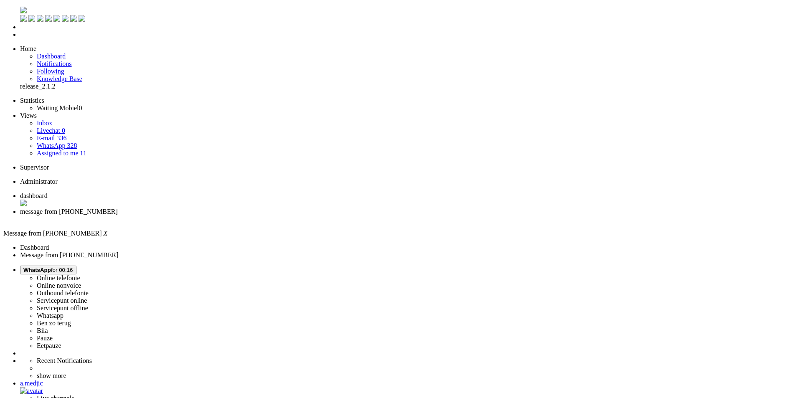
click at [244, 215] on div "Close tab" at bounding box center [409, 219] width 778 height 8
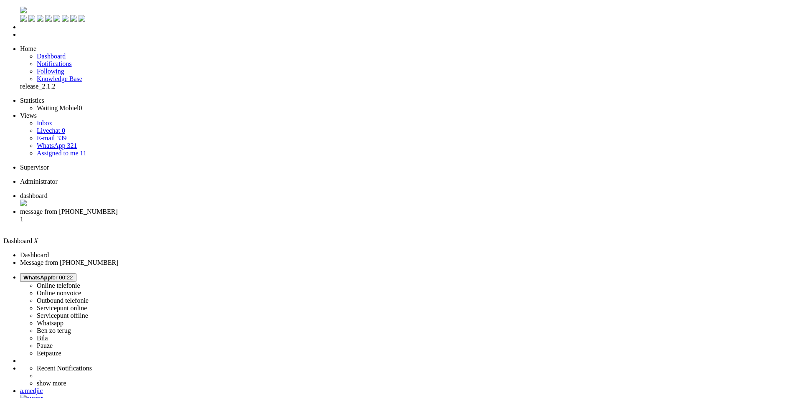
click at [118, 208] on span "message from [PHONE_NUMBER]" at bounding box center [69, 211] width 98 height 7
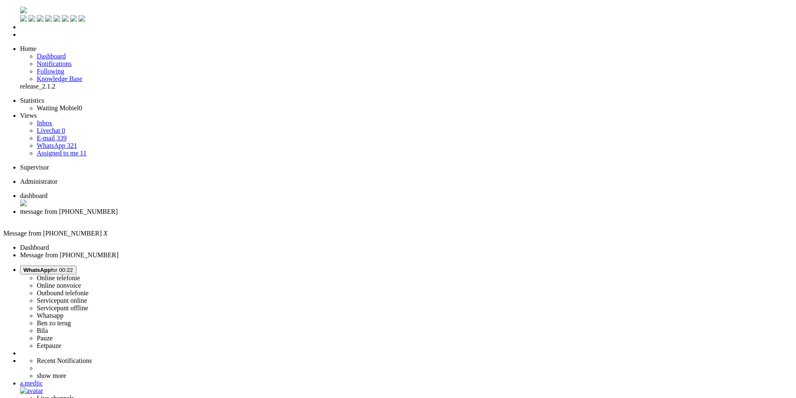
click at [144, 192] on li "dashboard" at bounding box center [406, 200] width 772 height 16
click at [118, 208] on span "message from [PHONE_NUMBER]" at bounding box center [69, 211] width 98 height 7
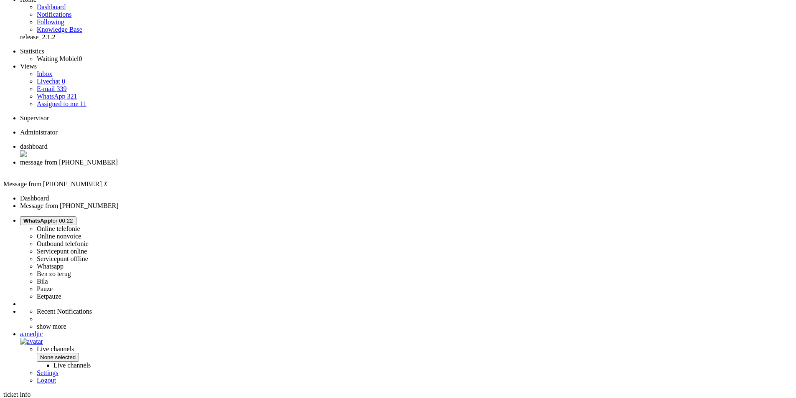
scroll to position [100, 0]
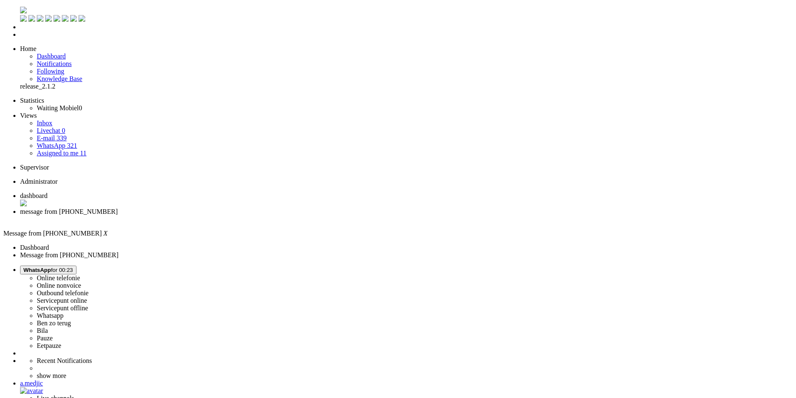
type input "ree"
drag, startPoint x: 178, startPoint y: 302, endPoint x: 171, endPoint y: 304, distance: 7.5
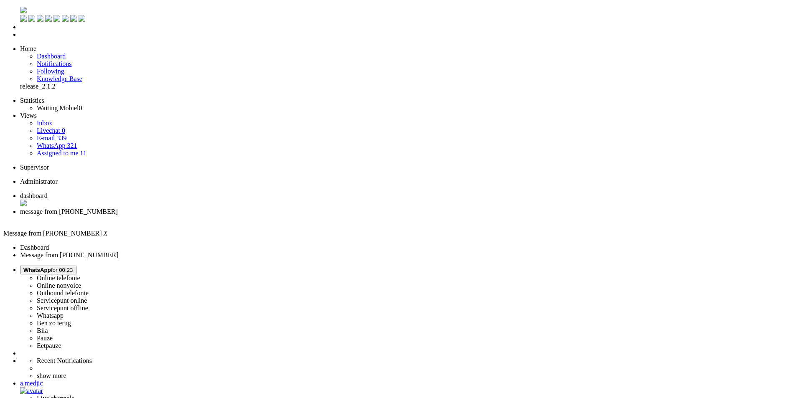
type input "lever"
drag, startPoint x: 225, startPoint y: 1516, endPoint x: 112, endPoint y: 1509, distance: 113.4
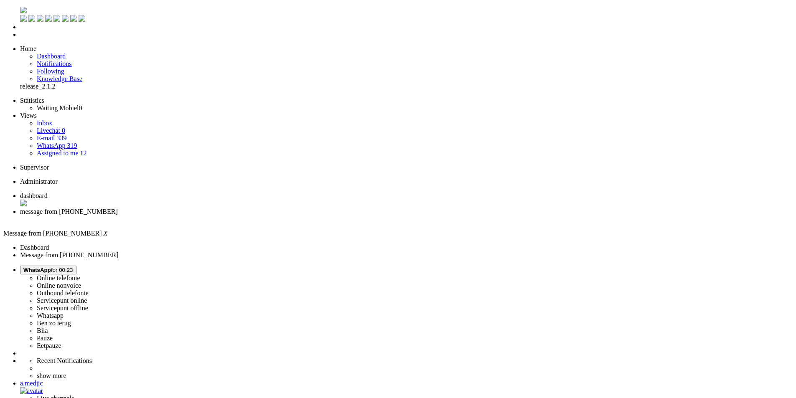
type input "lev"
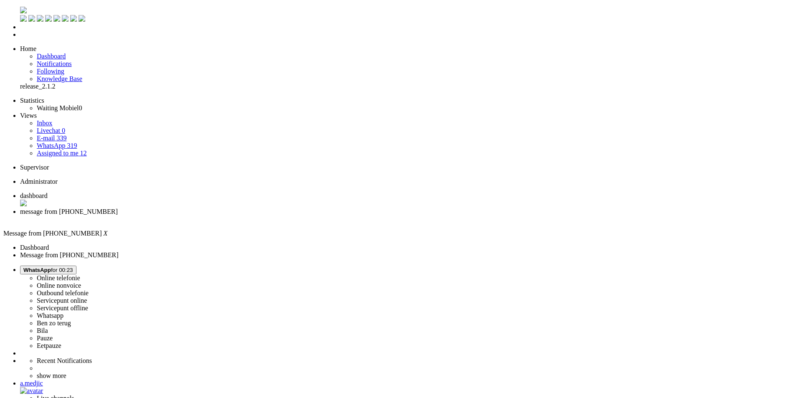
drag, startPoint x: 210, startPoint y: 1515, endPoint x: 101, endPoint y: 1514, distance: 109.4
click at [240, 215] on div "Close tab" at bounding box center [406, 219] width 772 height 8
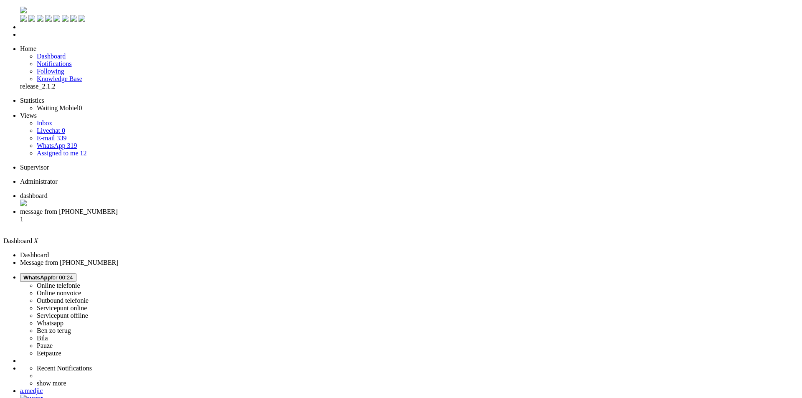
click at [118, 208] on span "message from [PHONE_NUMBER]" at bounding box center [69, 211] width 98 height 7
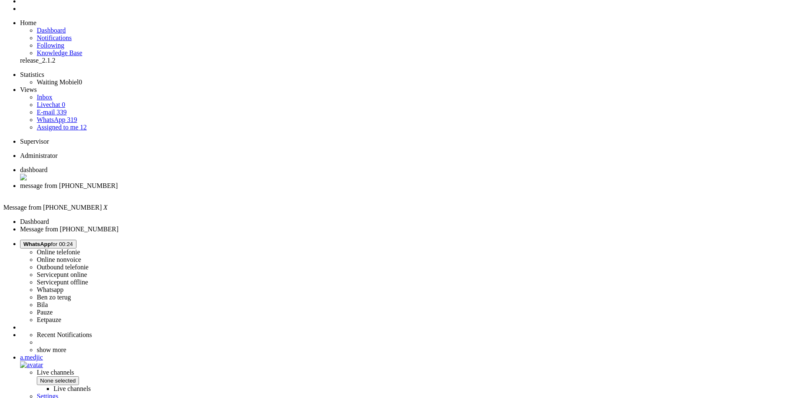
scroll to position [50, 0]
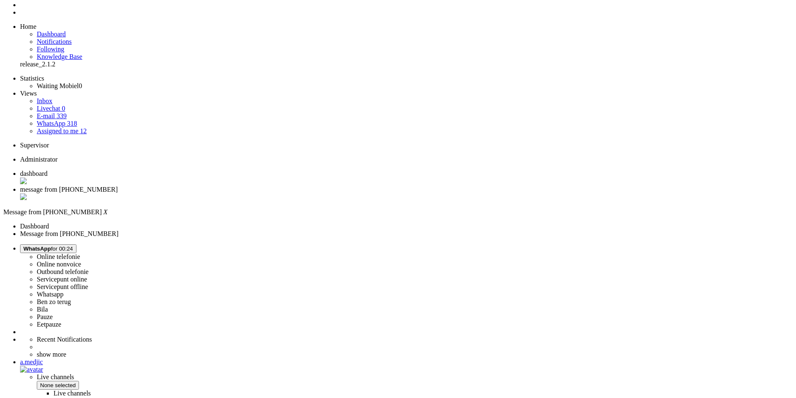
scroll to position [0, 0]
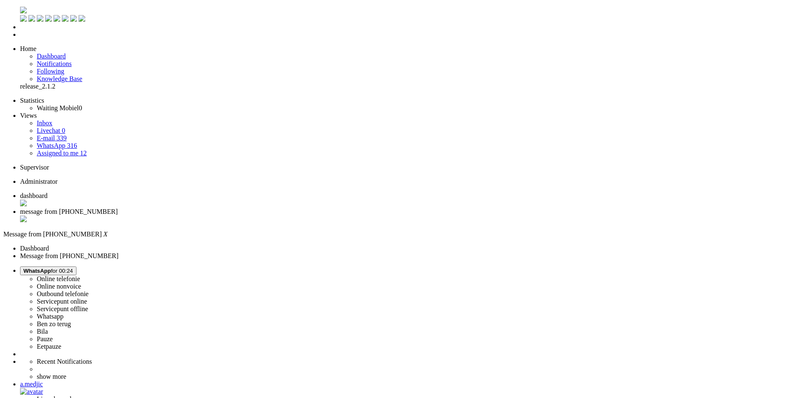
drag, startPoint x: 652, startPoint y: 191, endPoint x: 229, endPoint y: 178, distance: 423.3
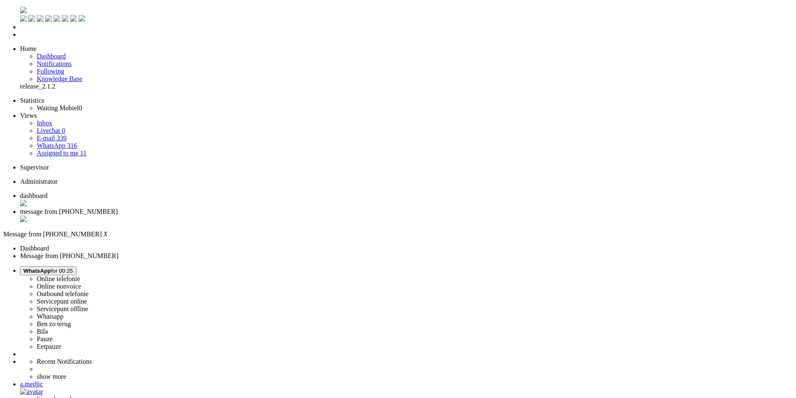
drag, startPoint x: 243, startPoint y: 13, endPoint x: 247, endPoint y: 14, distance: 4.7
click at [243, 215] on div "Close tab" at bounding box center [406, 219] width 772 height 8
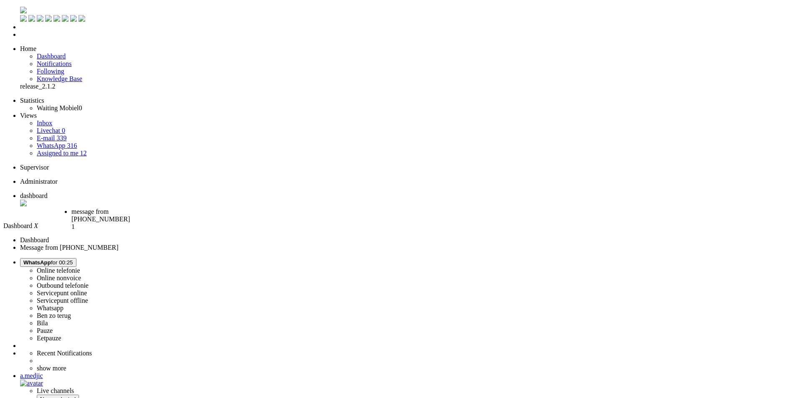
click at [130, 208] on span "message from [PHONE_NUMBER]" at bounding box center [100, 215] width 58 height 15
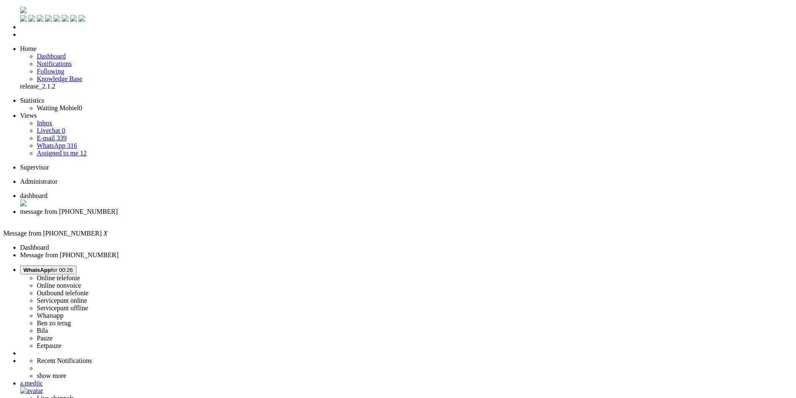
drag, startPoint x: 482, startPoint y: 207, endPoint x: 276, endPoint y: 168, distance: 209.5
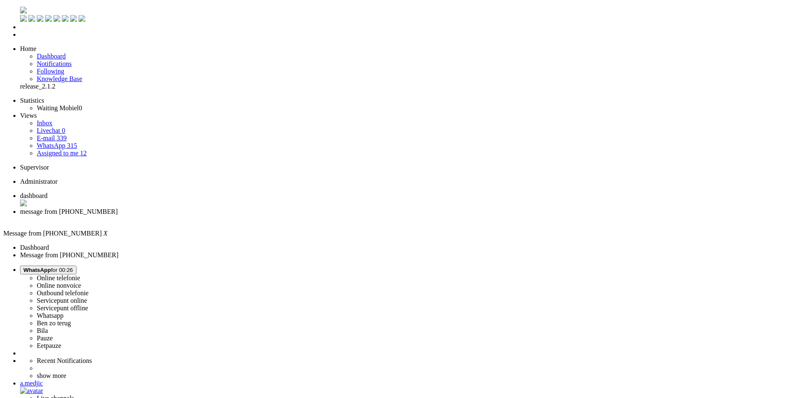
drag, startPoint x: 350, startPoint y: 185, endPoint x: 228, endPoint y: 179, distance: 122.1
drag, startPoint x: 285, startPoint y: 176, endPoint x: 362, endPoint y: 185, distance: 77.3
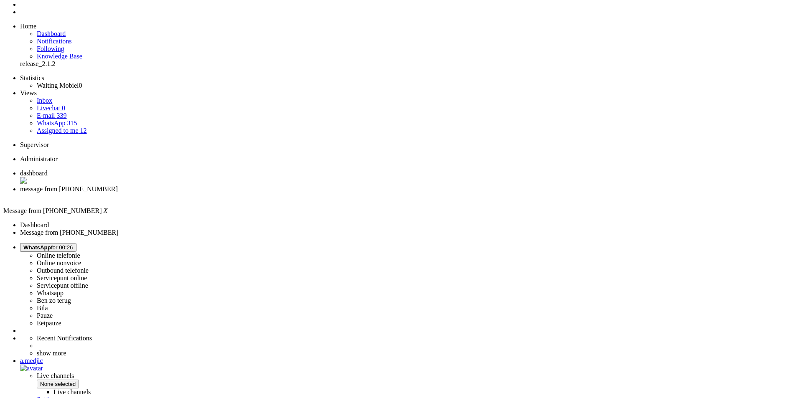
scroll to position [42, 0]
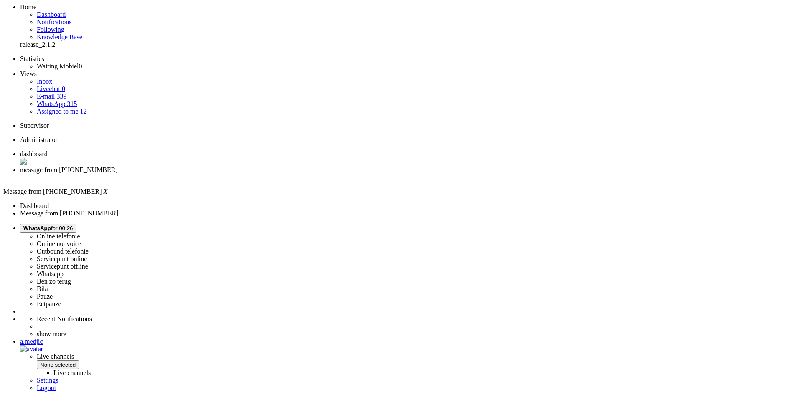
drag, startPoint x: 289, startPoint y: 353, endPoint x: 221, endPoint y: 348, distance: 69.1
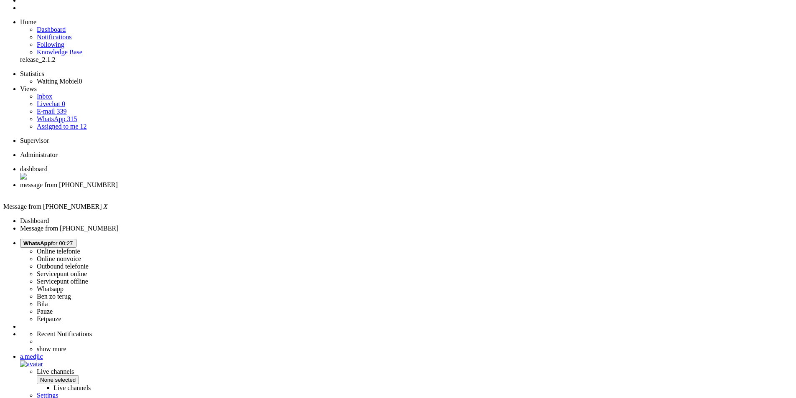
scroll to position [0, 0]
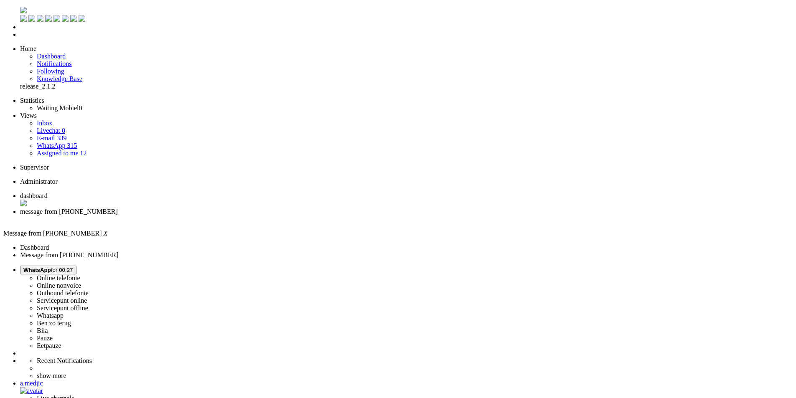
click at [241, 215] on div "Close tab" at bounding box center [406, 219] width 772 height 8
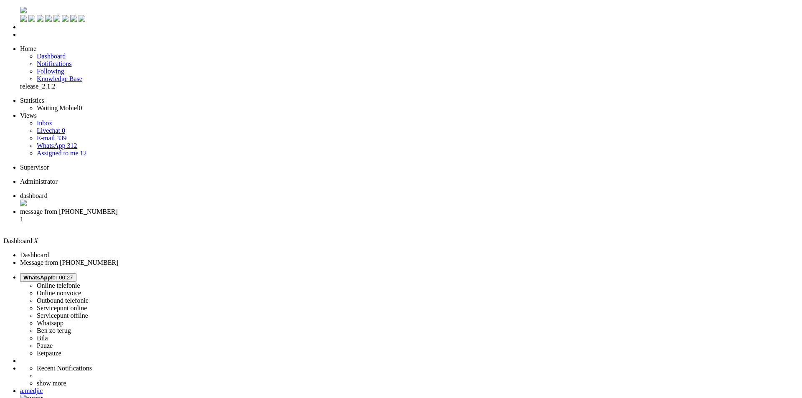
click at [118, 208] on span "message from [PHONE_NUMBER]" at bounding box center [69, 211] width 98 height 7
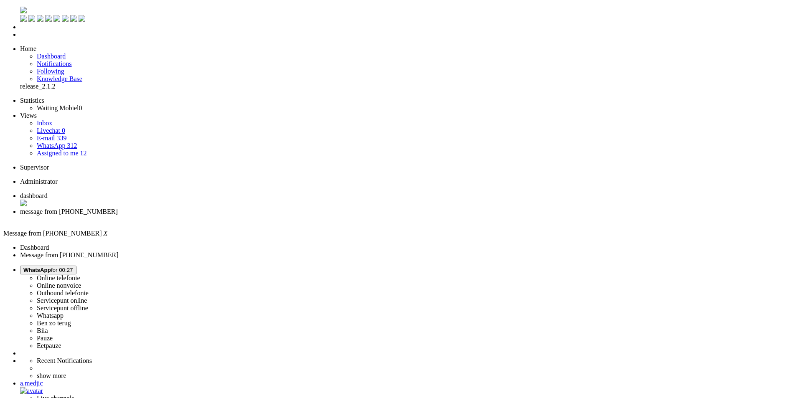
type input "ilt"
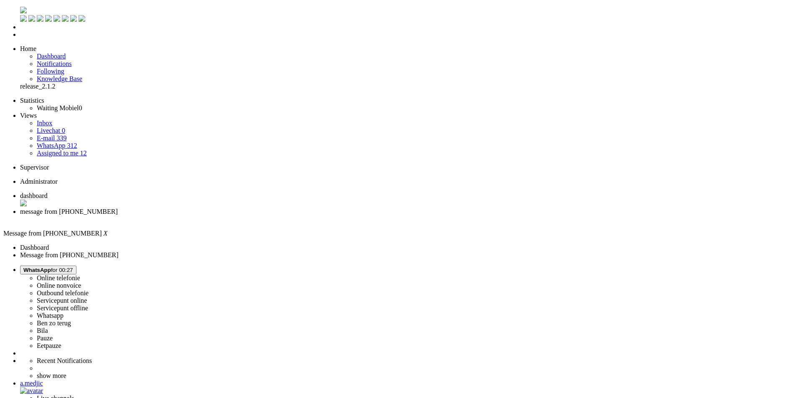
drag, startPoint x: 103, startPoint y: 1526, endPoint x: -19, endPoint y: 1500, distance: 124.8
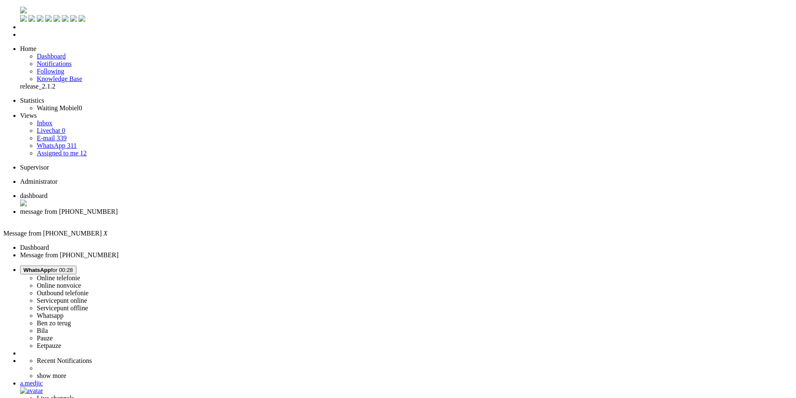
scroll to position [56, 0]
drag, startPoint x: 472, startPoint y: 1502, endPoint x: 347, endPoint y: 1541, distance: 131.2
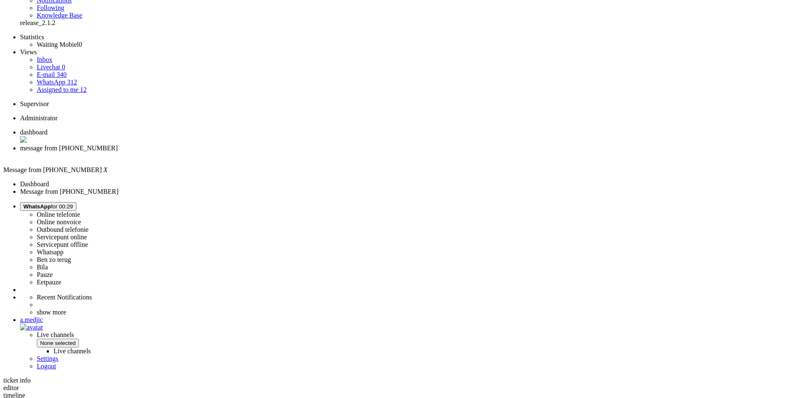
scroll to position [0, 0]
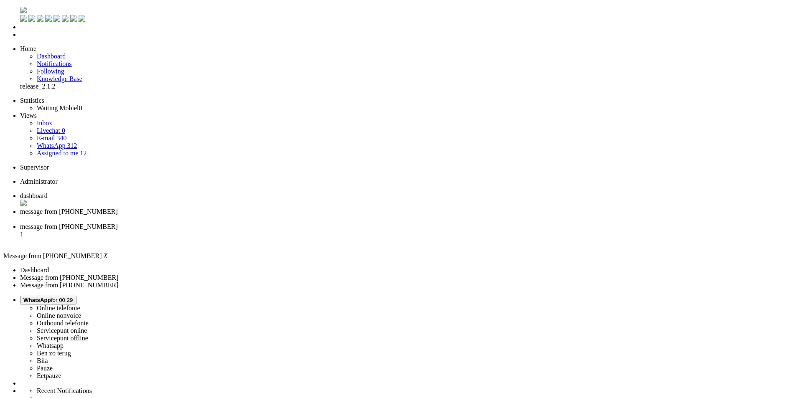
click at [238, 215] on div "Close tab" at bounding box center [406, 219] width 772 height 8
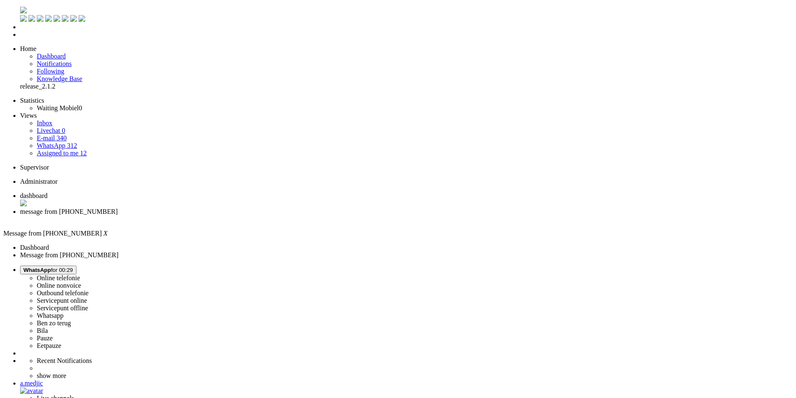
click at [238, 215] on div "Close tab" at bounding box center [406, 219] width 772 height 8
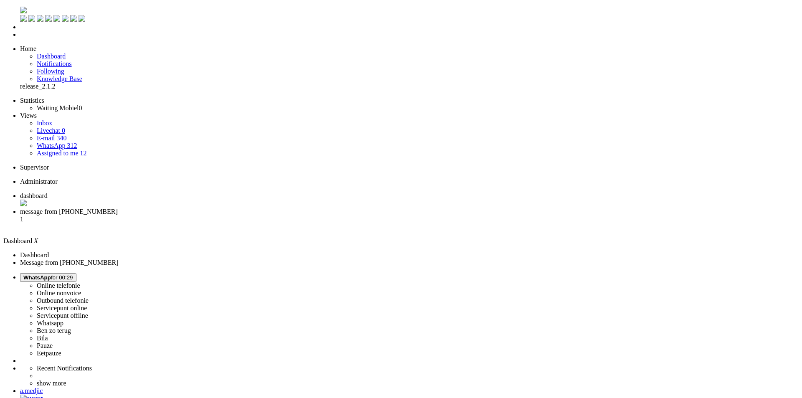
click at [210, 208] on li "message from [PHONE_NUMBER] 1" at bounding box center [409, 219] width 778 height 23
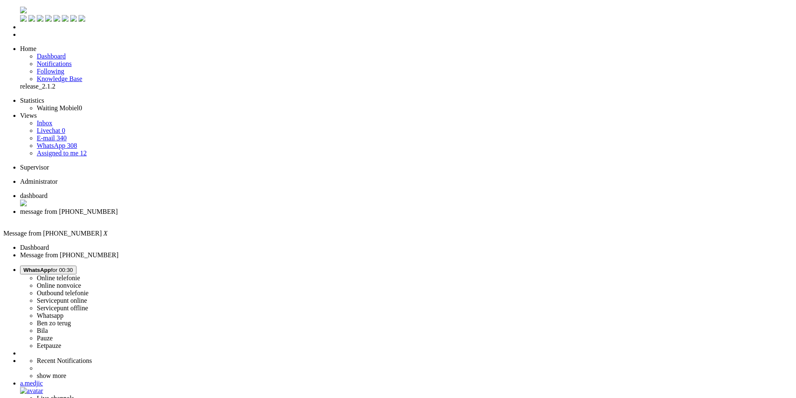
click at [73, 267] on span "WhatsApp for 00:30" at bounding box center [48, 270] width 50 height 6
click at [81, 282] on label "Online nonvoice" at bounding box center [59, 285] width 44 height 7
click at [241, 215] on div "Close tab" at bounding box center [406, 219] width 772 height 8
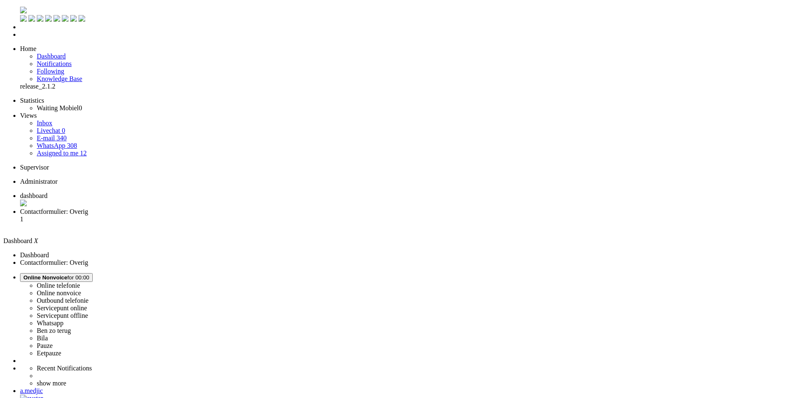
click at [216, 208] on li "Contactformulier: Overig 1" at bounding box center [409, 219] width 778 height 23
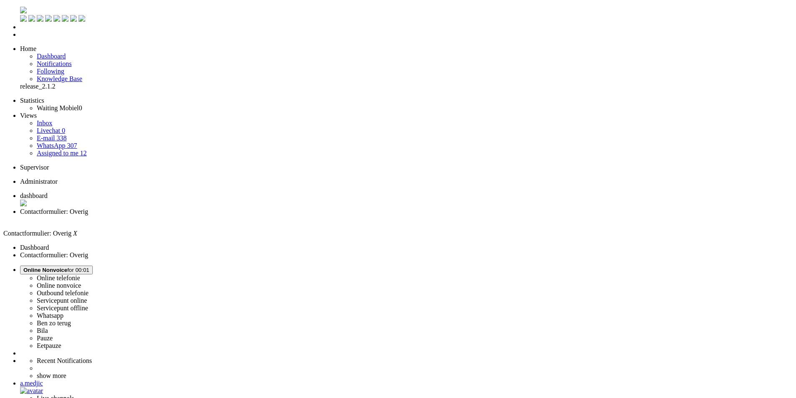
click at [678, 266] on li "Online telefonie Online nonvoice Outbound telefonie Servicepunt online Servicep…" at bounding box center [406, 308] width 772 height 84
click at [67, 267] on span "Online Nonvoice" at bounding box center [45, 270] width 44 height 6
click at [63, 312] on label "Whatsapp" at bounding box center [50, 315] width 27 height 7
click at [239, 215] on div "Close tab" at bounding box center [406, 219] width 772 height 8
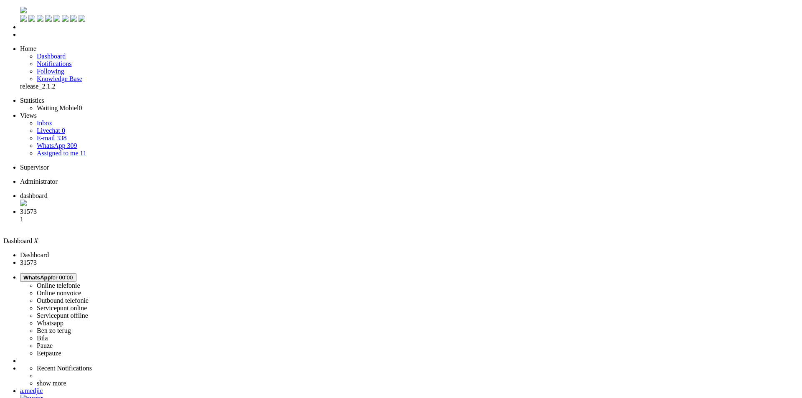
click at [37, 208] on span "31573" at bounding box center [28, 211] width 17 height 7
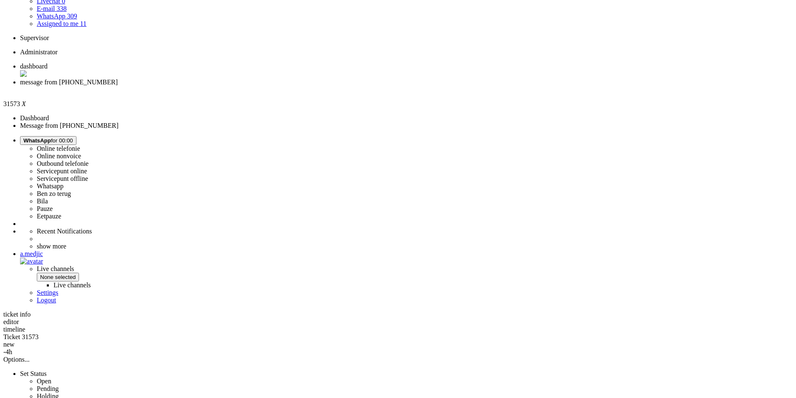
scroll to position [164, 0]
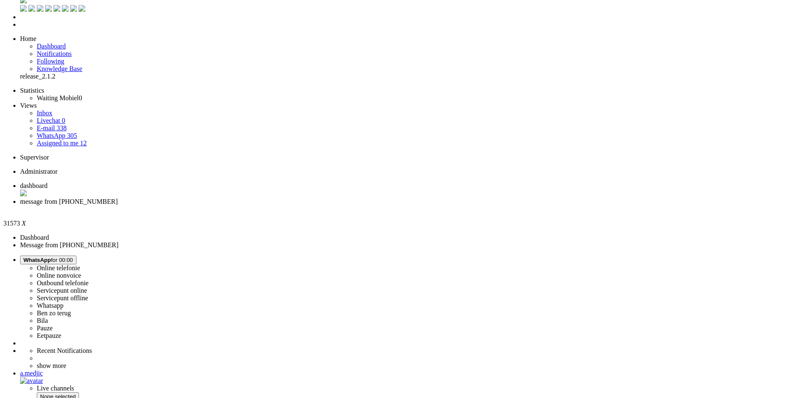
scroll to position [0, 0]
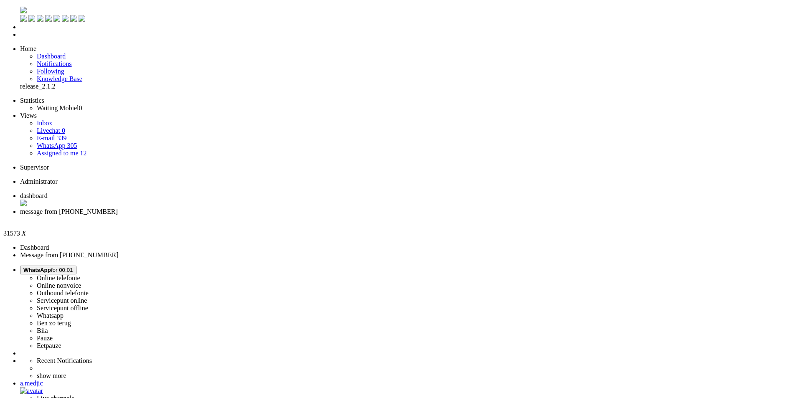
drag, startPoint x: 257, startPoint y: 201, endPoint x: 286, endPoint y: 179, distance: 36.3
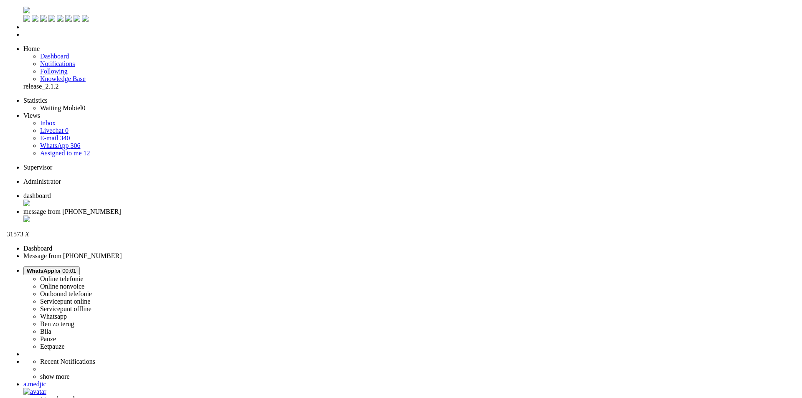
scroll to position [125, 0]
click at [241, 215] on div "Close tab" at bounding box center [406, 219] width 772 height 8
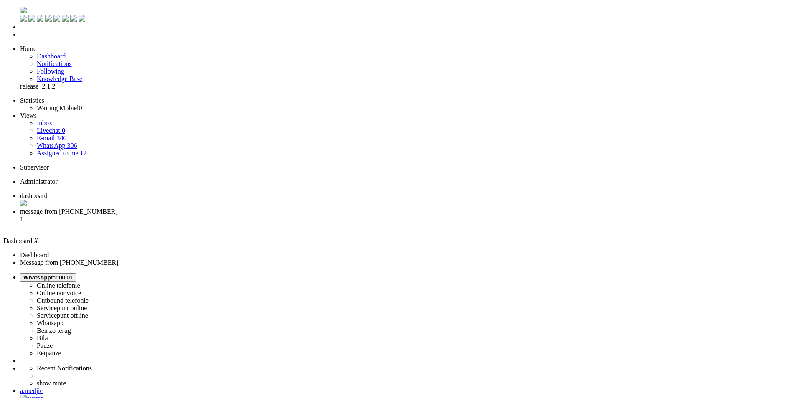
click at [118, 208] on span "message from [PHONE_NUMBER]" at bounding box center [69, 211] width 98 height 7
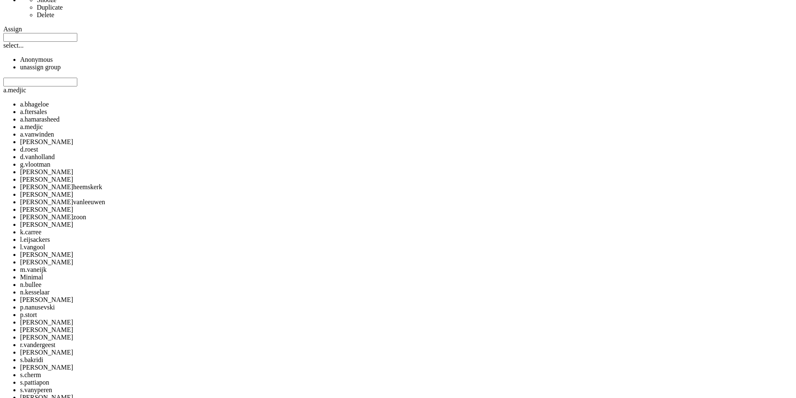
scroll to position [631, 0]
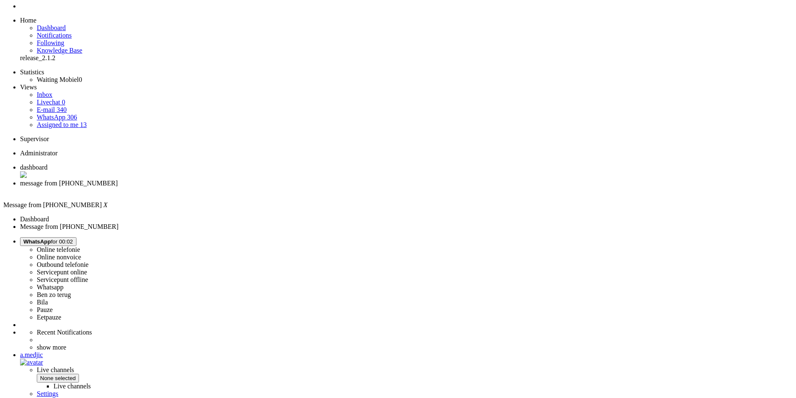
scroll to position [0, 0]
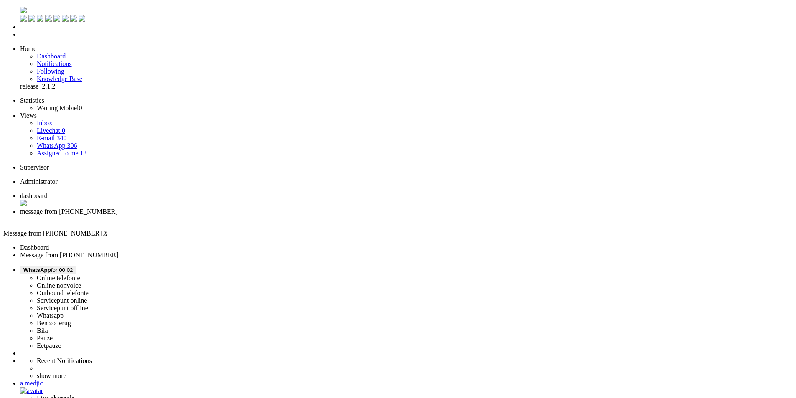
drag, startPoint x: 525, startPoint y: 177, endPoint x: 227, endPoint y: 177, distance: 298.2
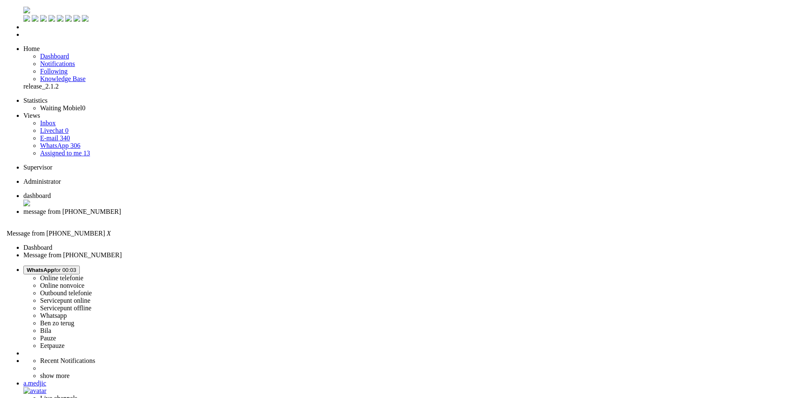
scroll to position [125, 0]
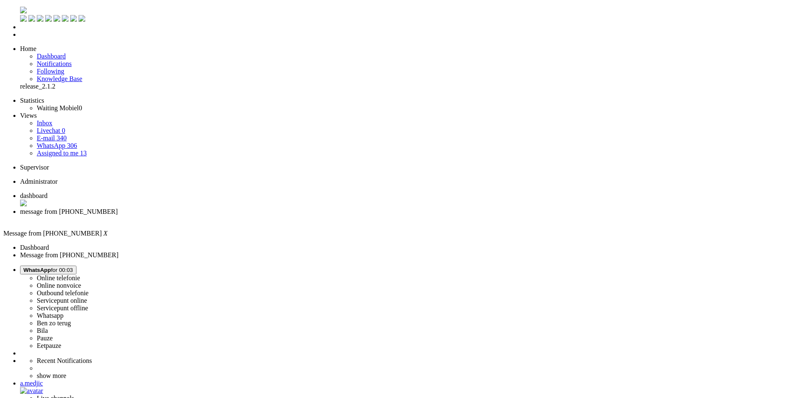
click at [241, 215] on div "Close tab" at bounding box center [406, 219] width 772 height 8
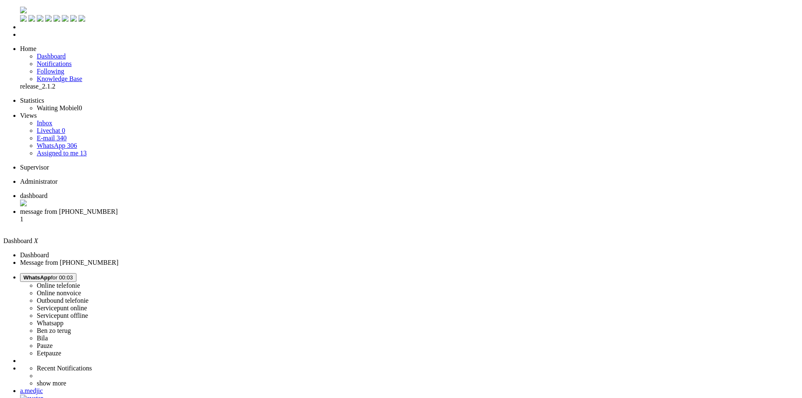
click at [221, 208] on li "message from [PHONE_NUMBER] 1" at bounding box center [409, 219] width 778 height 23
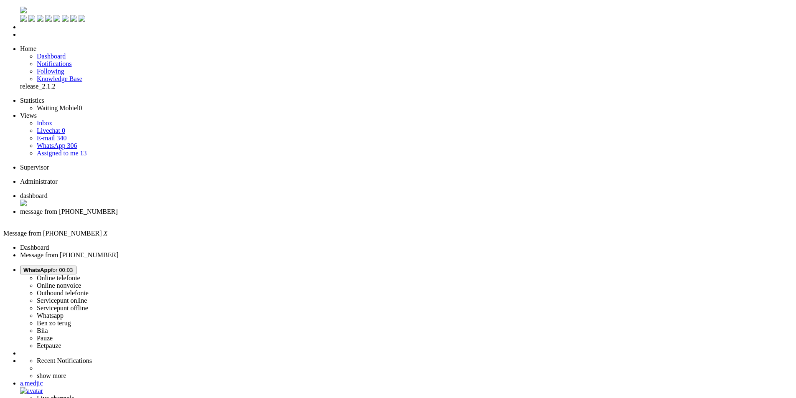
click at [240, 215] on div "Close tab" at bounding box center [406, 219] width 772 height 8
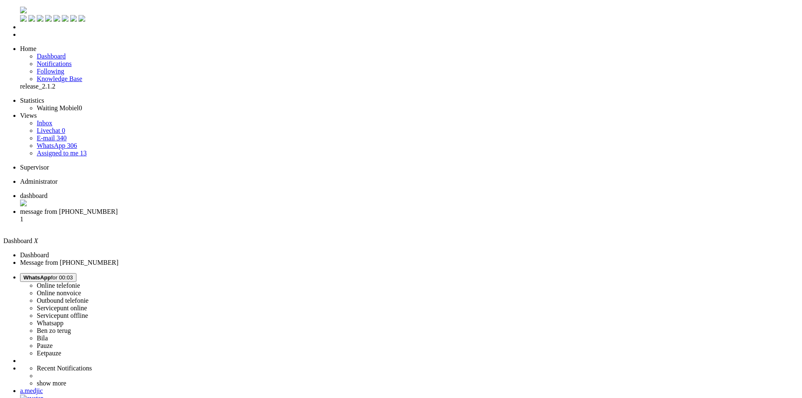
click at [118, 208] on span "message from [PHONE_NUMBER]" at bounding box center [69, 211] width 98 height 7
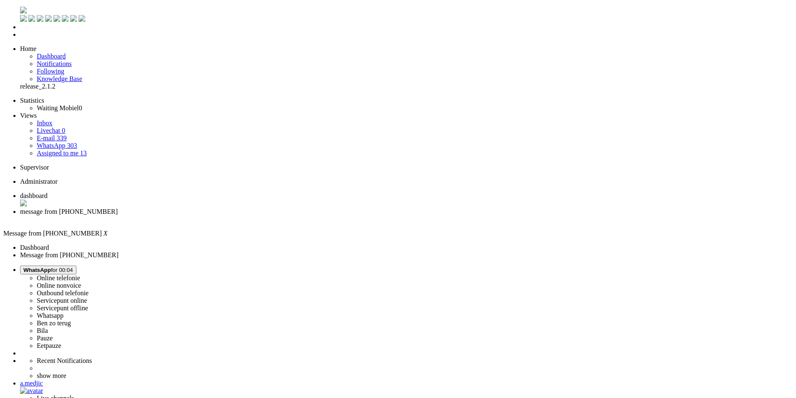
click at [73, 267] on span "WhatsApp for 00:05" at bounding box center [48, 270] width 50 height 6
click at [81, 282] on label "Online nonvoice" at bounding box center [59, 285] width 44 height 7
click at [241, 215] on div "Close tab" at bounding box center [406, 219] width 772 height 8
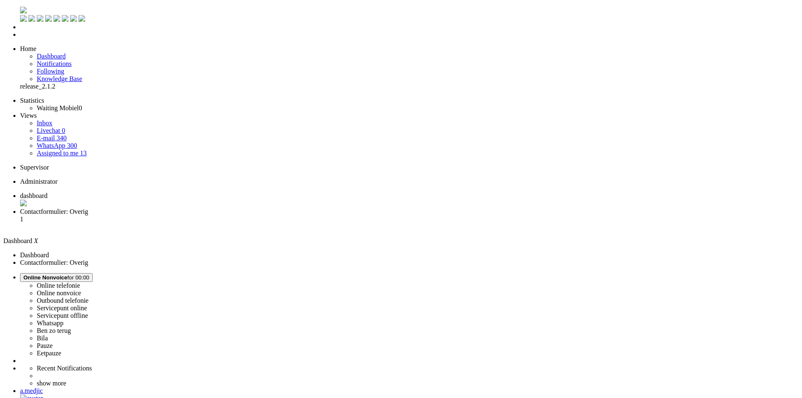
drag, startPoint x: 224, startPoint y: 15, endPoint x: 39, endPoint y: 1, distance: 185.5
click at [88, 208] on span "Contactformulier: Overig" at bounding box center [54, 211] width 68 height 7
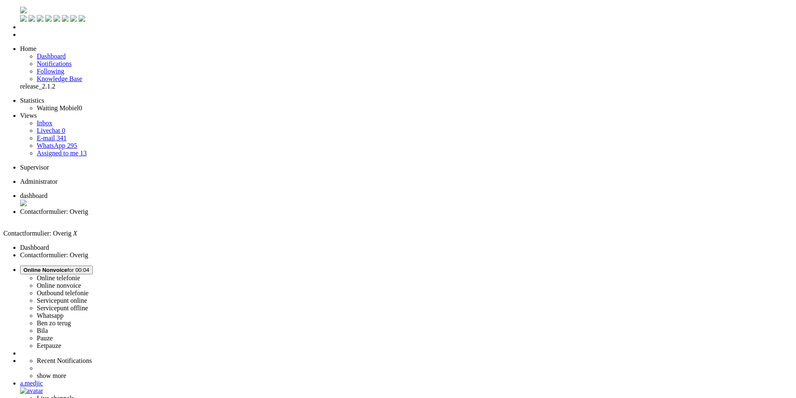
click at [67, 267] on span "Online Nonvoice" at bounding box center [45, 270] width 44 height 6
click at [63, 312] on label "Whatsapp" at bounding box center [50, 315] width 27 height 7
click at [241, 215] on div "Close tab" at bounding box center [406, 219] width 772 height 8
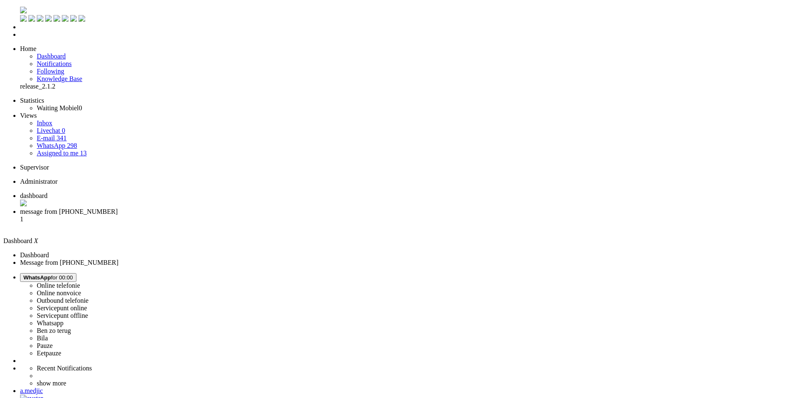
click at [118, 208] on span "message from [PHONE_NUMBER]" at bounding box center [69, 211] width 98 height 7
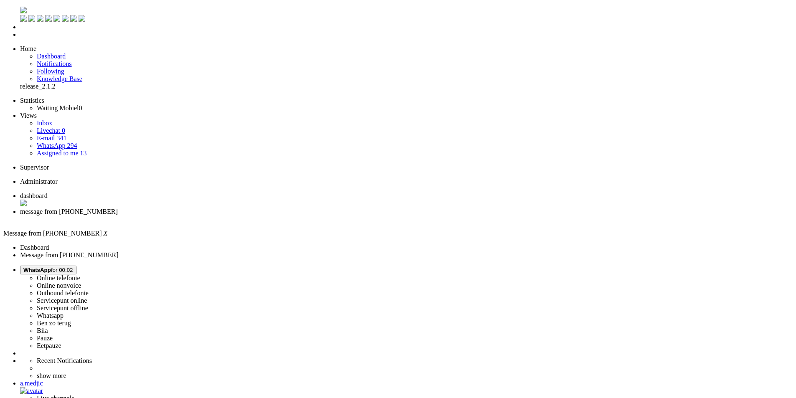
click at [243, 215] on div "Close tab" at bounding box center [406, 219] width 772 height 8
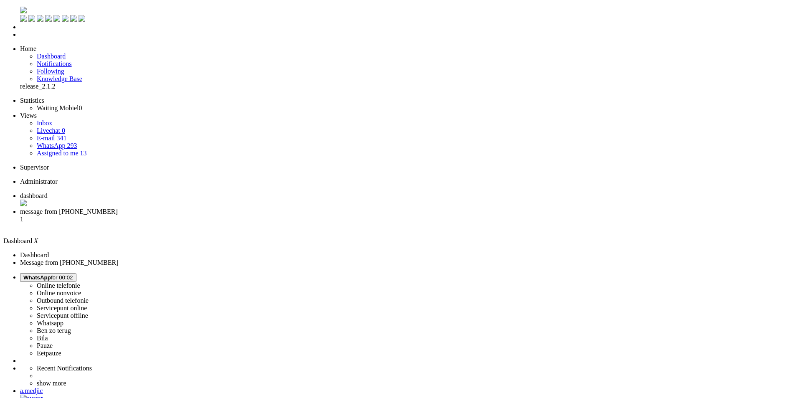
click at [196, 208] on li "message from [PHONE_NUMBER] 1" at bounding box center [409, 219] width 778 height 23
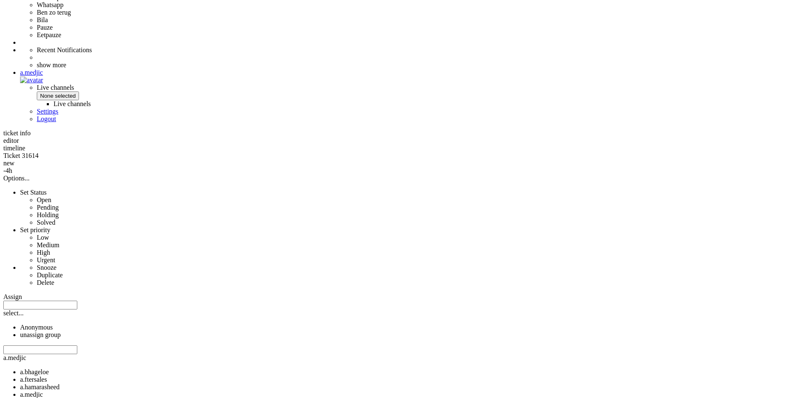
scroll to position [459, 0]
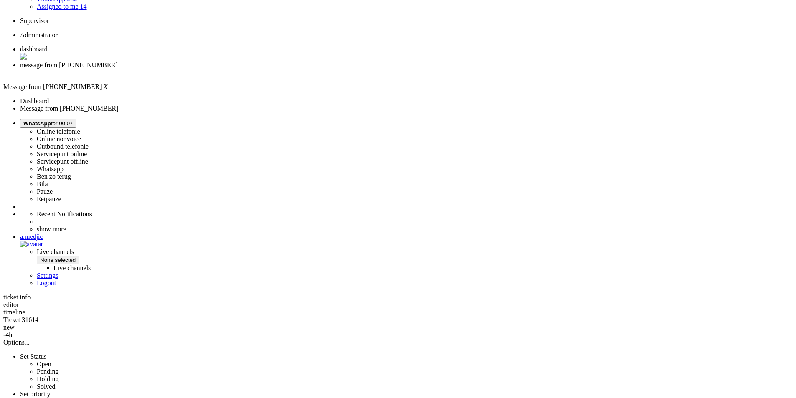
scroll to position [42, 0]
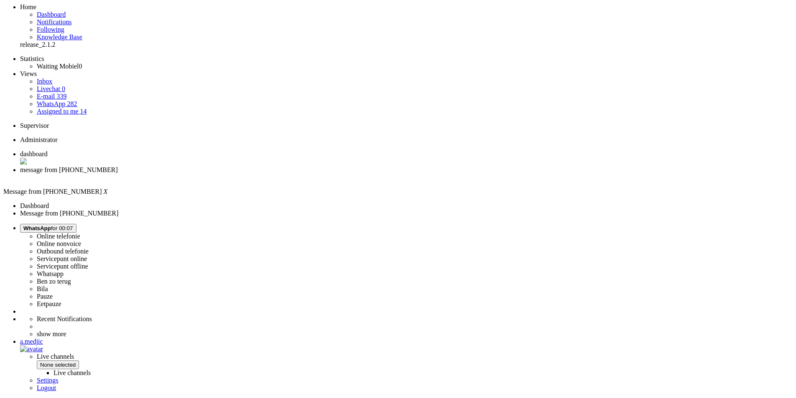
drag, startPoint x: 374, startPoint y: 181, endPoint x: 229, endPoint y: 123, distance: 156.1
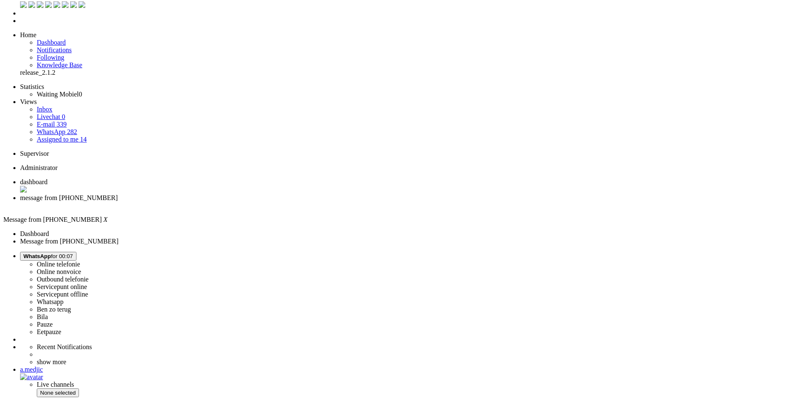
scroll to position [0, 0]
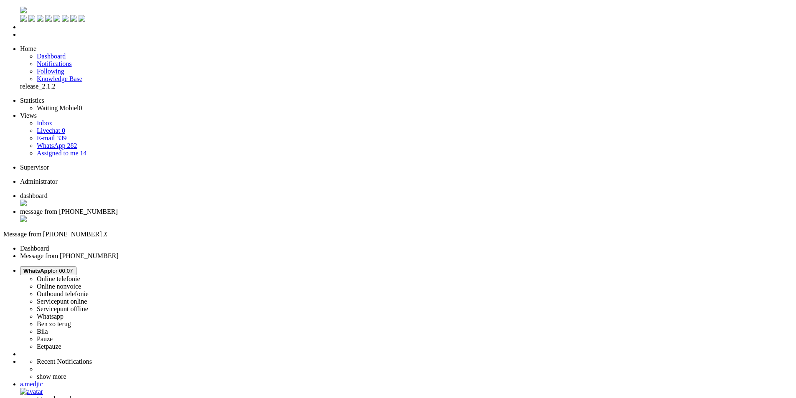
drag, startPoint x: 31, startPoint y: 1504, endPoint x: 204, endPoint y: 1545, distance: 177.7
drag, startPoint x: 20, startPoint y: 1504, endPoint x: -22, endPoint y: 1498, distance: 42.5
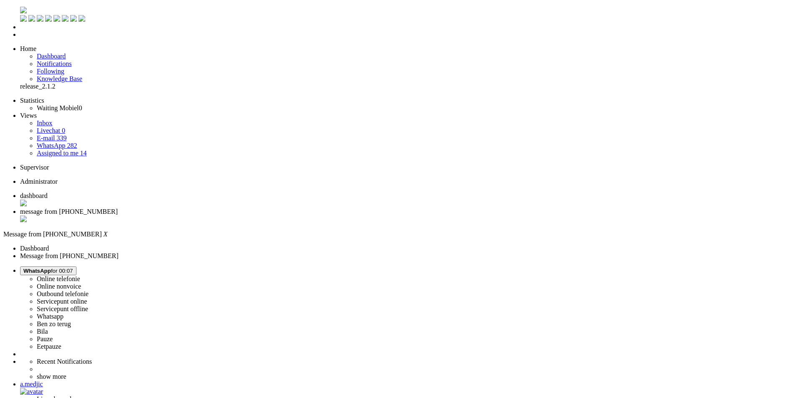
scroll to position [13, 0]
drag, startPoint x: 389, startPoint y: 1541, endPoint x: 428, endPoint y: 1532, distance: 40.7
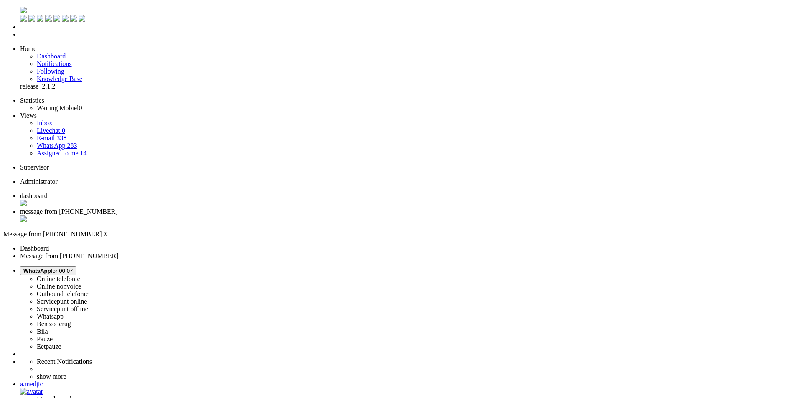
click at [241, 215] on div "Close tab" at bounding box center [406, 219] width 772 height 8
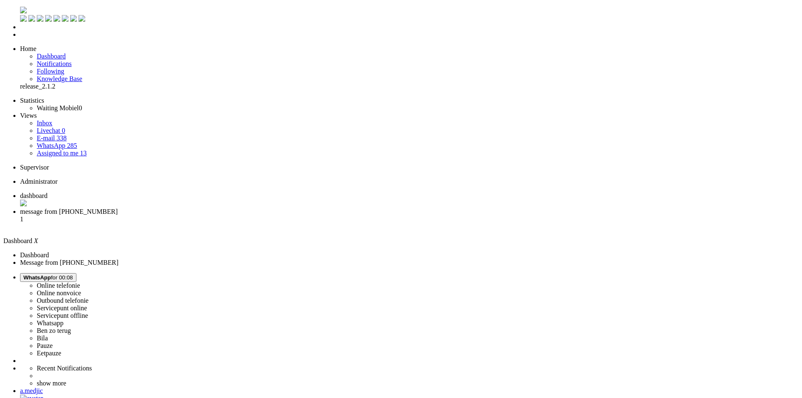
click at [214, 192] on ul "dashboard message from [PHONE_NUMBER] 1" at bounding box center [400, 211] width 795 height 38
click at [118, 208] on span "message from [PHONE_NUMBER]" at bounding box center [69, 211] width 98 height 7
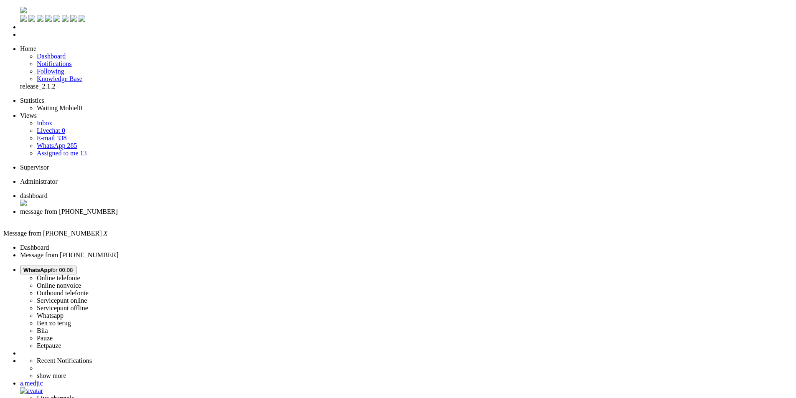
click at [73, 267] on span "WhatsApp for 00:08" at bounding box center [48, 270] width 50 height 6
click at [81, 282] on label "Online nonvoice" at bounding box center [59, 285] width 44 height 7
drag, startPoint x: 177, startPoint y: 102, endPoint x: 21, endPoint y: 10, distance: 181.4
click at [243, 215] on div "Close tab" at bounding box center [406, 219] width 772 height 8
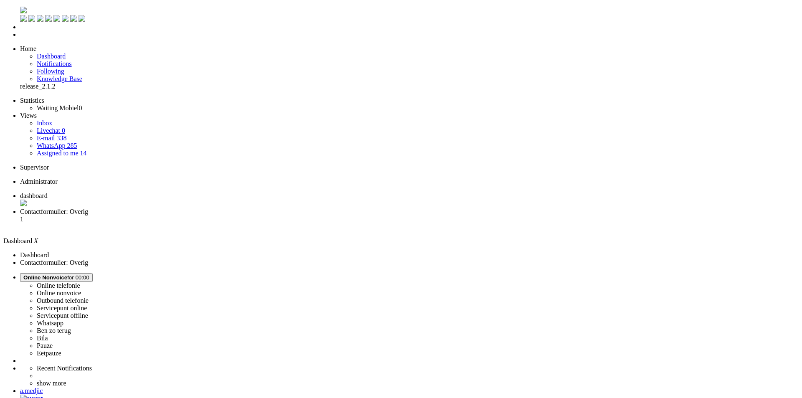
click at [88, 208] on span "Contactformulier: Overig" at bounding box center [54, 211] width 68 height 7
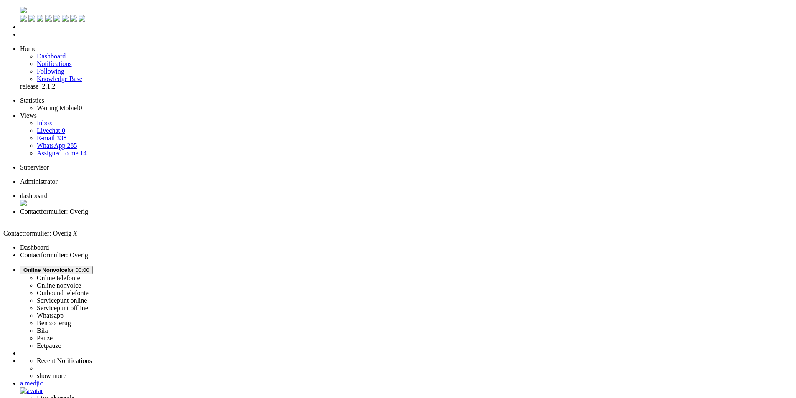
click at [88, 208] on span "Contactformulier: Overig" at bounding box center [54, 211] width 68 height 7
click at [93, 266] on button "Online Nonvoice for 00:09" at bounding box center [56, 270] width 73 height 9
click at [63, 312] on label "Whatsapp" at bounding box center [50, 315] width 27 height 7
click at [241, 215] on div "Close tab" at bounding box center [406, 219] width 772 height 8
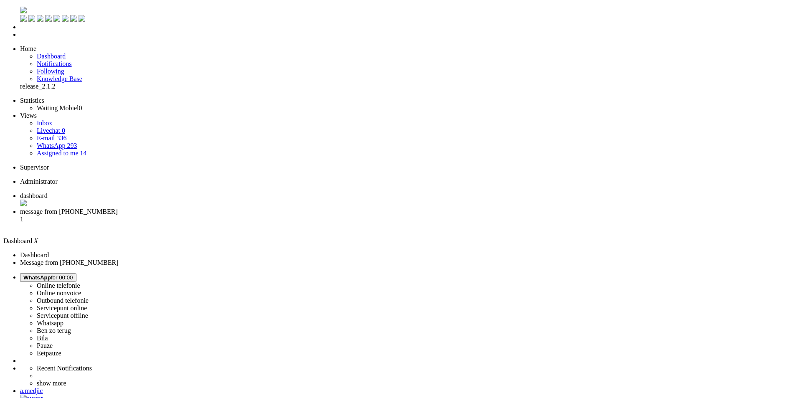
click at [199, 208] on li "message from [PHONE_NUMBER] 1" at bounding box center [409, 219] width 778 height 23
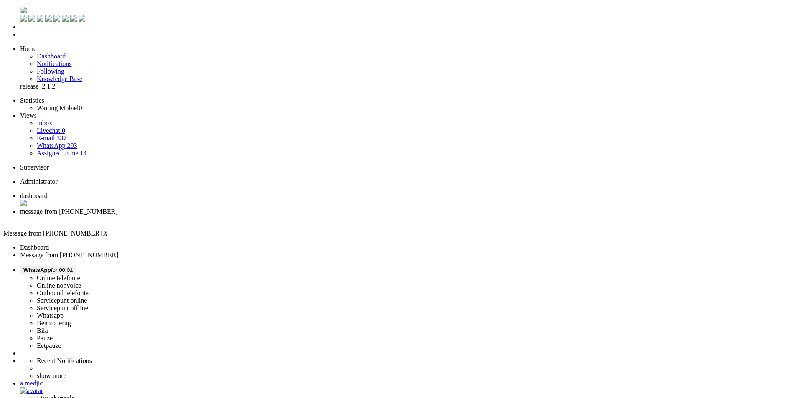
click at [241, 215] on div "Close tab" at bounding box center [406, 219] width 772 height 8
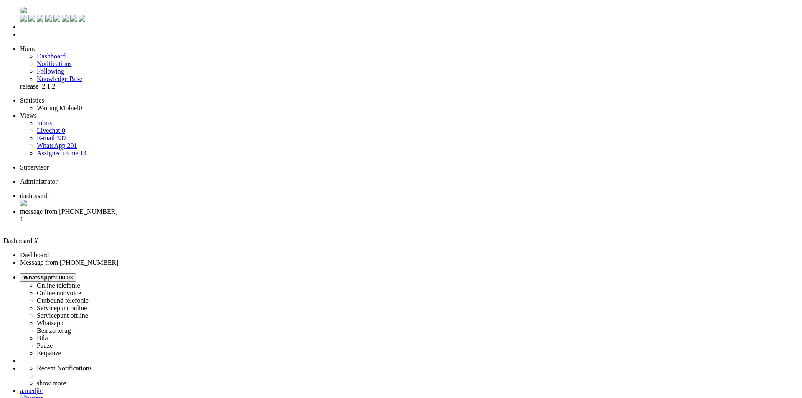
click at [217, 208] on li "message from [PHONE_NUMBER] 1" at bounding box center [409, 219] width 778 height 23
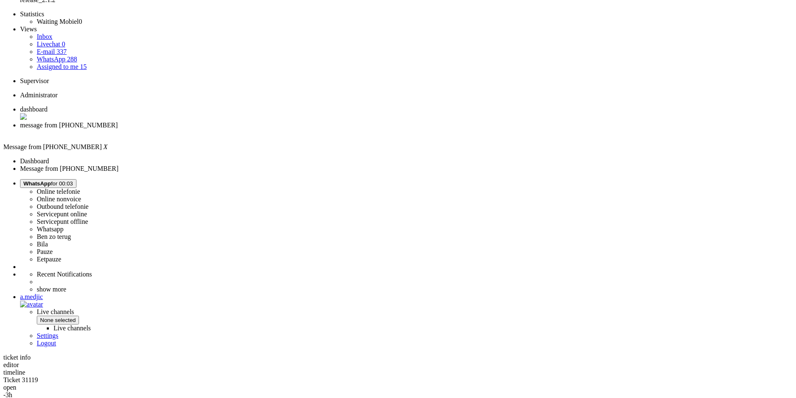
scroll to position [125, 0]
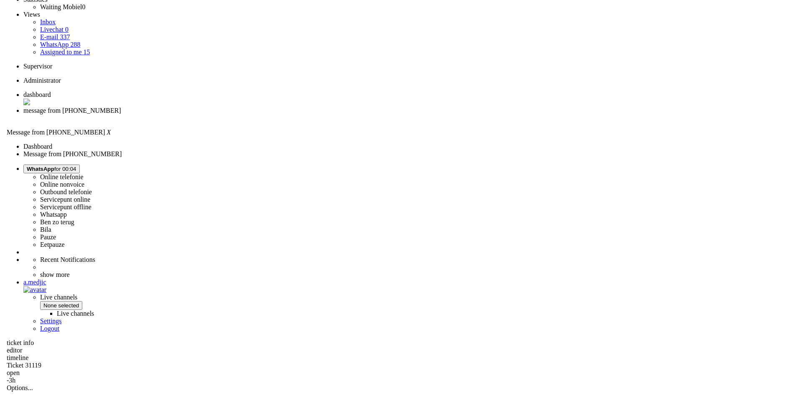
scroll to position [0, 0]
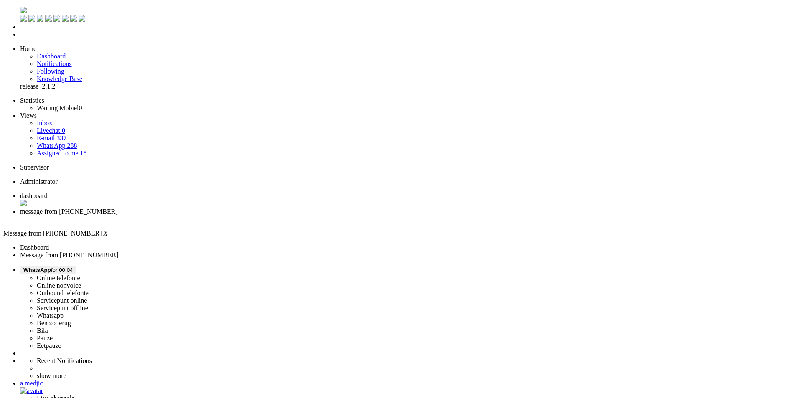
type input "levert"
drag, startPoint x: 280, startPoint y: 129, endPoint x: 29, endPoint y: 35, distance: 268.1
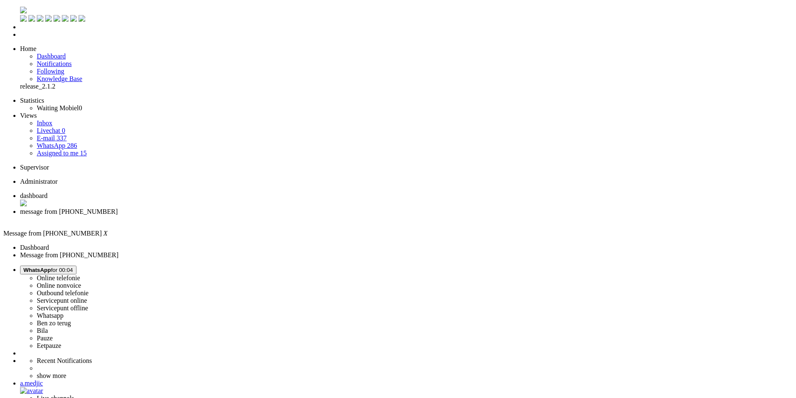
drag, startPoint x: 210, startPoint y: 1515, endPoint x: 104, endPoint y: 1516, distance: 105.7
click at [242, 215] on div "Close tab" at bounding box center [406, 219] width 772 height 8
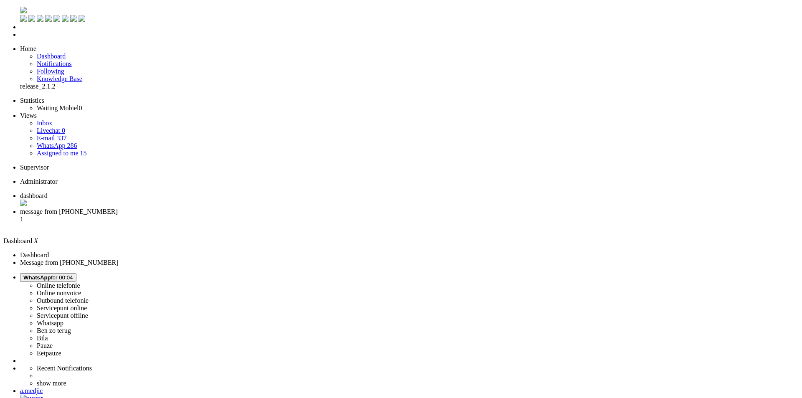
click at [211, 208] on li "message from [PHONE_NUMBER] 1" at bounding box center [409, 219] width 778 height 23
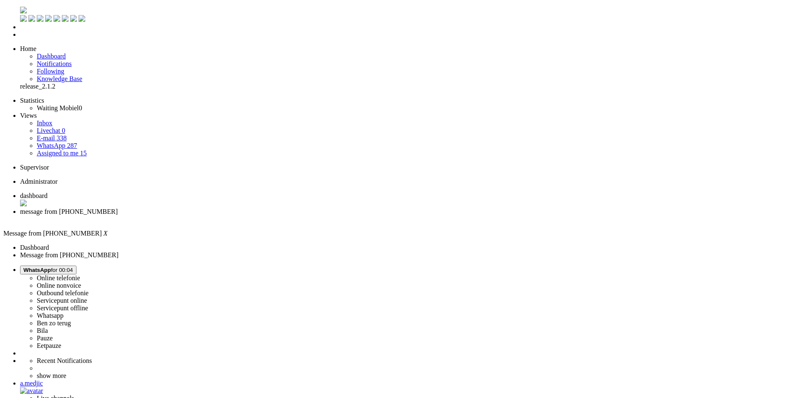
drag, startPoint x: 177, startPoint y: 255, endPoint x: 207, endPoint y: 40, distance: 217.1
drag, startPoint x: 229, startPoint y: 176, endPoint x: 408, endPoint y: 179, distance: 178.4
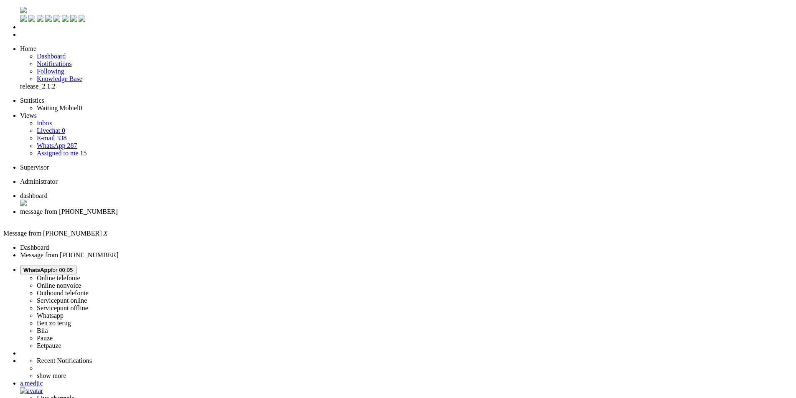
drag, startPoint x: 689, startPoint y: 177, endPoint x: 316, endPoint y: 179, distance: 373.4
paste body "Rich Text Area. Press ALT-0 for help."
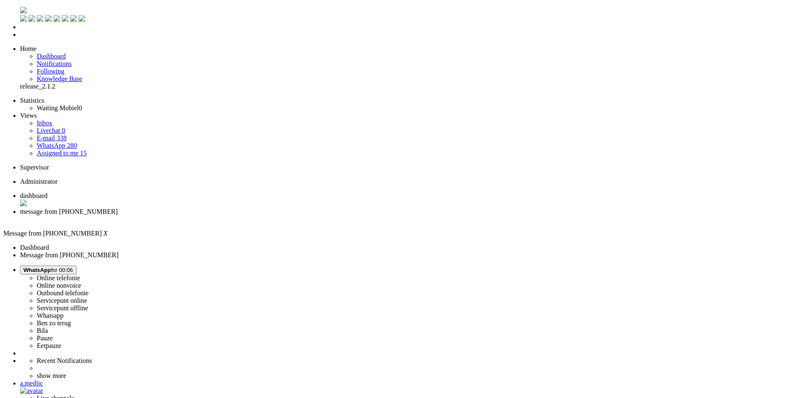
click at [242, 215] on div "Close tab" at bounding box center [406, 219] width 772 height 8
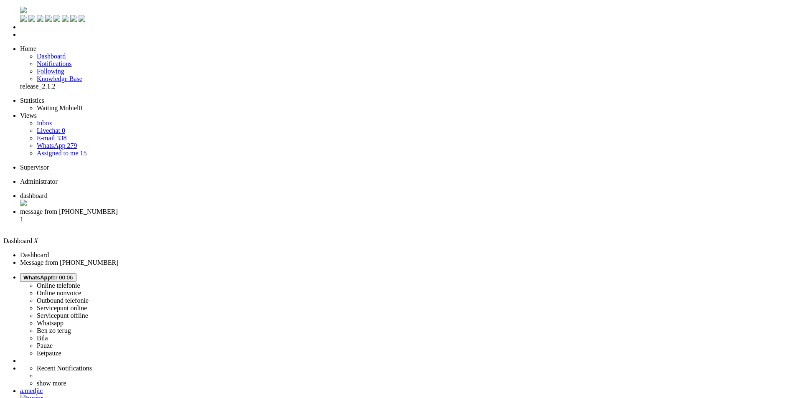
click at [223, 208] on li "message from [PHONE_NUMBER] 1" at bounding box center [406, 219] width 772 height 23
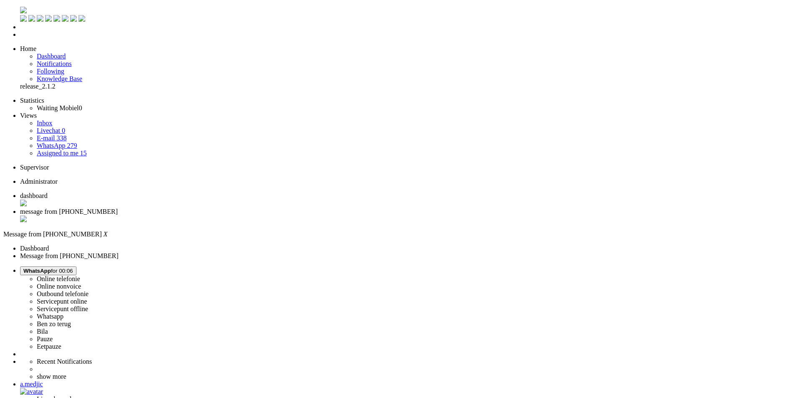
type input "ree"
type input "rec"
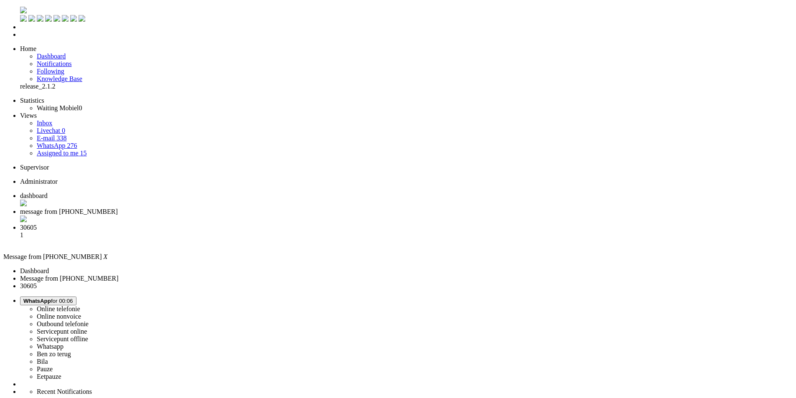
click at [243, 215] on div "Close tab" at bounding box center [406, 219] width 772 height 8
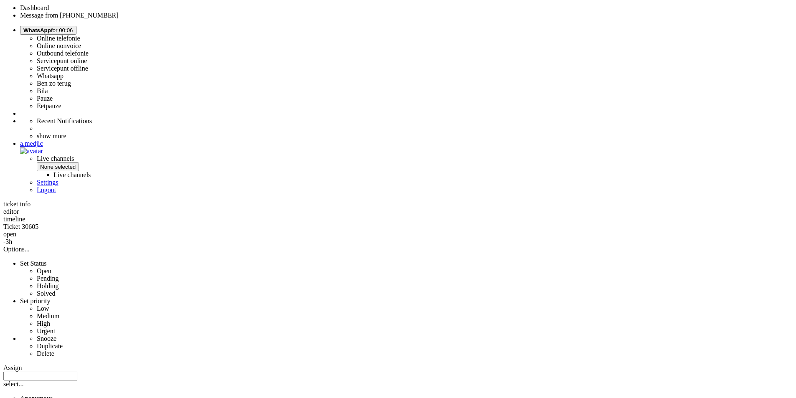
scroll to position [251, 0]
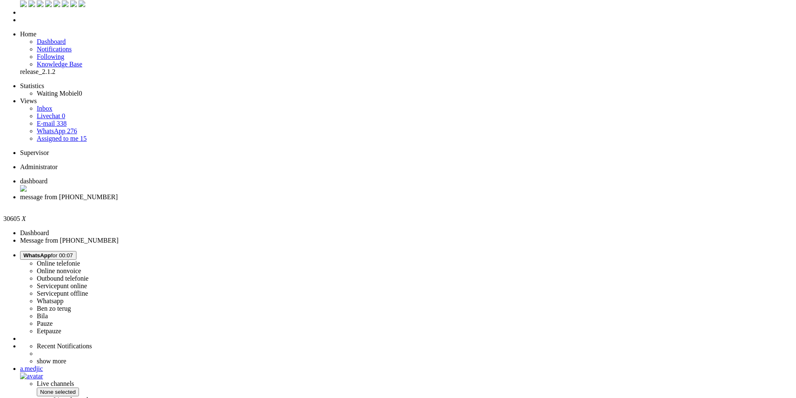
scroll to position [0, 0]
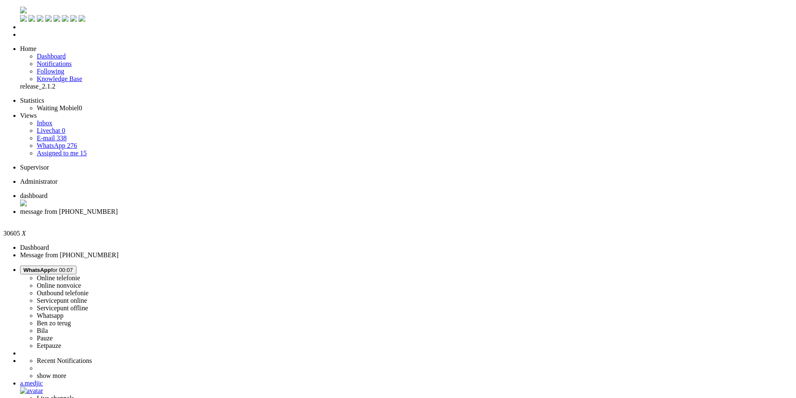
drag, startPoint x: 266, startPoint y: 170, endPoint x: 228, endPoint y: 162, distance: 38.3
paste body "Rich Text Area. Press ALT-0 for help."
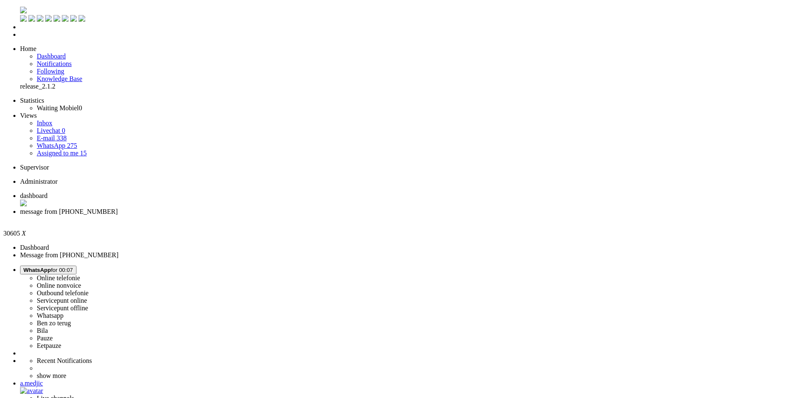
click at [240, 215] on div "Close tab" at bounding box center [406, 219] width 772 height 8
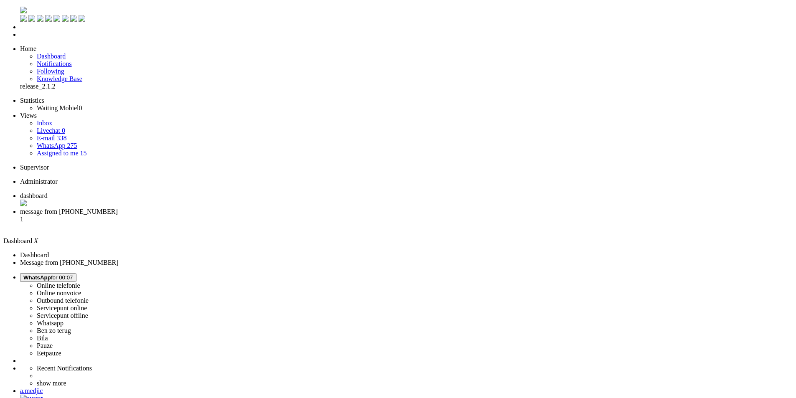
click at [118, 208] on span "message from [PHONE_NUMBER]" at bounding box center [69, 211] width 98 height 7
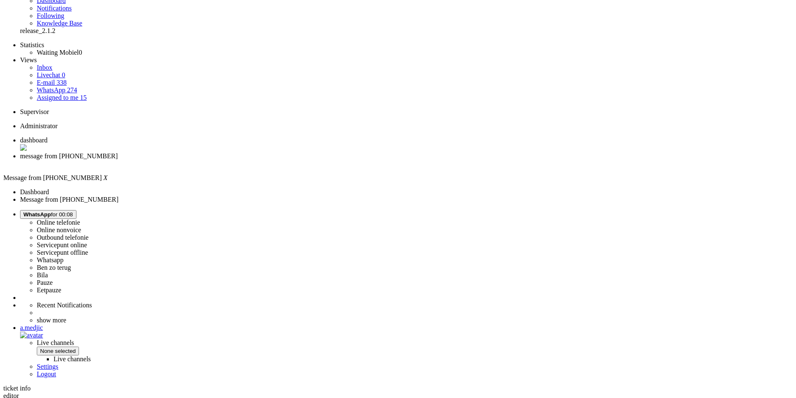
scroll to position [106, 0]
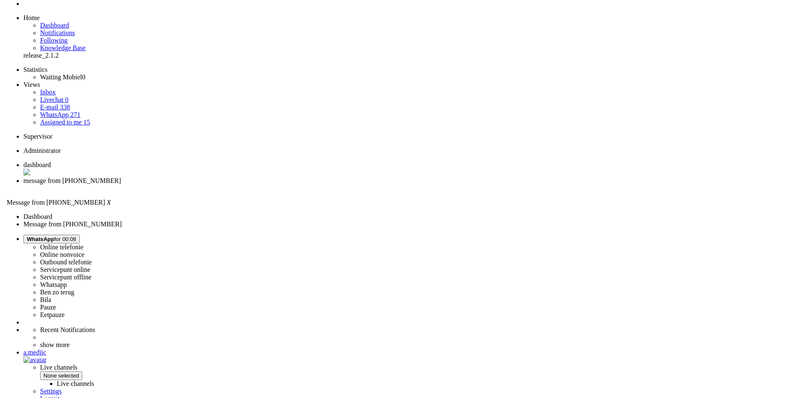
scroll to position [0, 0]
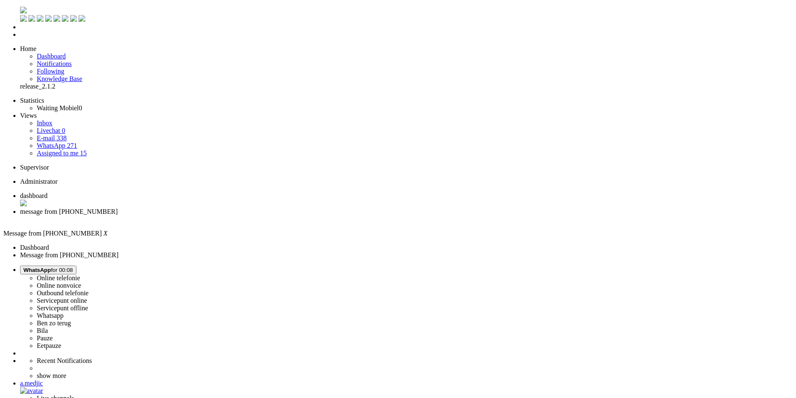
click at [241, 215] on div "Close tab" at bounding box center [406, 219] width 772 height 8
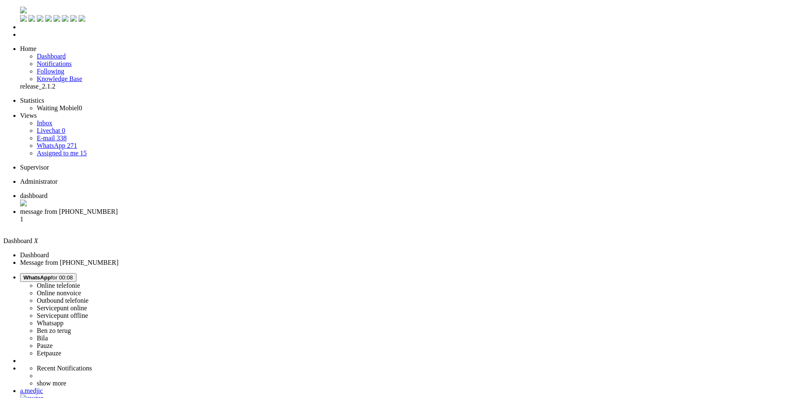
click at [118, 208] on span "message from [PHONE_NUMBER]" at bounding box center [69, 211] width 98 height 7
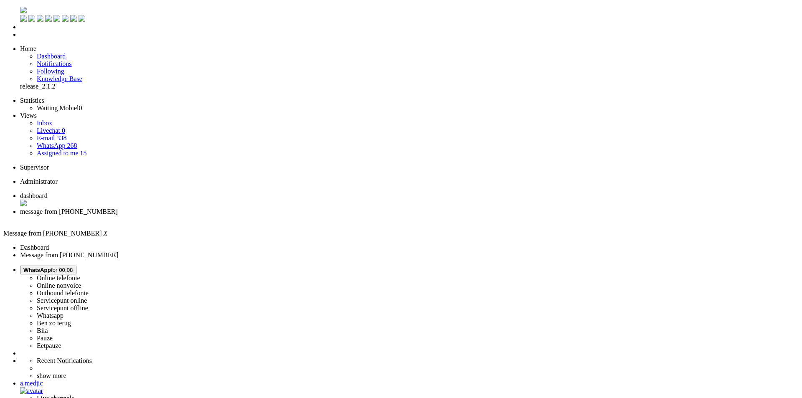
drag, startPoint x: 334, startPoint y: 299, endPoint x: 378, endPoint y: 297, distance: 43.9
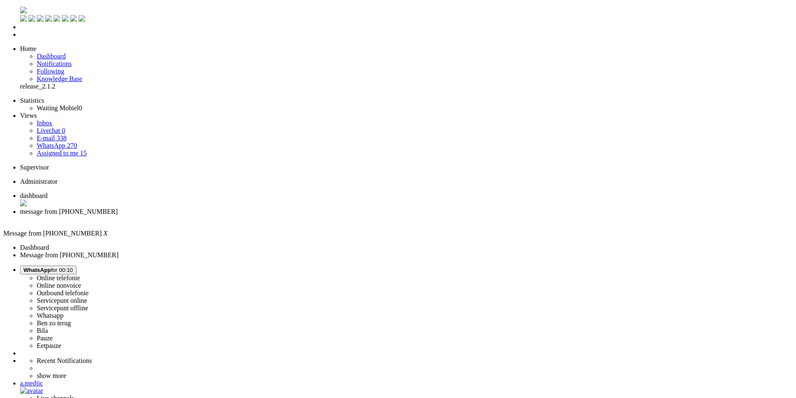
type input "levert"
drag, startPoint x: 157, startPoint y: 1507, endPoint x: 331, endPoint y: 1501, distance: 173.4
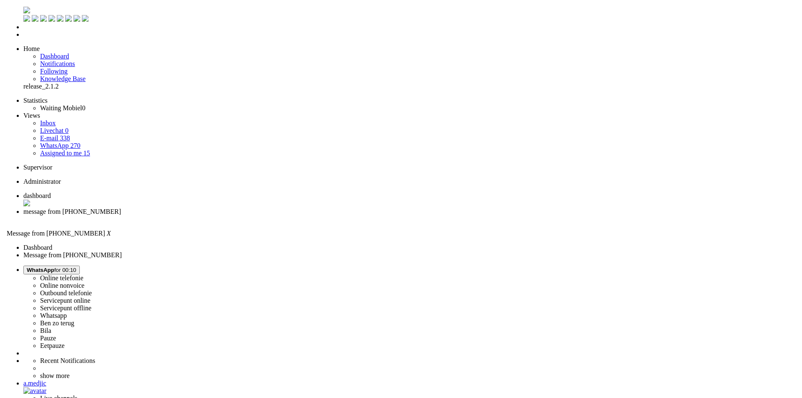
scroll to position [225, 0]
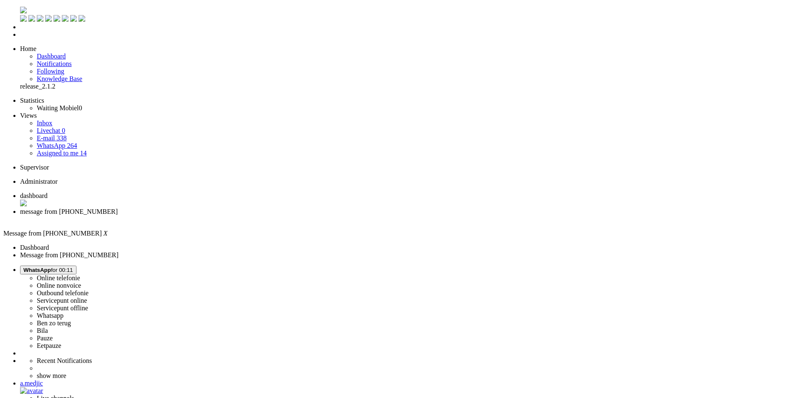
click at [244, 215] on div "Close tab" at bounding box center [406, 219] width 772 height 8
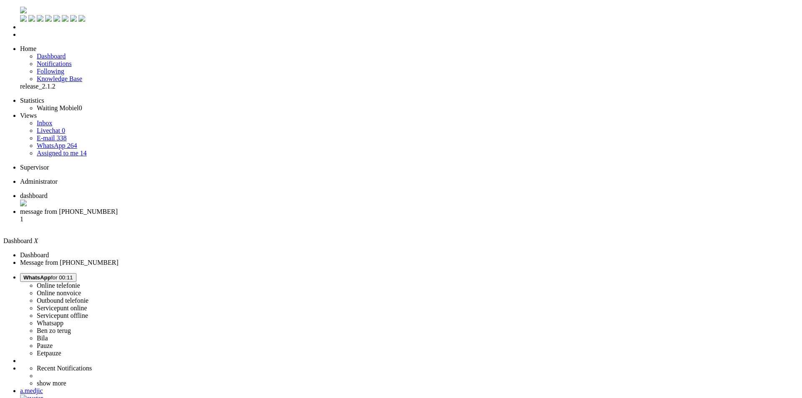
click at [214, 208] on li "message from [PHONE_NUMBER] 1" at bounding box center [409, 219] width 778 height 23
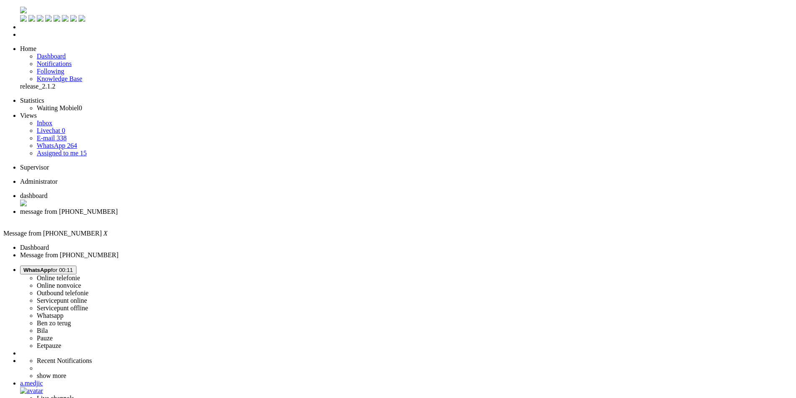
scroll to position [167, 0]
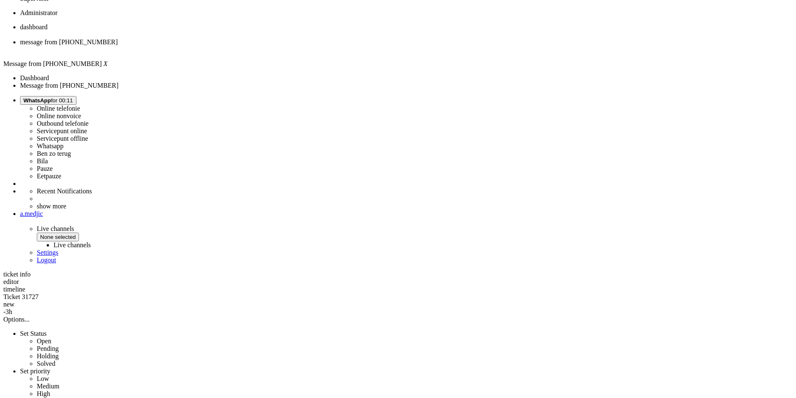
copy div "4697625"
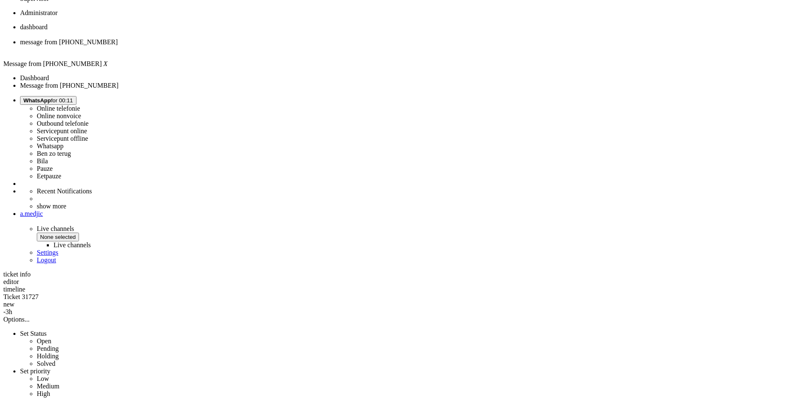
copy div "4697644"
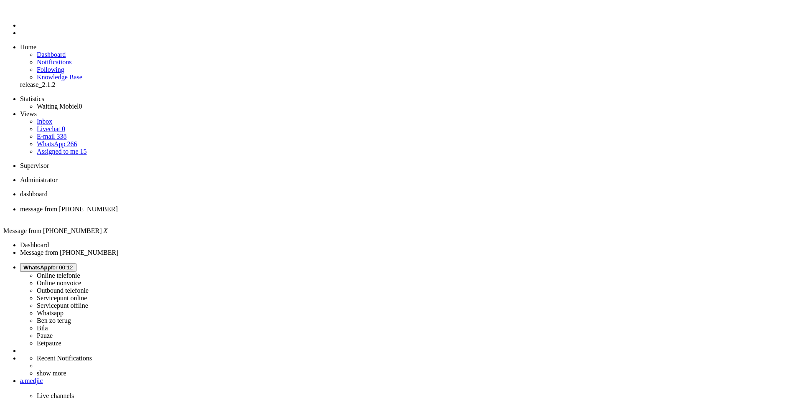
drag, startPoint x: 83, startPoint y: 1532, endPoint x: 80, endPoint y: 1528, distance: 4.5
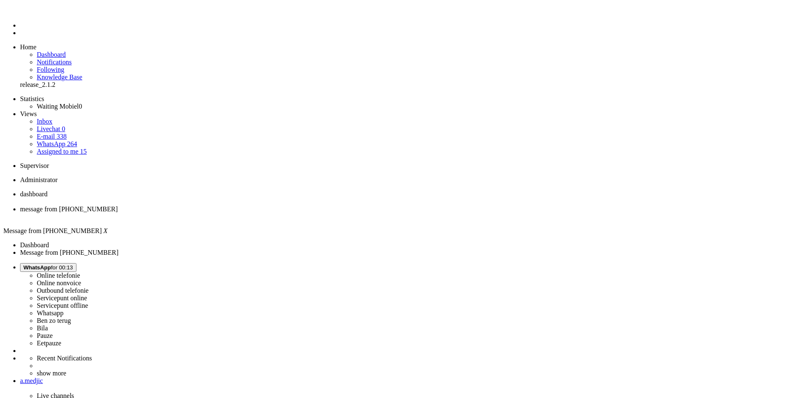
click at [241, 213] on div "Close tab" at bounding box center [406, 217] width 772 height 8
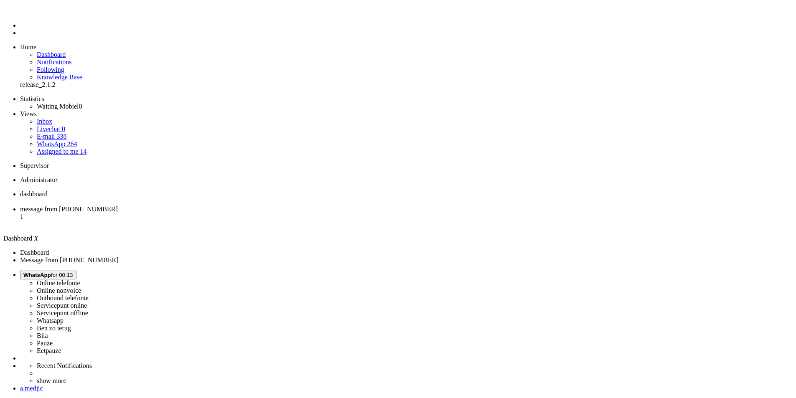
click at [118, 205] on span "message from +31612342679" at bounding box center [69, 208] width 98 height 7
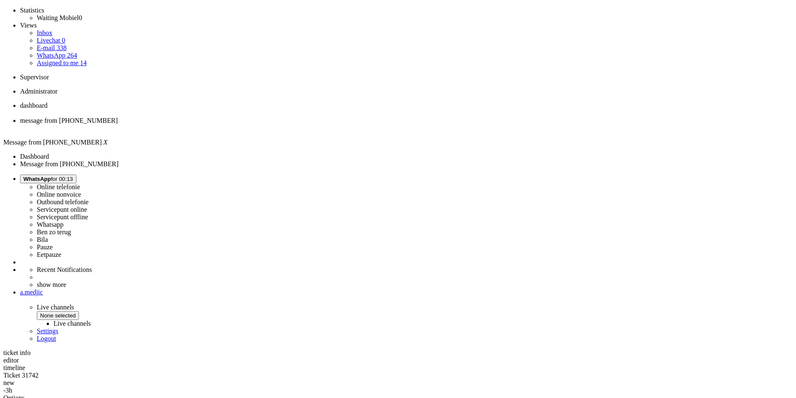
scroll to position [182, 0]
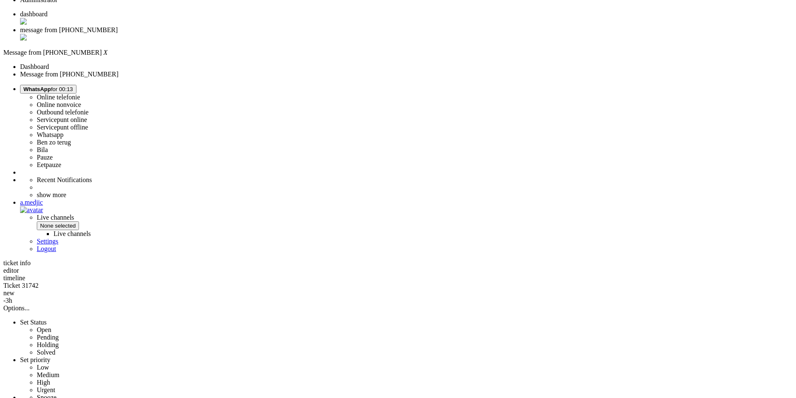
copy div "4968976"
drag, startPoint x: 272, startPoint y: 296, endPoint x: 262, endPoint y: 297, distance: 10.1
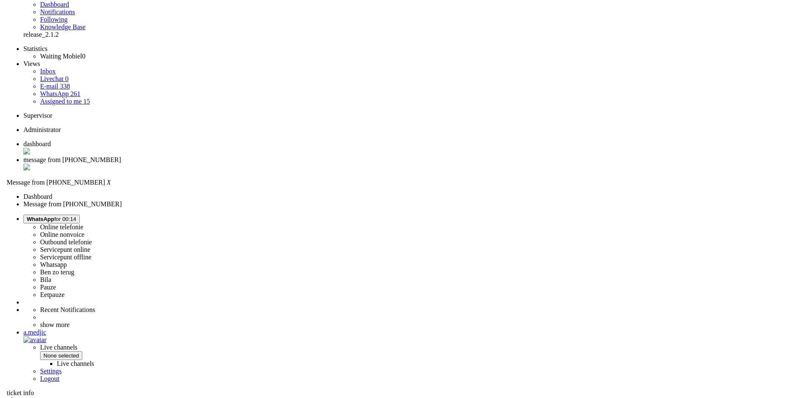
scroll to position [0, 0]
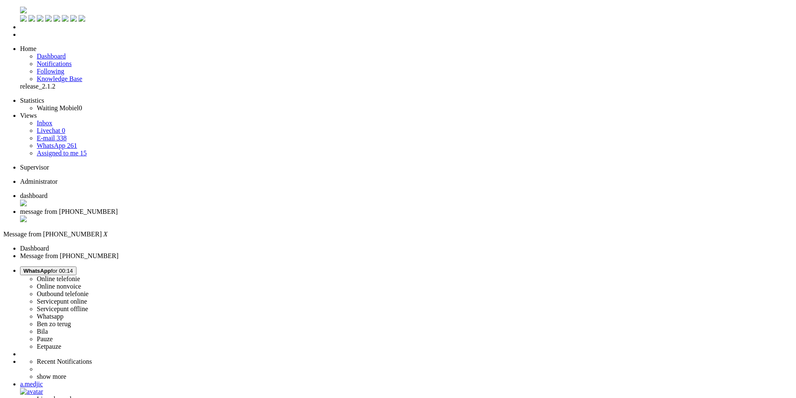
type input "levert"
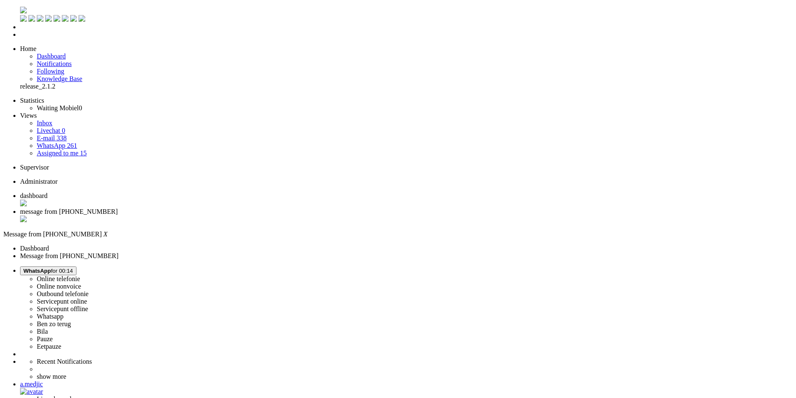
type input "lever"
click at [243, 215] on div "Close tab" at bounding box center [406, 219] width 772 height 8
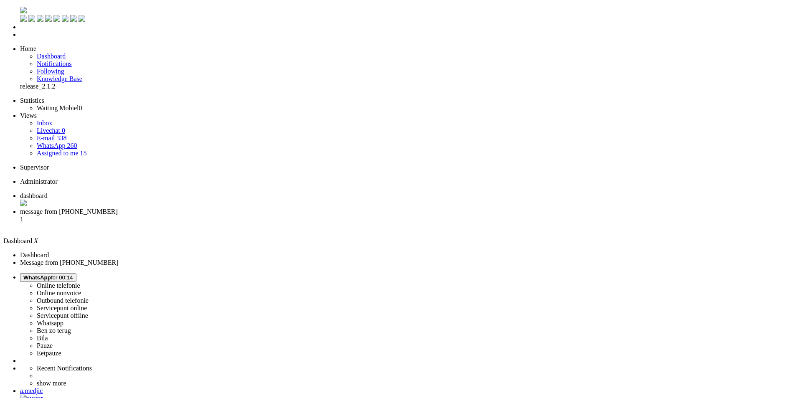
click at [118, 208] on span "message from +31611498058" at bounding box center [69, 211] width 98 height 7
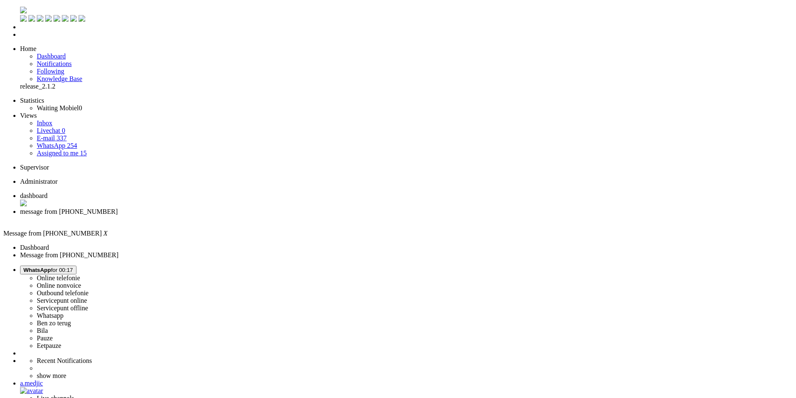
drag, startPoint x: 303, startPoint y: 264, endPoint x: 551, endPoint y: 269, distance: 248.1
type input "tij"
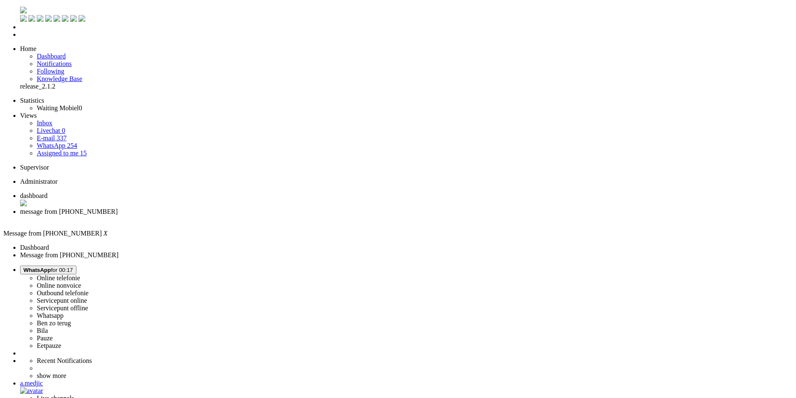
click at [243, 215] on div "Close tab" at bounding box center [406, 219] width 772 height 8
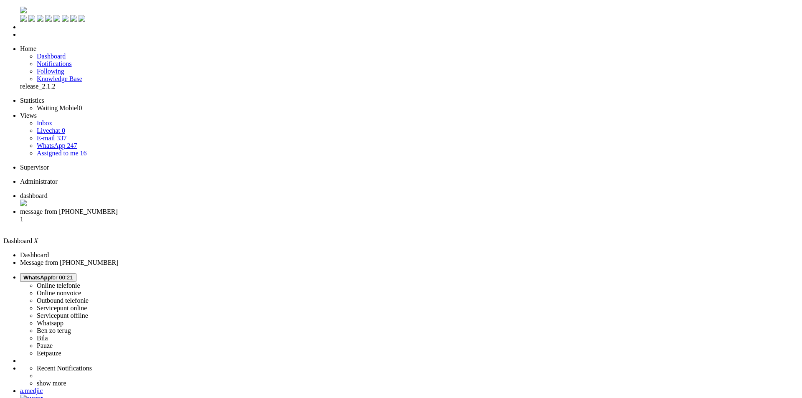
click at [211, 208] on li "message from +31637446629 1" at bounding box center [409, 219] width 778 height 23
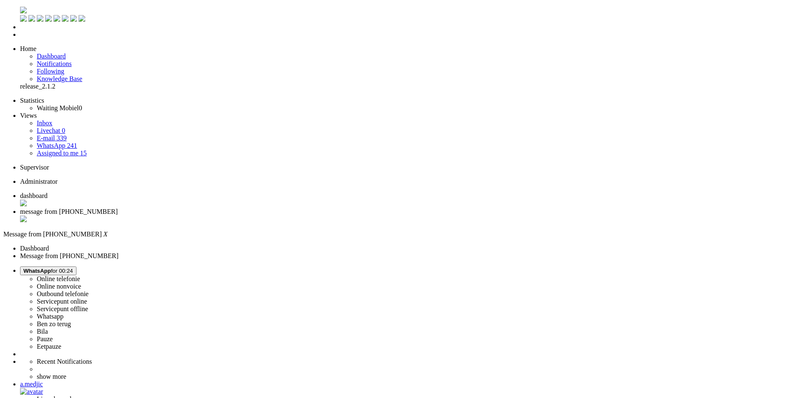
click at [48, 192] on span "dashboard" at bounding box center [34, 195] width 28 height 7
click at [218, 208] on li "message from +31637446629" at bounding box center [409, 216] width 778 height 16
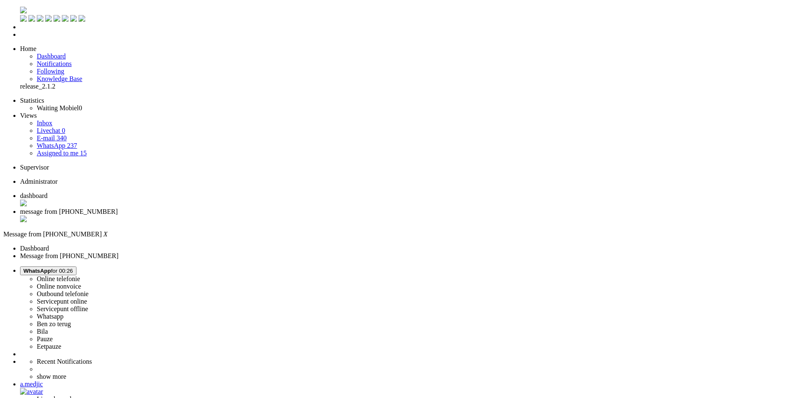
click at [241, 215] on div "Close tab" at bounding box center [406, 219] width 772 height 8
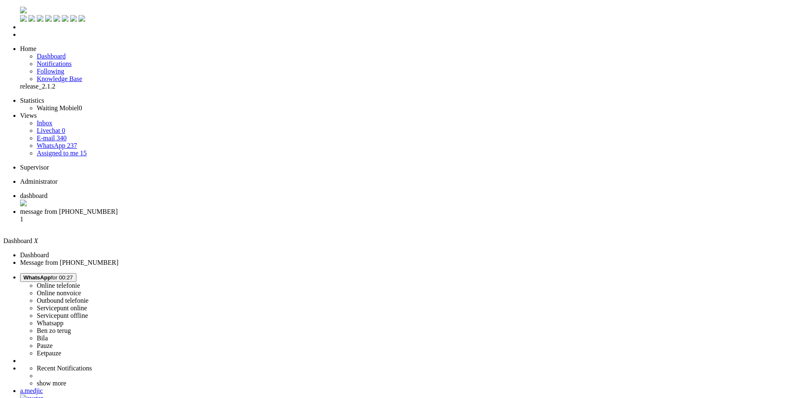
click at [774, 387] on div "a.medjic" at bounding box center [409, 391] width 778 height 8
